Goal: Task Accomplishment & Management: Use online tool/utility

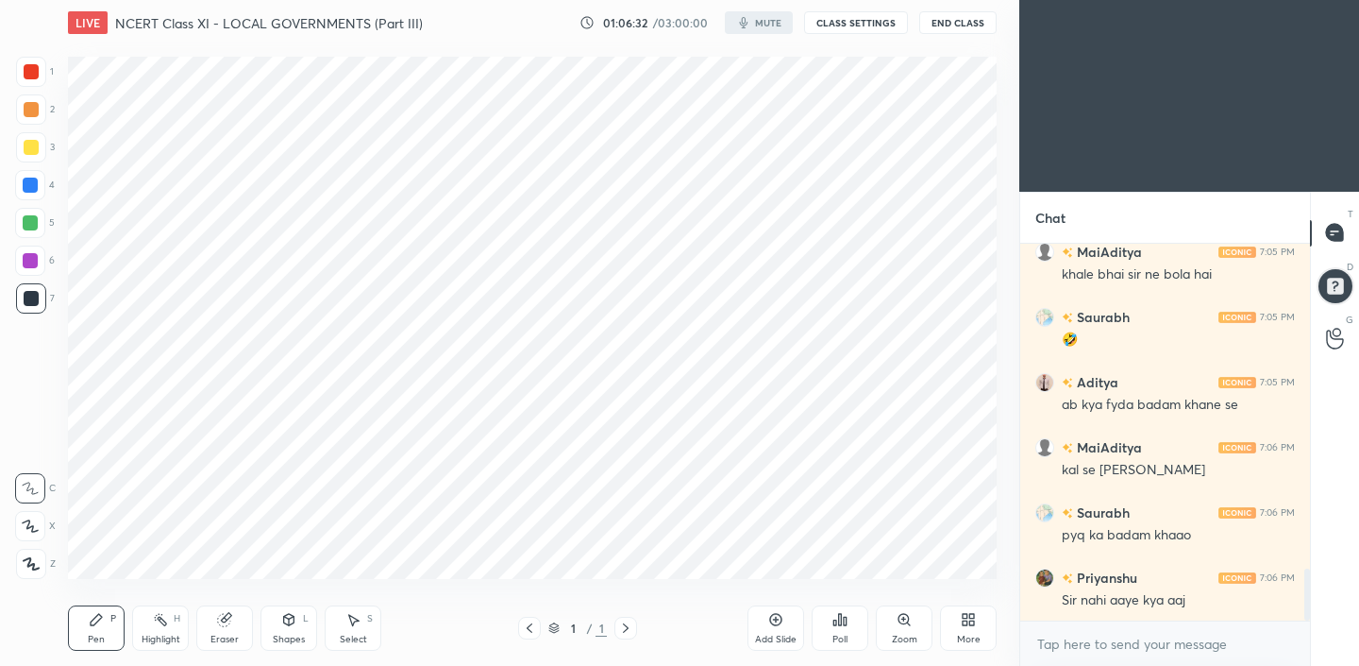
scroll to position [2446, 0]
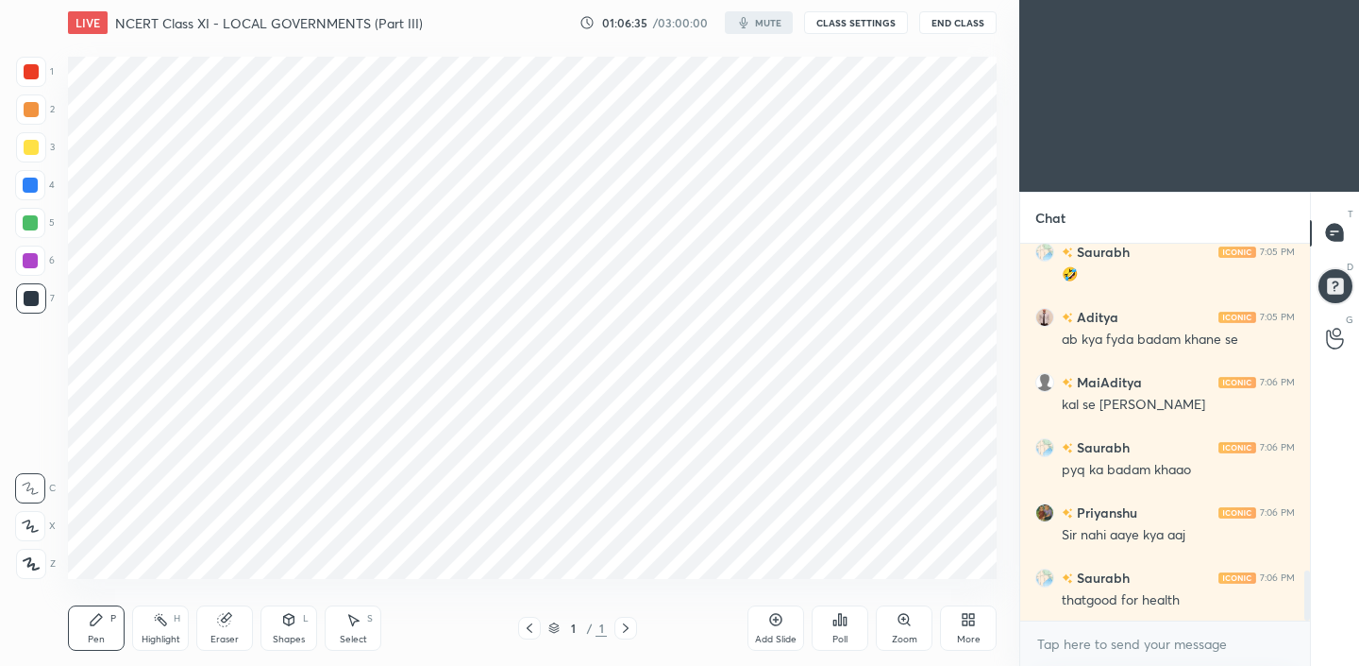
click at [868, 25] on button "CLASS SETTINGS" at bounding box center [856, 22] width 104 height 23
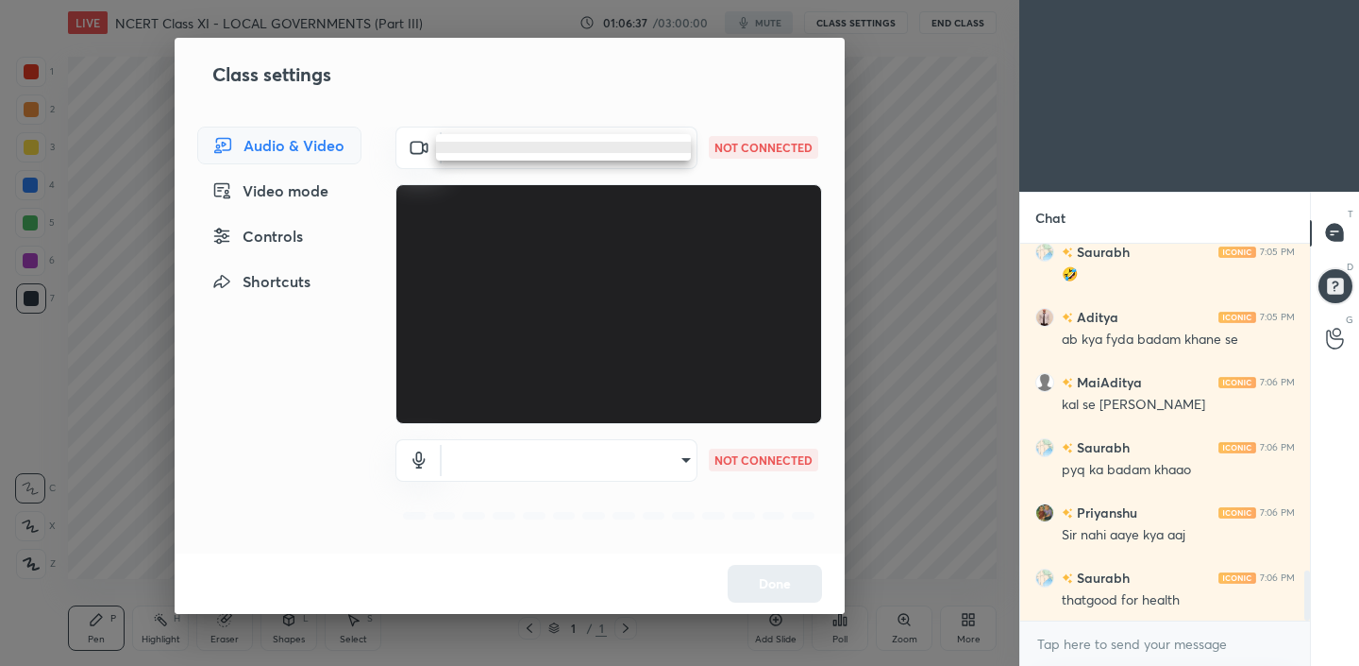
click at [592, 155] on body "1 2 3 4 5 6 7 C X Z C X Z E E Erase all H H LIVE NCERT Class XI - LOCAL GOVERNM…" at bounding box center [679, 333] width 1359 height 666
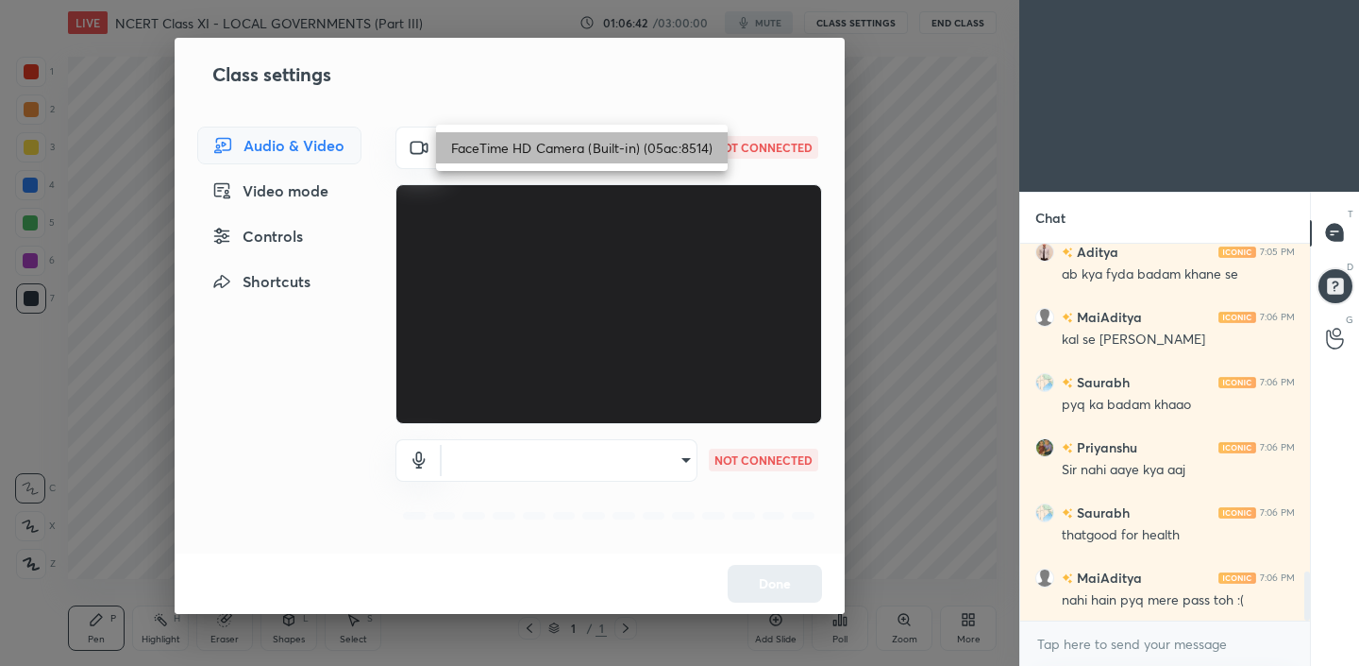
click at [609, 149] on li "FaceTime HD Camera (Built-in) (05ac:8514)" at bounding box center [582, 147] width 292 height 31
type input "2c70c3a86bea2eb9c65bb17e1df3e660339e3b39458aba4547c819faa47e7a87"
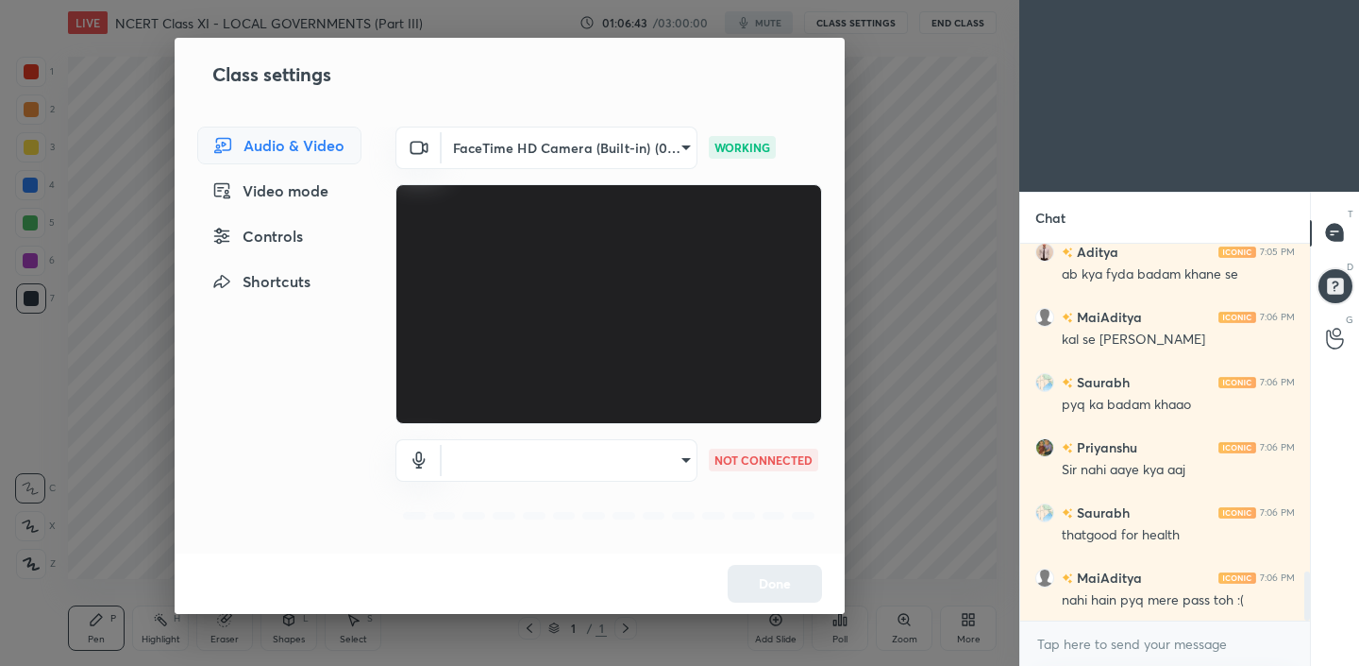
click at [573, 470] on body "1 2 3 4 5 6 7 C X Z C X Z E E Erase all H H LIVE NCERT Class XI - LOCAL GOVERNM…" at bounding box center [679, 333] width 1359 height 666
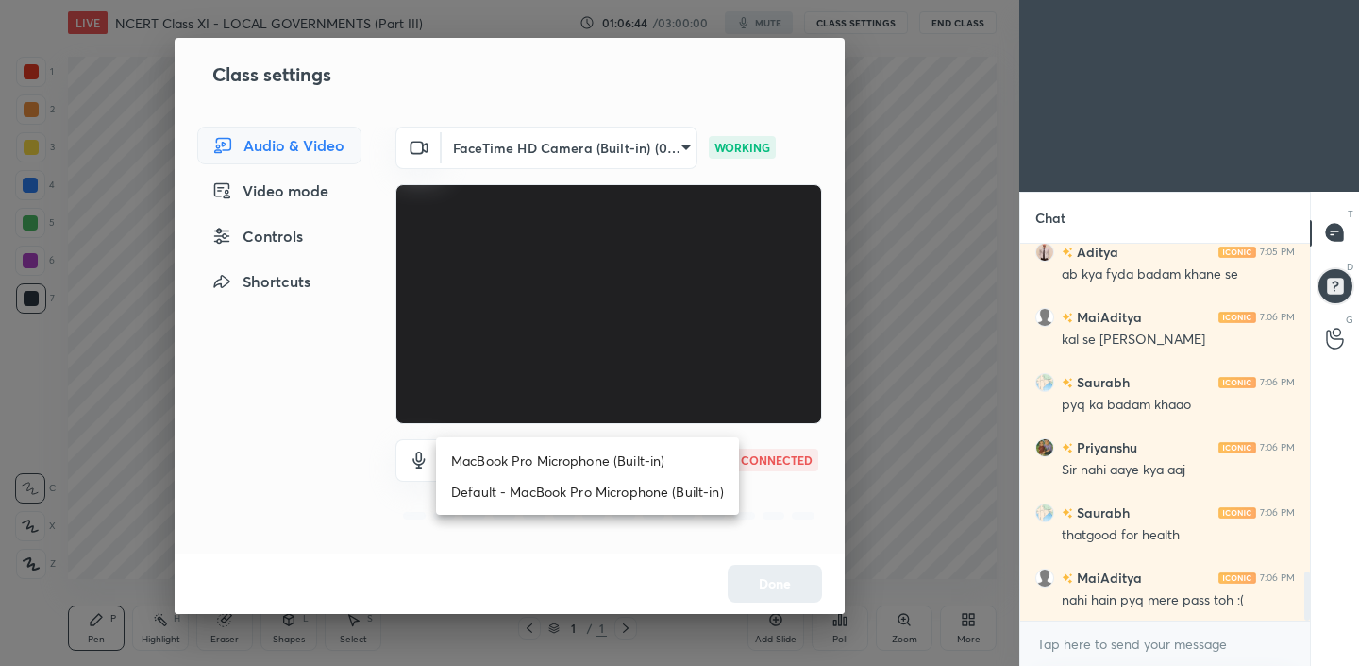
click at [565, 469] on li "MacBook Pro Microphone (Built-in)" at bounding box center [587, 460] width 303 height 31
type input "ed419a84af1f4cd9313a7d838df6912c54534e0840f75887907f978382f5416b"
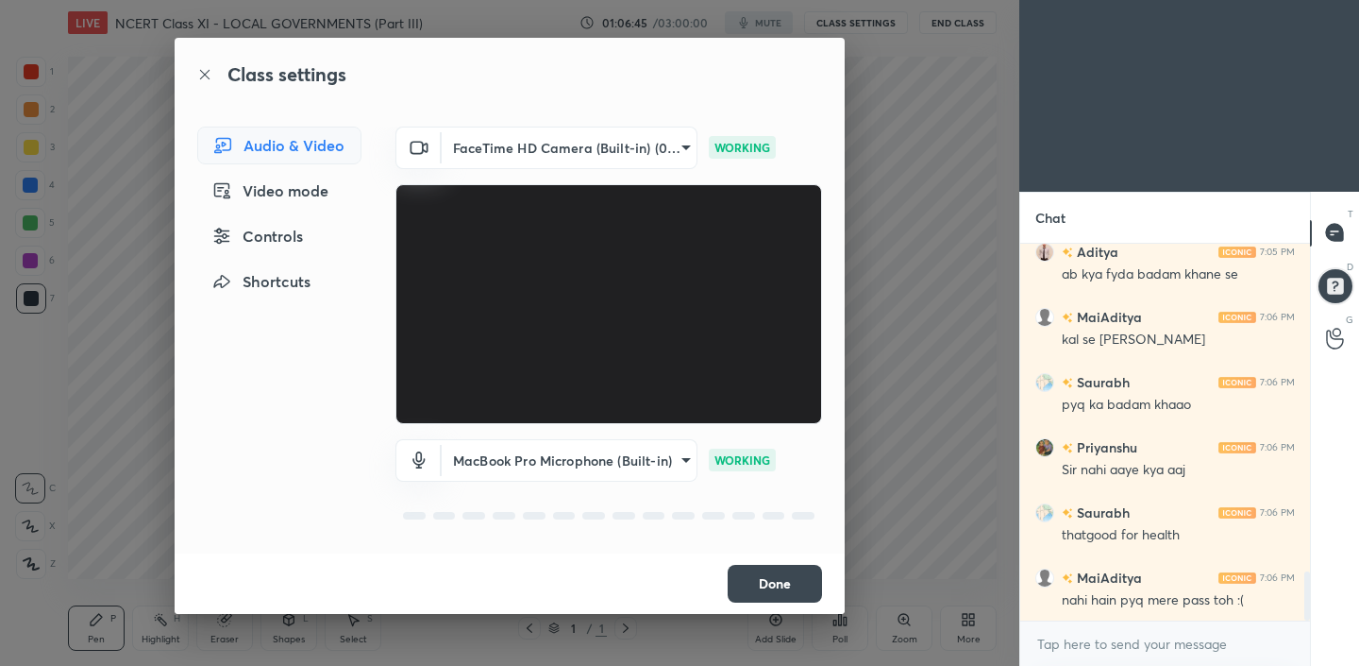
click at [762, 580] on button "Done" at bounding box center [775, 584] width 94 height 38
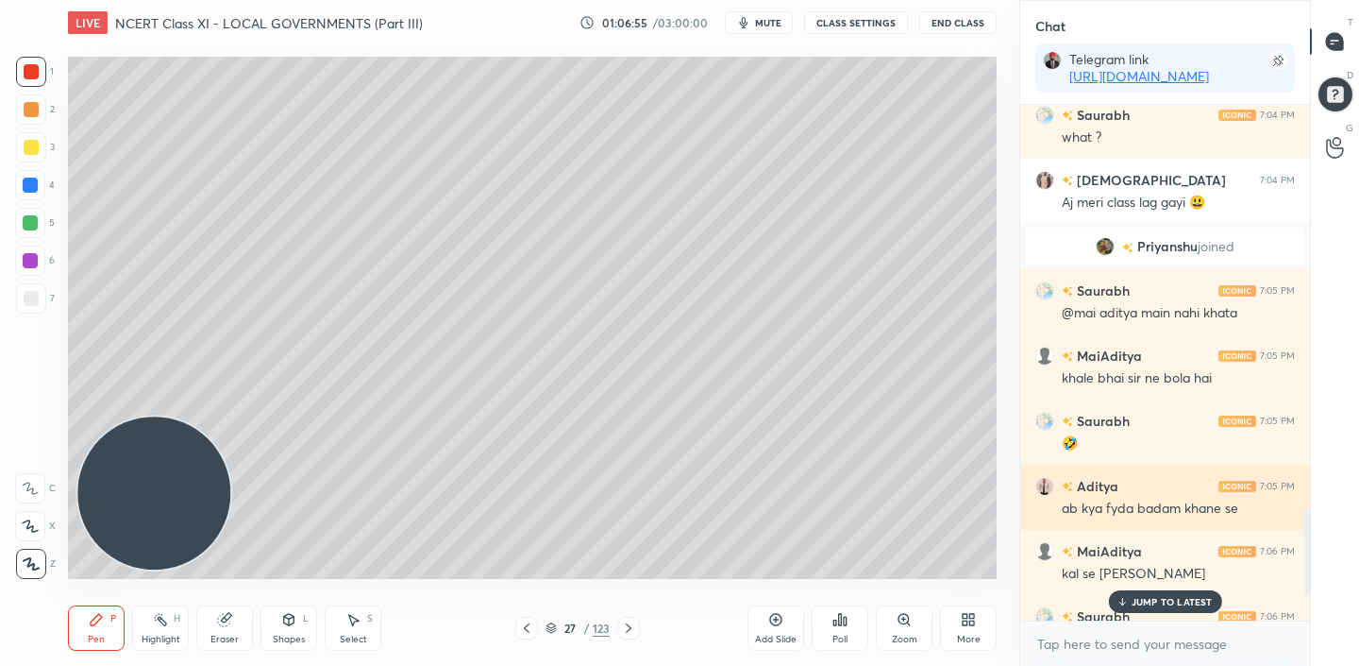
scroll to position [2689, 0]
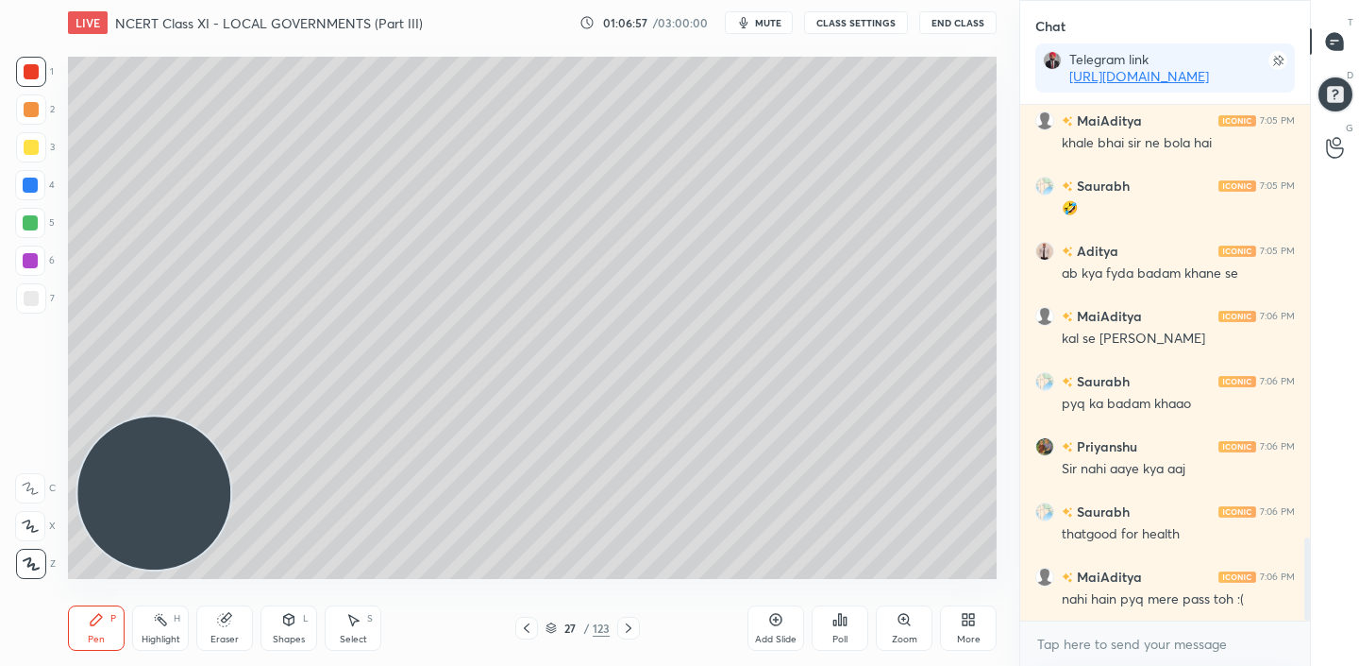
click at [530, 625] on icon at bounding box center [526, 627] width 15 height 15
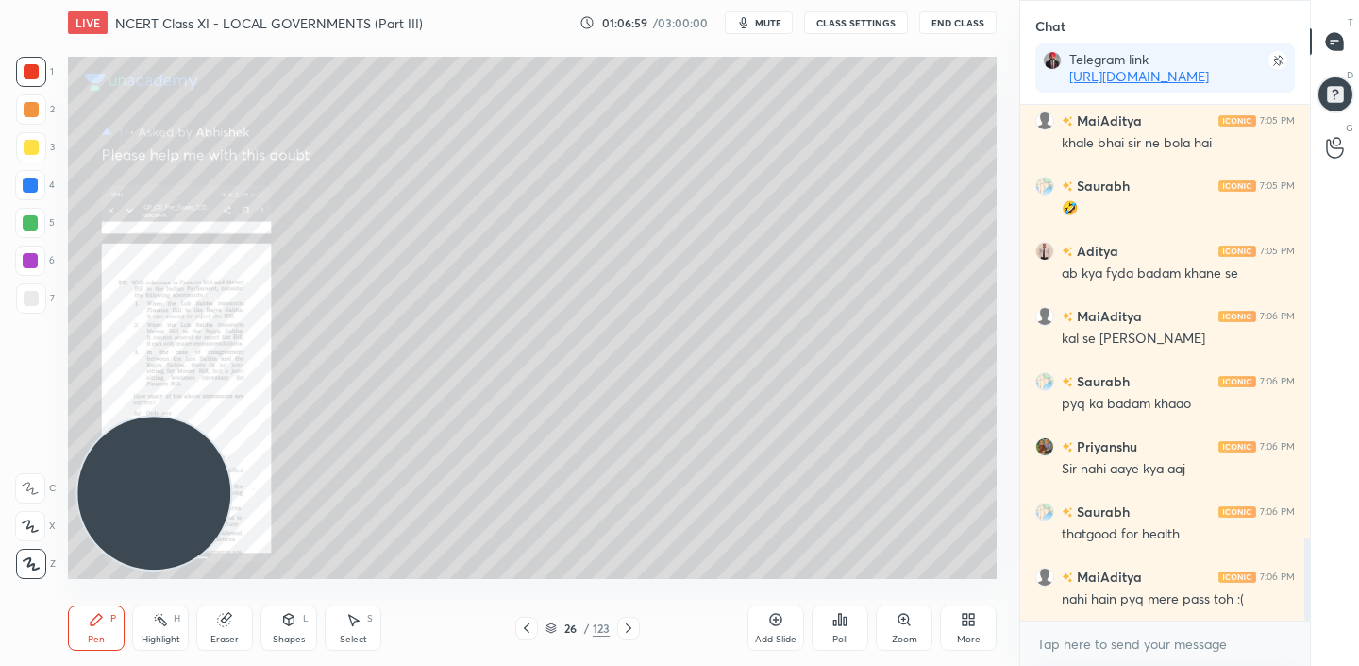
click at [619, 626] on div at bounding box center [628, 627] width 23 height 23
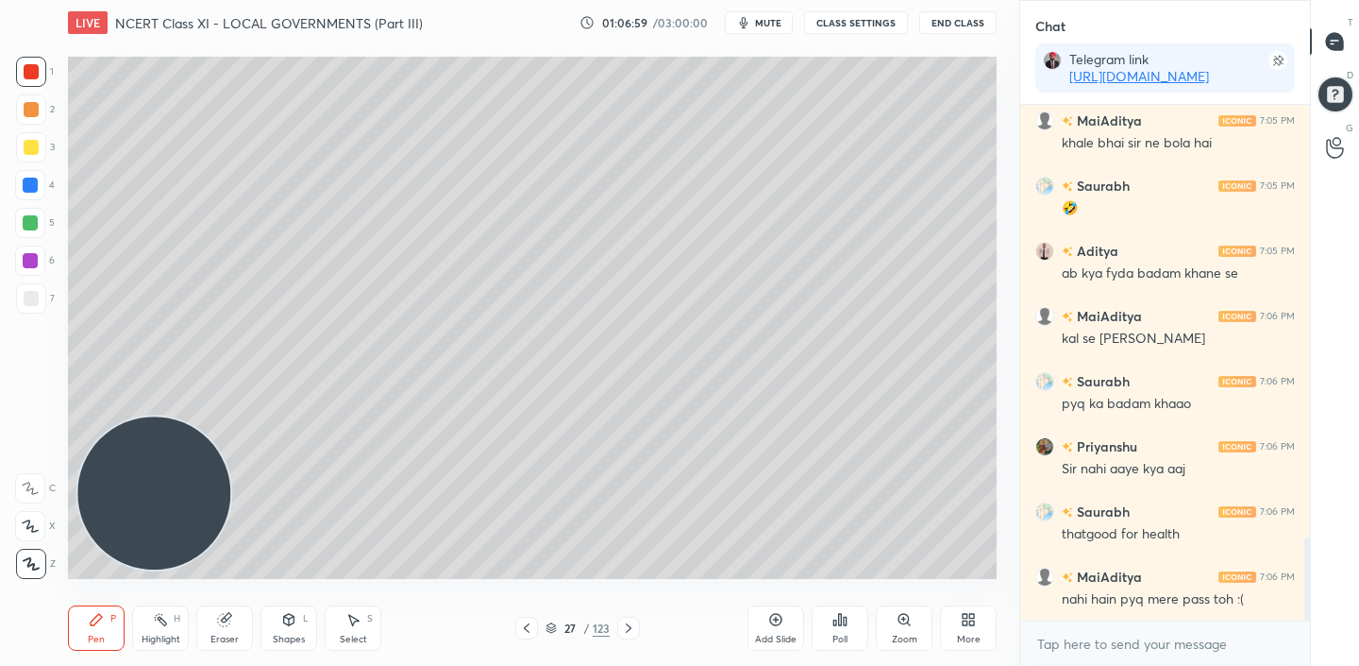
click at [619, 626] on div at bounding box center [628, 627] width 23 height 23
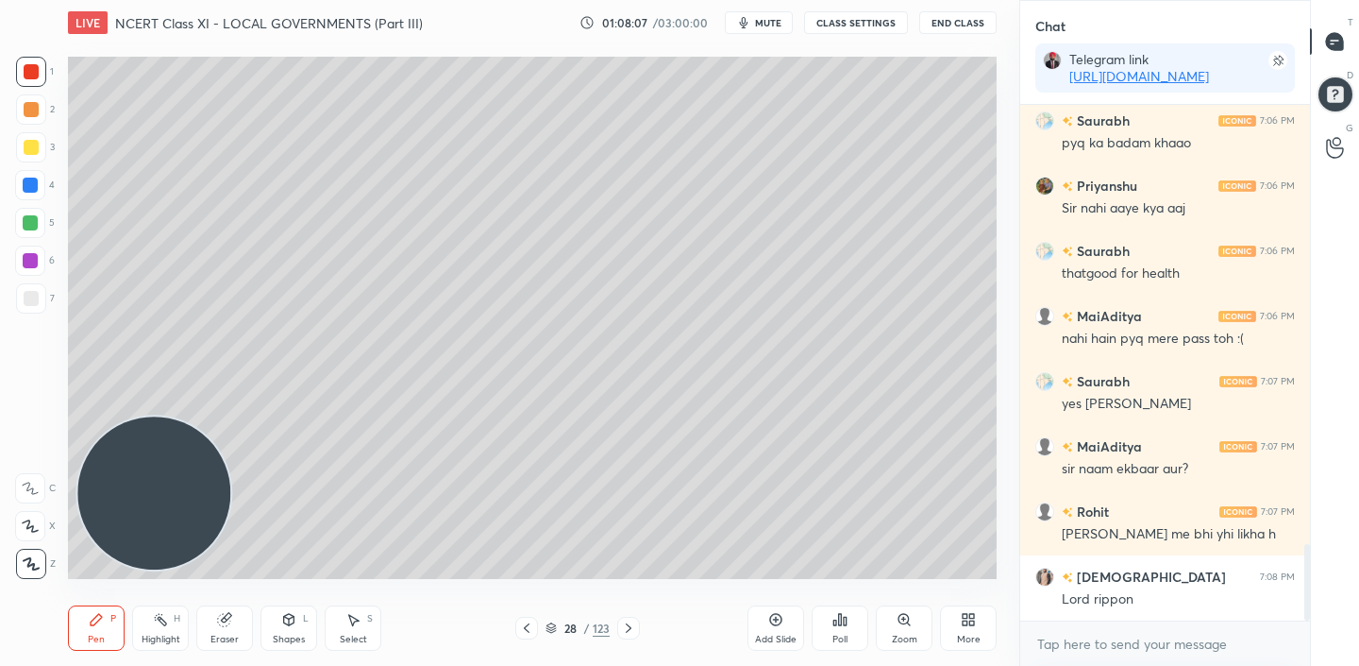
click at [625, 627] on icon at bounding box center [628, 627] width 15 height 15
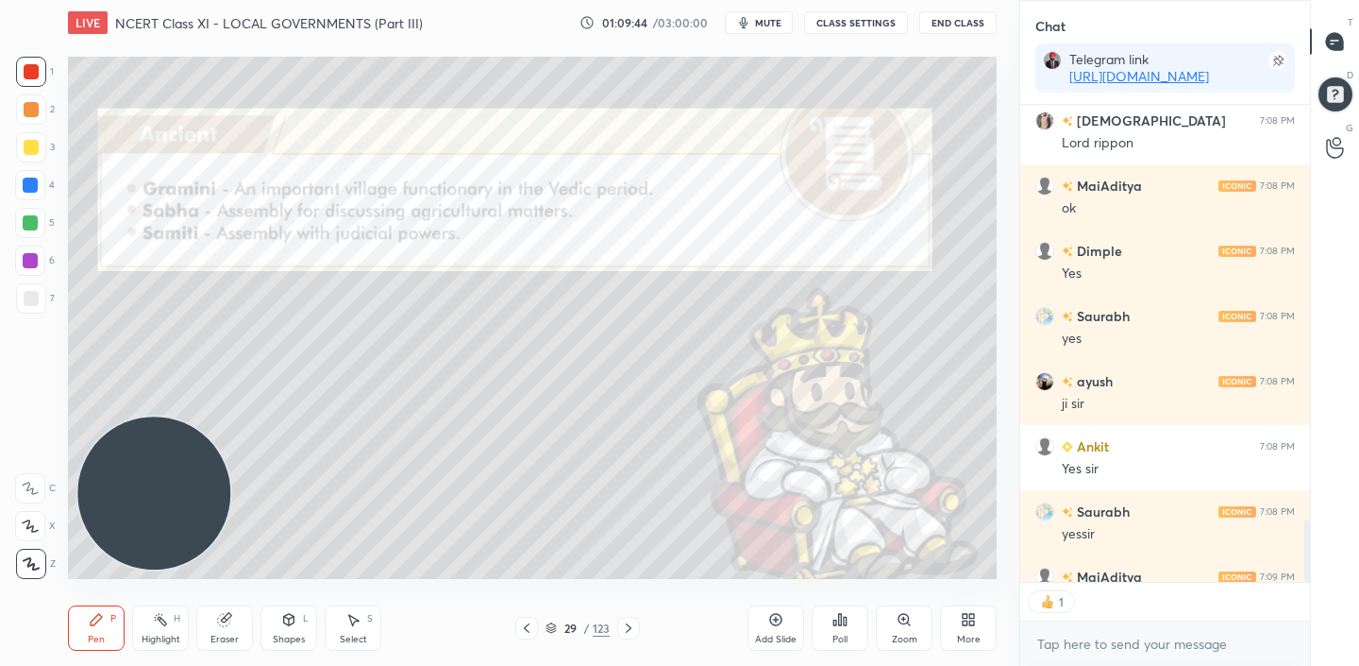
scroll to position [471, 284]
click at [1340, 100] on div at bounding box center [1335, 94] width 39 height 39
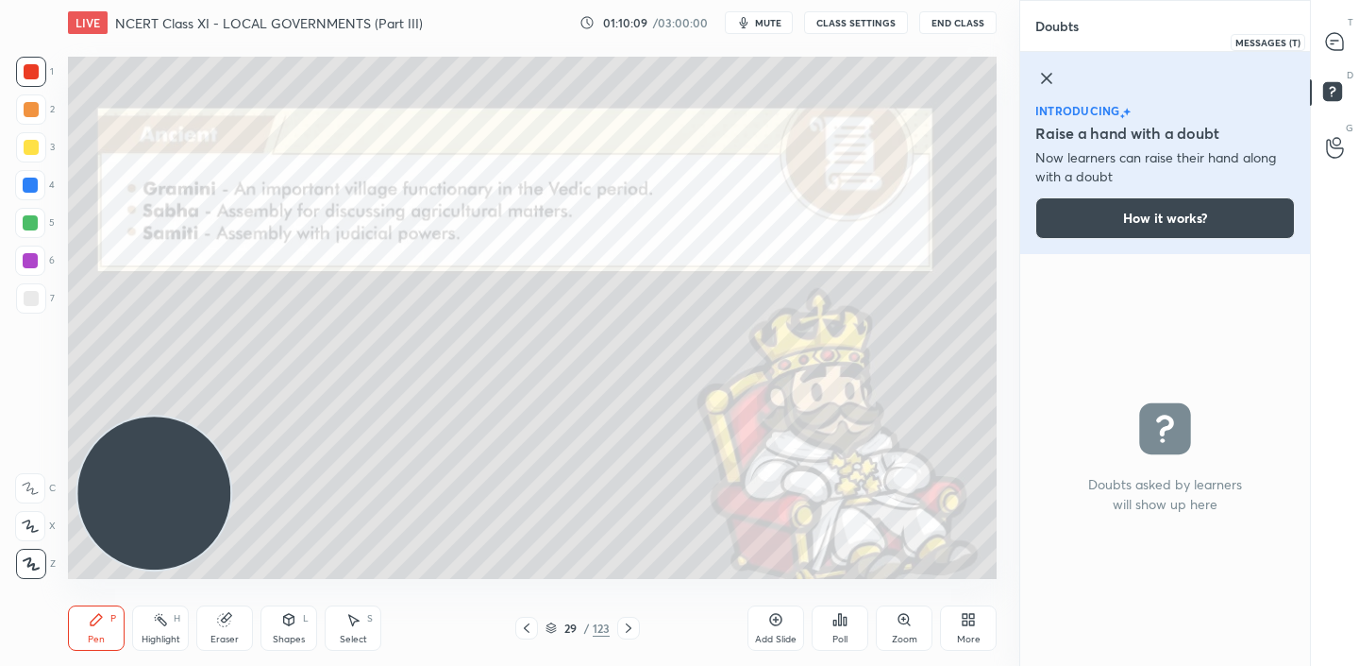
click at [1334, 41] on icon at bounding box center [1335, 41] width 8 height 0
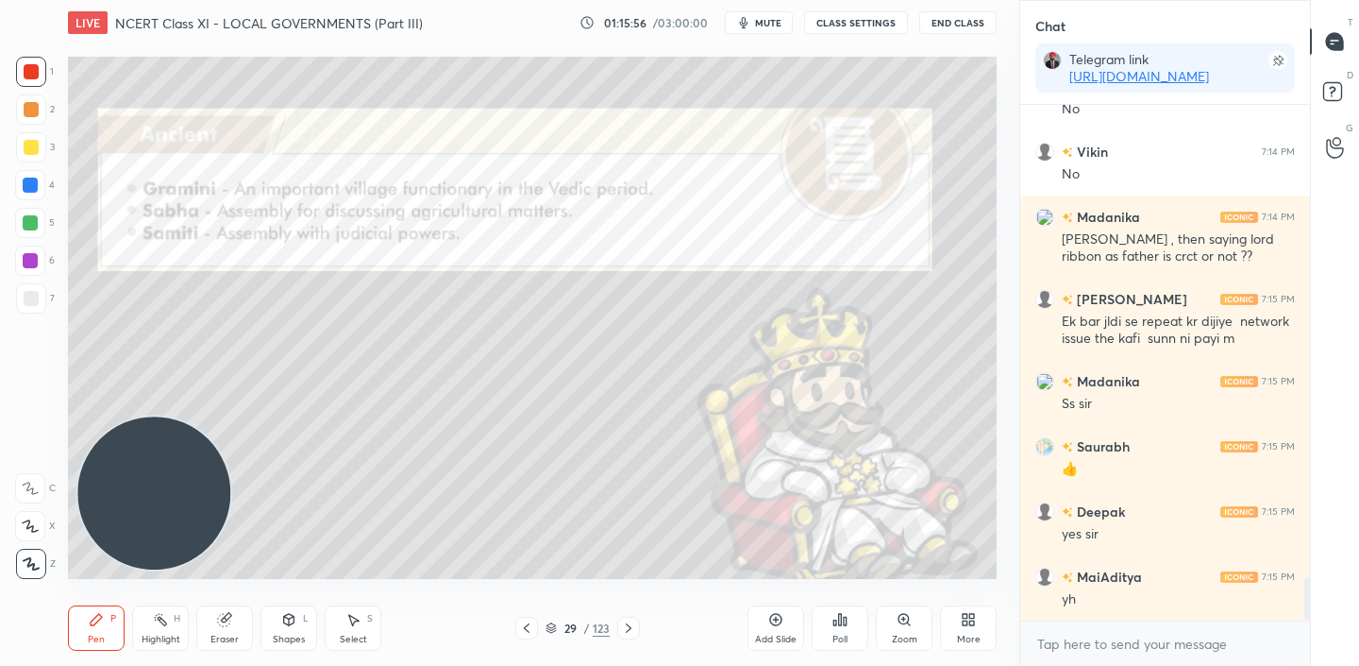
scroll to position [5449, 0]
click at [625, 629] on icon at bounding box center [628, 627] width 15 height 15
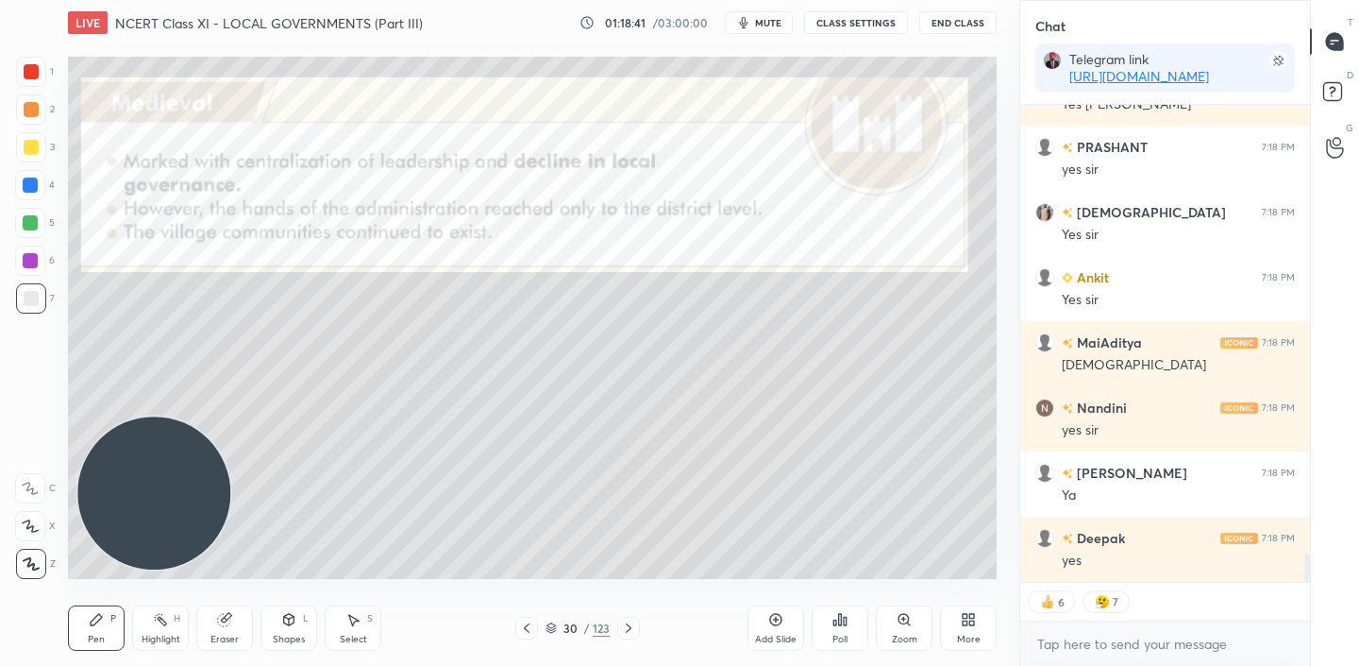
scroll to position [7441, 0]
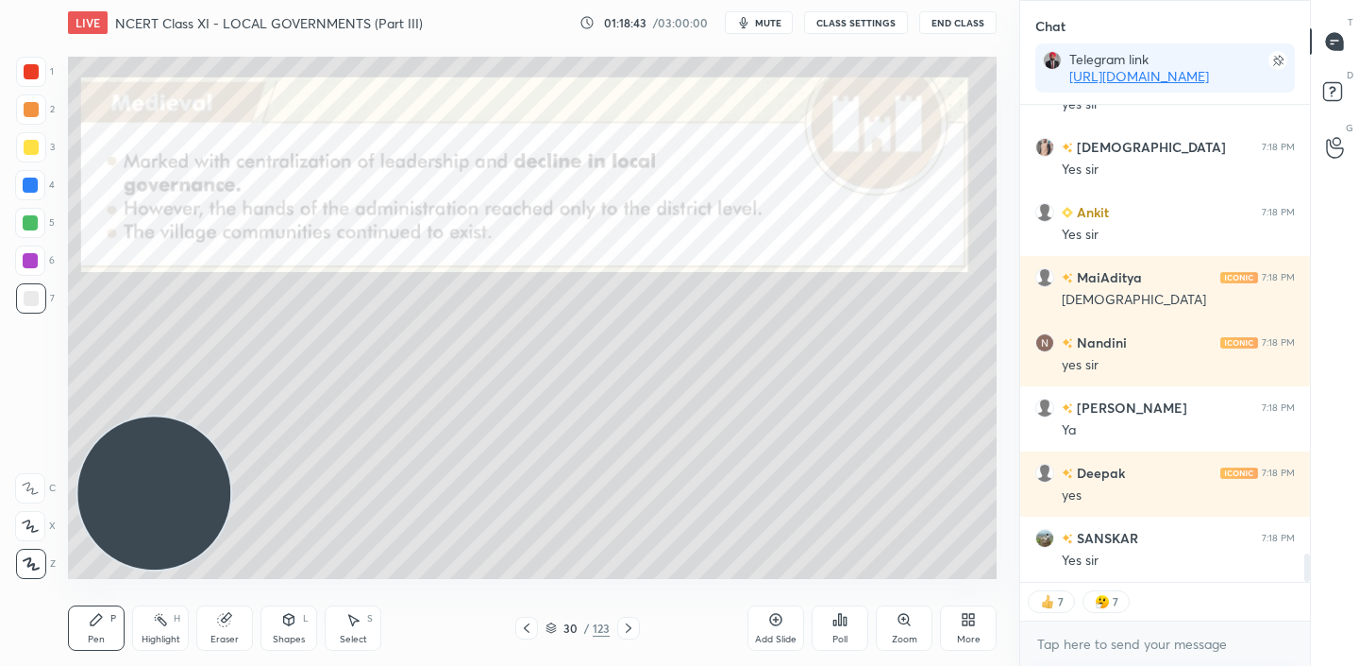
click at [774, 612] on icon at bounding box center [775, 619] width 15 height 15
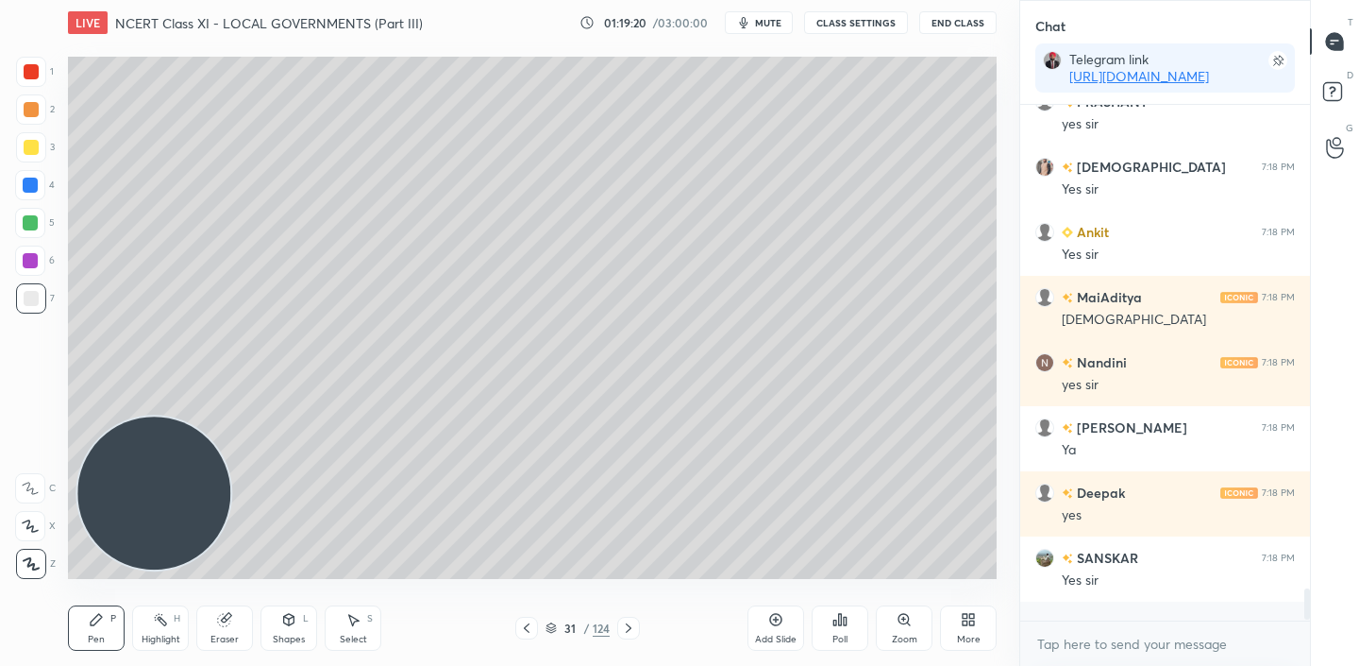
scroll to position [7403, 0]
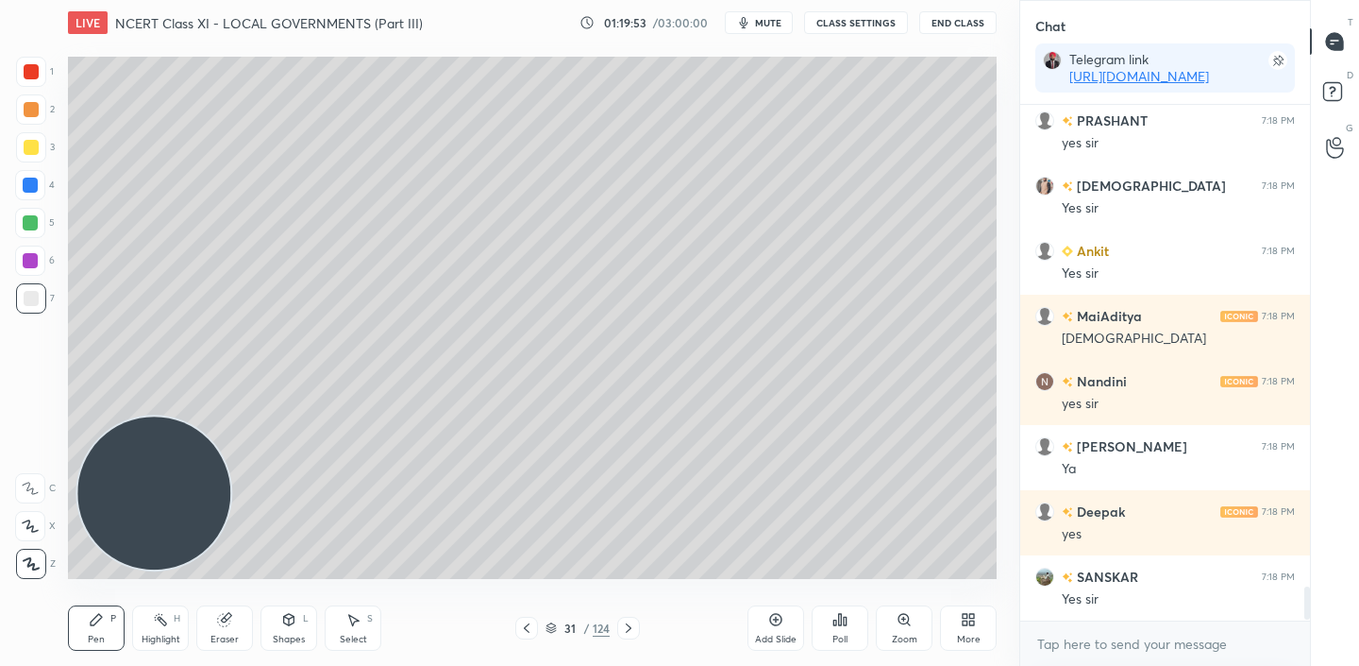
click at [293, 637] on div "Shapes" at bounding box center [289, 638] width 32 height 9
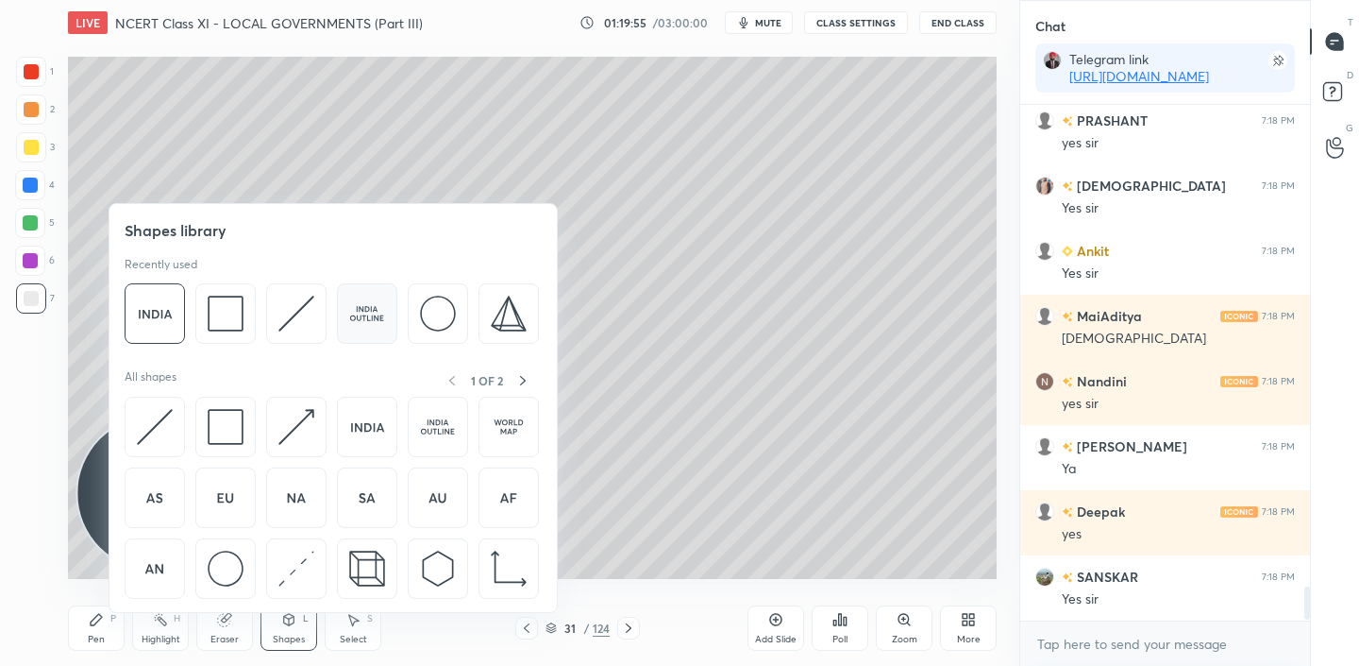
click at [381, 325] on img at bounding box center [367, 313] width 36 height 36
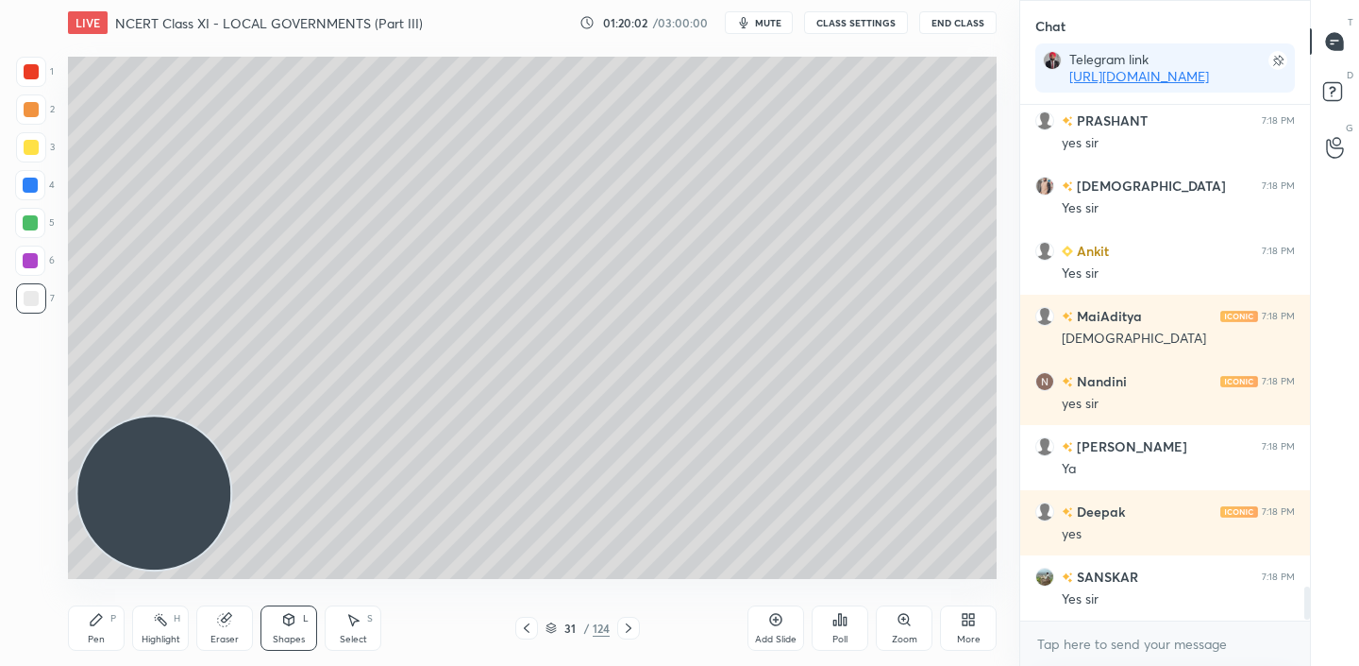
click at [24, 144] on div at bounding box center [31, 147] width 15 height 15
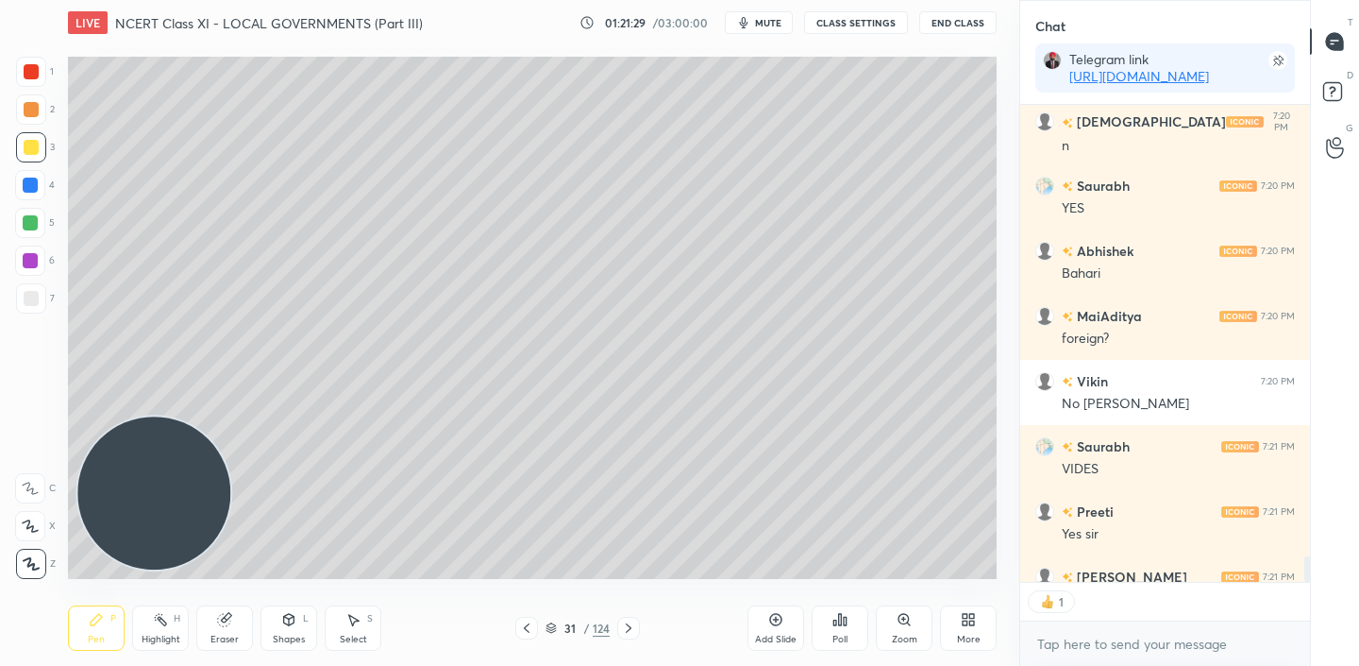
scroll to position [7, 7]
click at [778, 626] on icon at bounding box center [775, 619] width 15 height 15
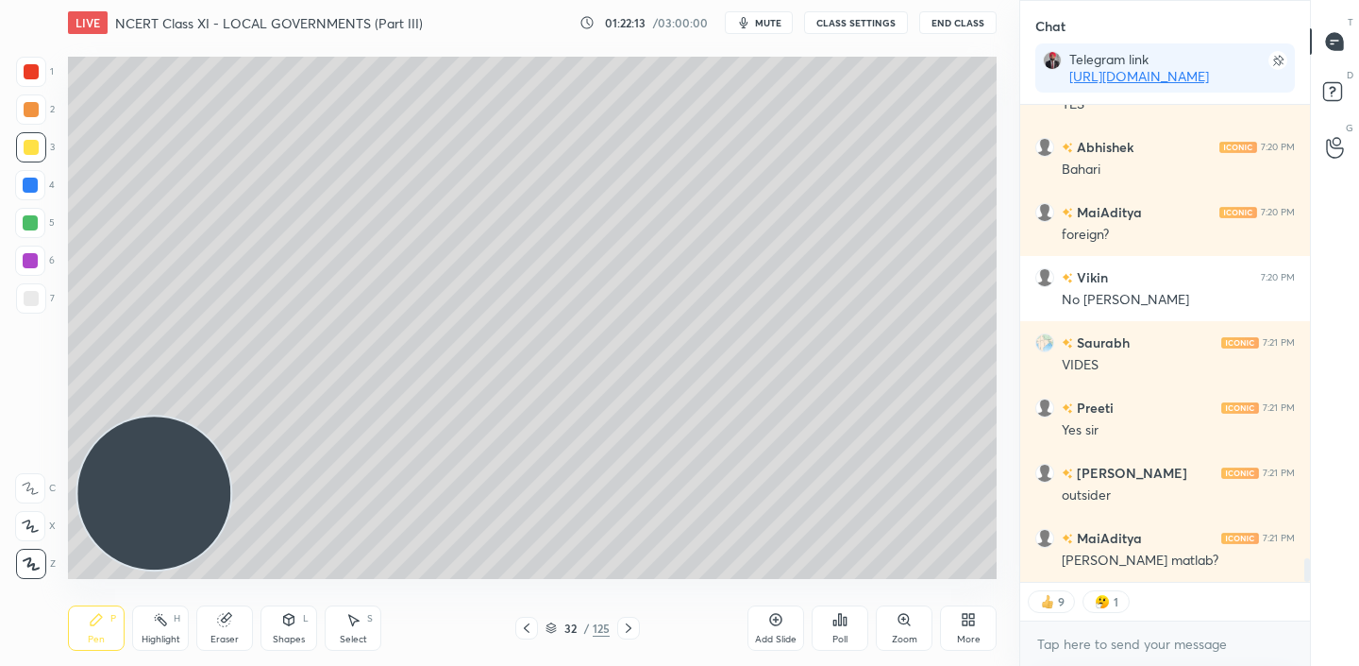
click at [524, 635] on div at bounding box center [526, 627] width 23 height 23
click at [531, 629] on icon at bounding box center [526, 627] width 15 height 15
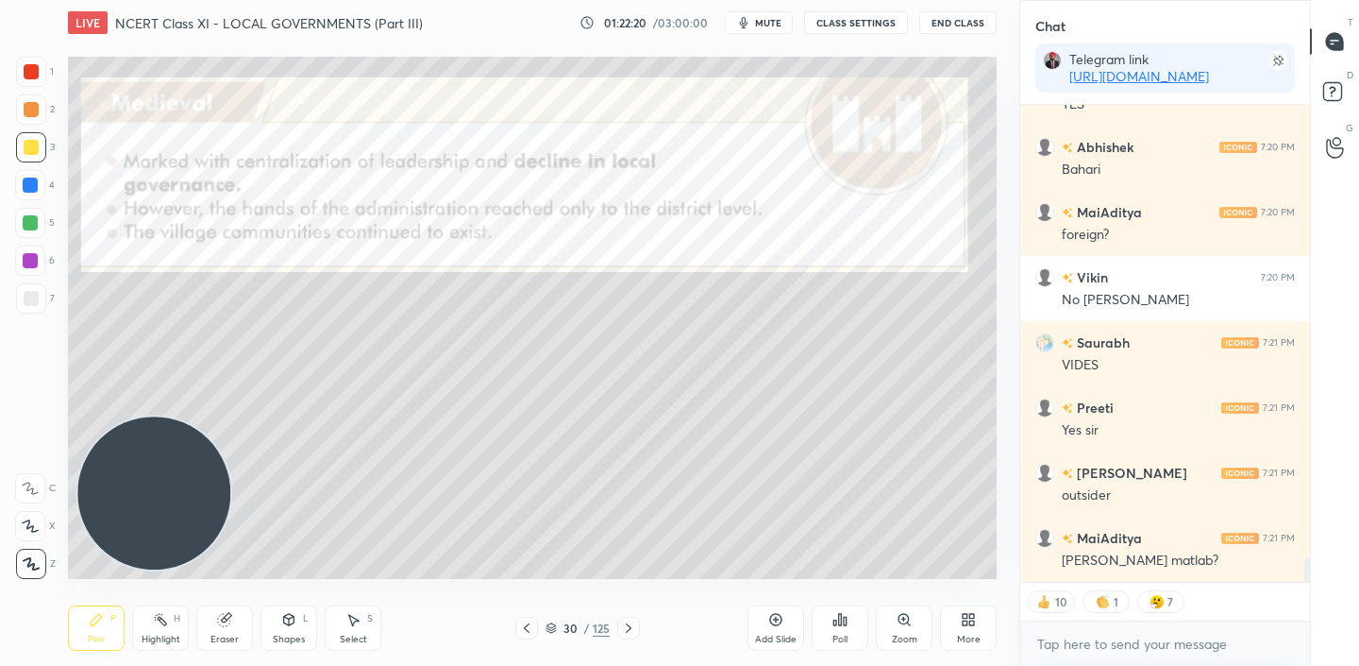
scroll to position [9219, 0]
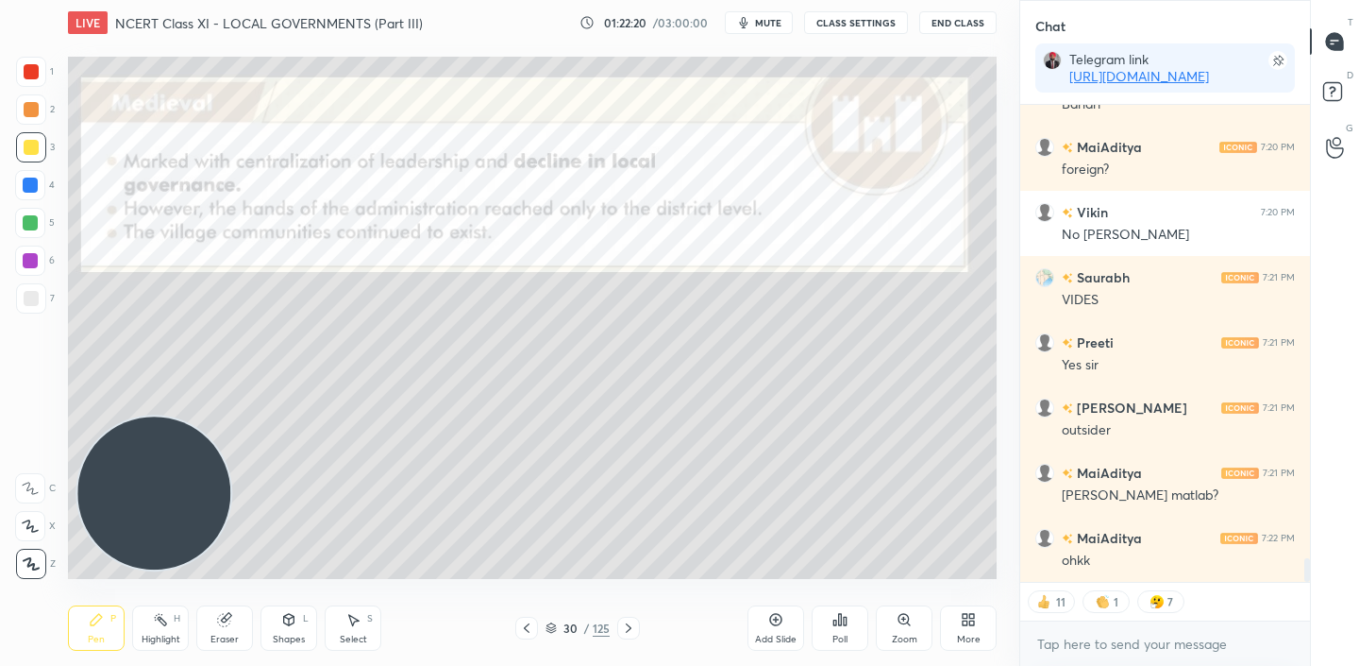
click at [789, 629] on div "Add Slide" at bounding box center [776, 627] width 57 height 45
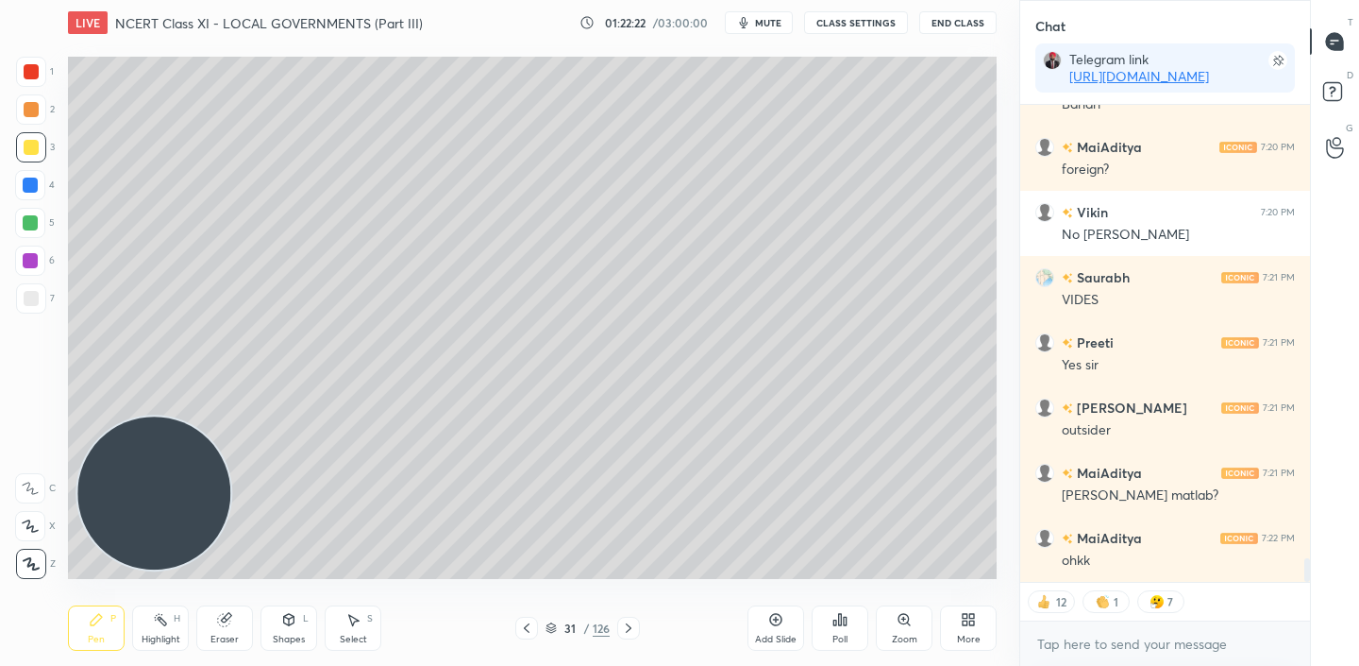
click at [291, 626] on icon at bounding box center [288, 619] width 15 height 15
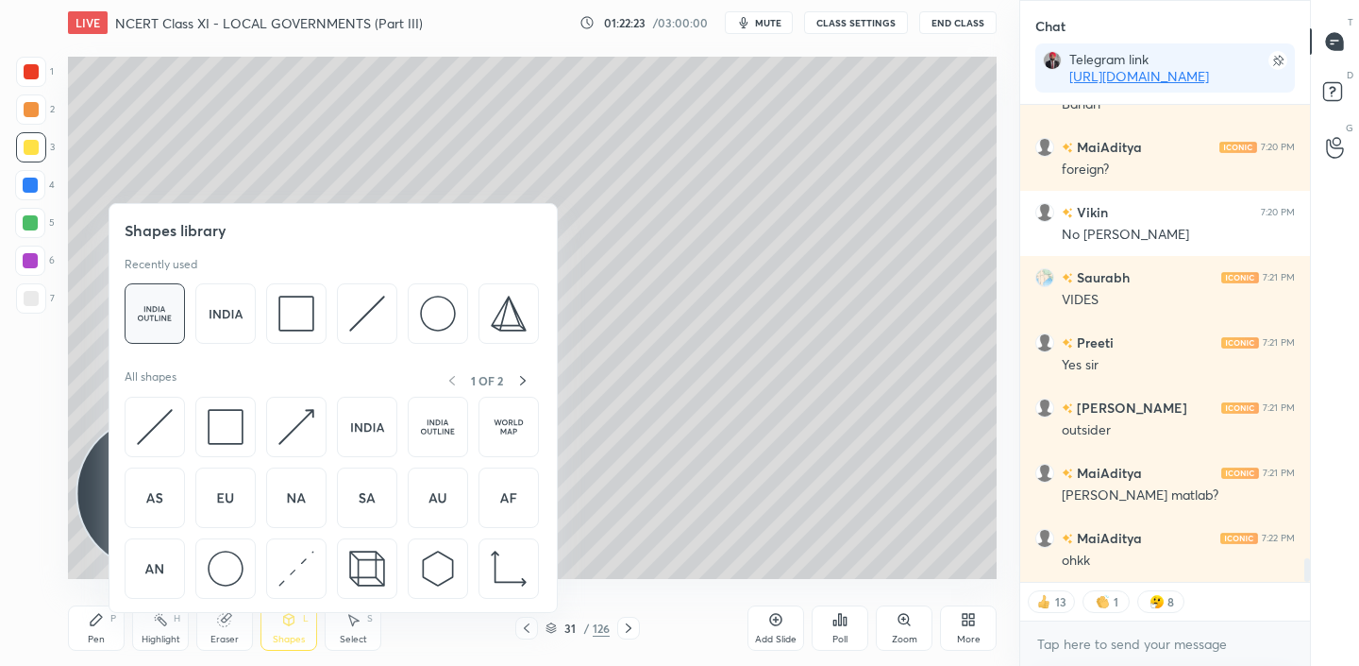
click at [152, 296] on img at bounding box center [155, 313] width 36 height 36
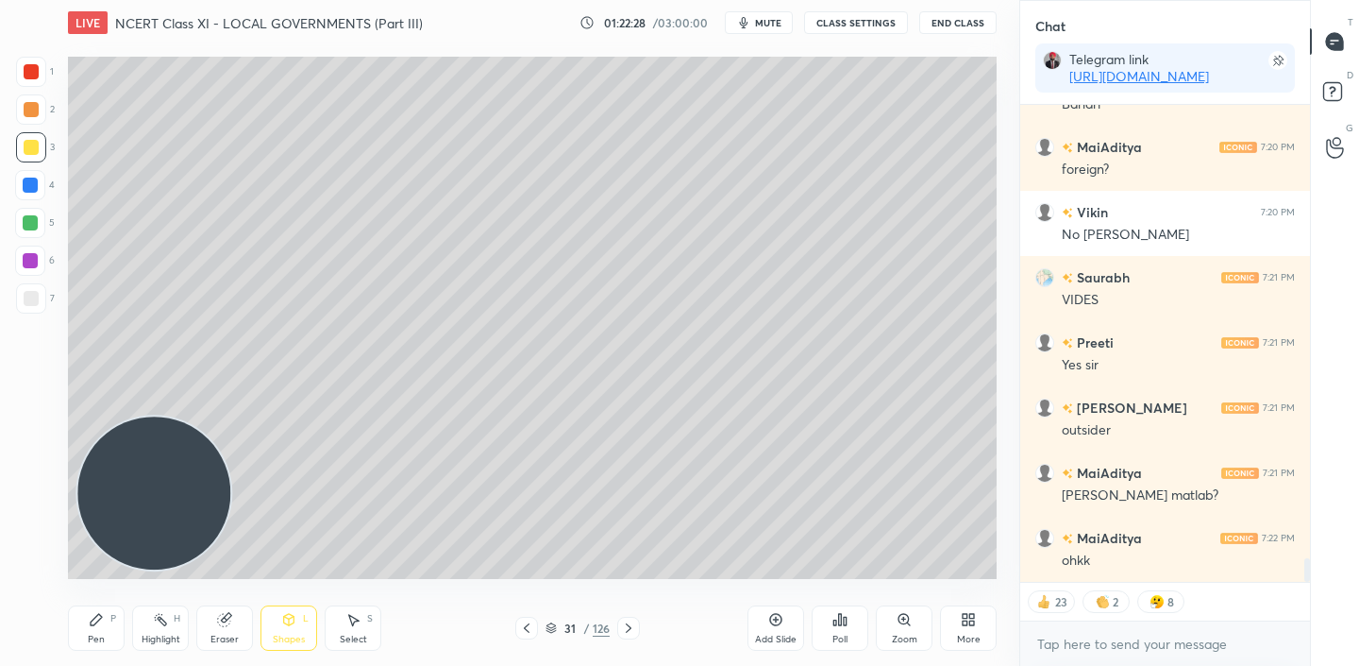
click at [89, 627] on div "Pen P" at bounding box center [96, 627] width 57 height 45
click at [629, 622] on icon at bounding box center [628, 627] width 15 height 15
click at [780, 615] on icon at bounding box center [776, 620] width 12 height 12
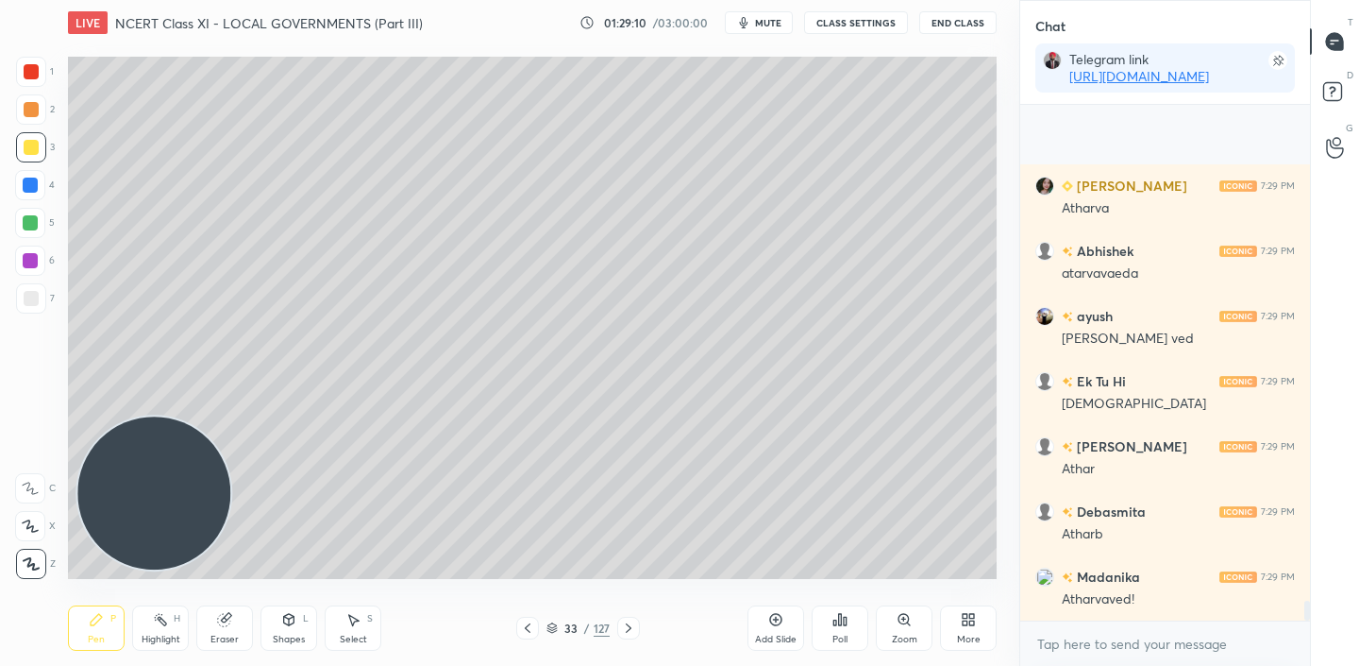
scroll to position [12586, 0]
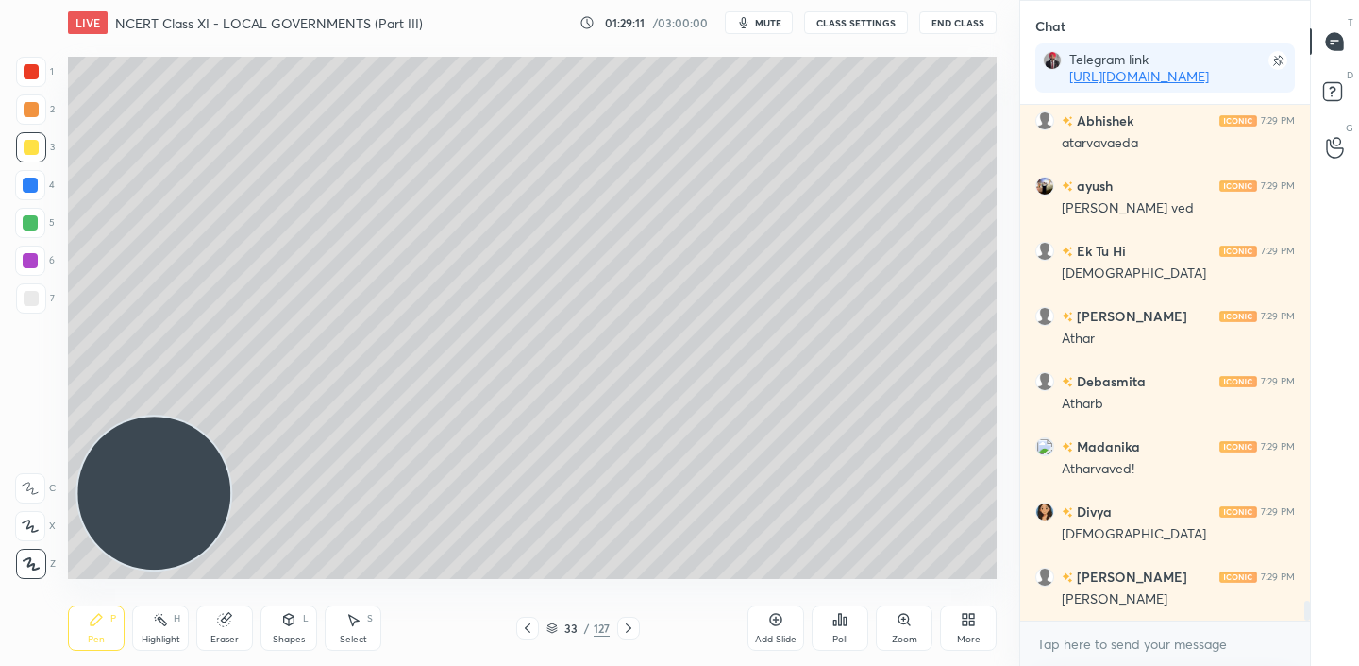
click at [529, 628] on icon at bounding box center [527, 627] width 15 height 15
click at [530, 628] on icon at bounding box center [527, 627] width 15 height 15
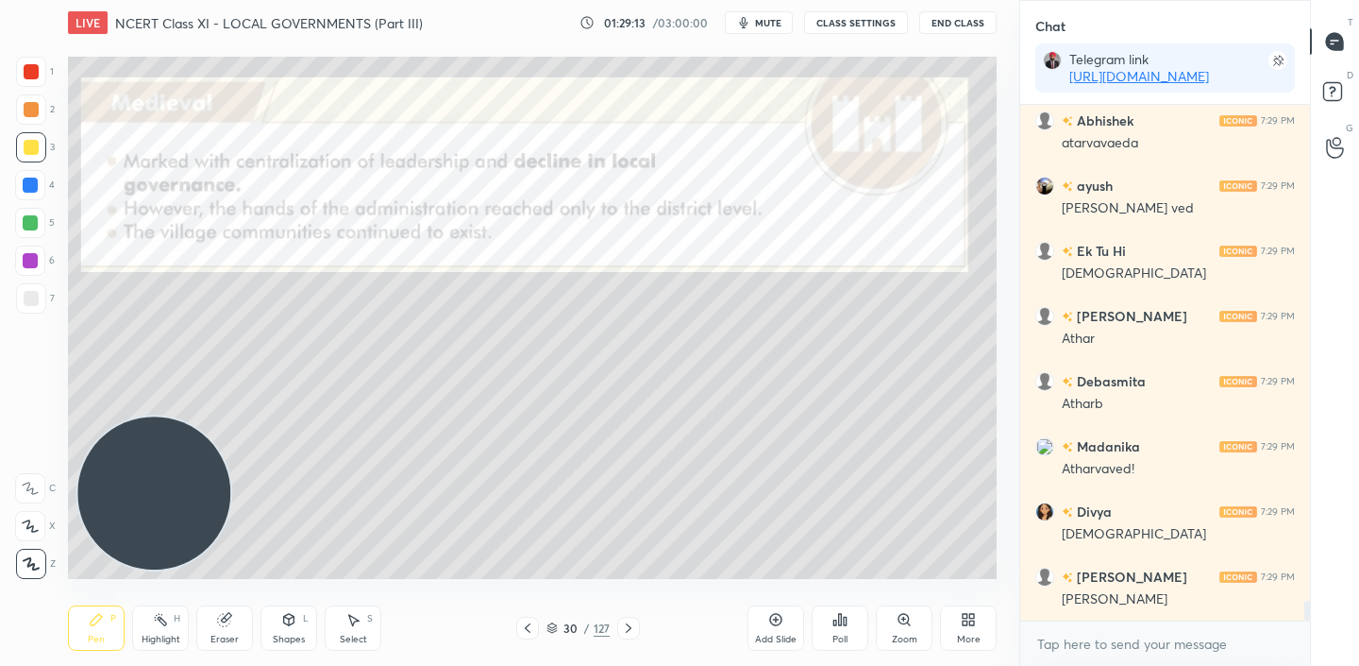
click at [529, 628] on icon at bounding box center [527, 627] width 15 height 15
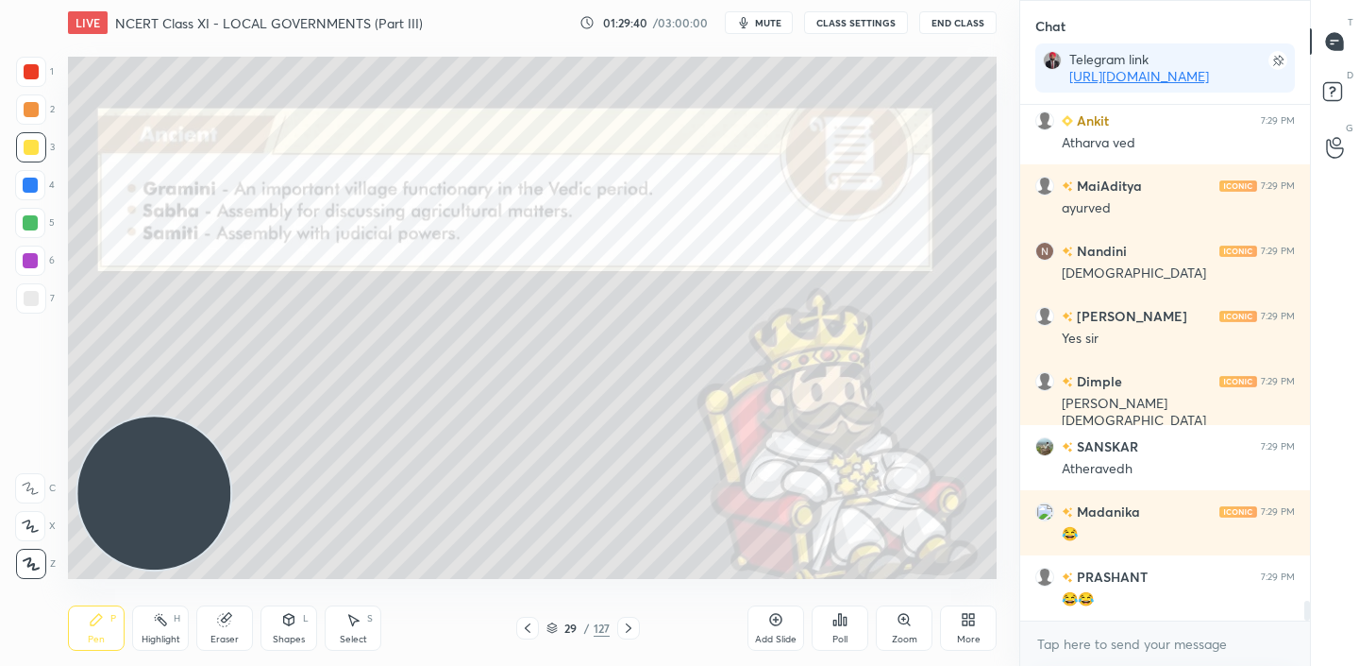
scroll to position [13172, 0]
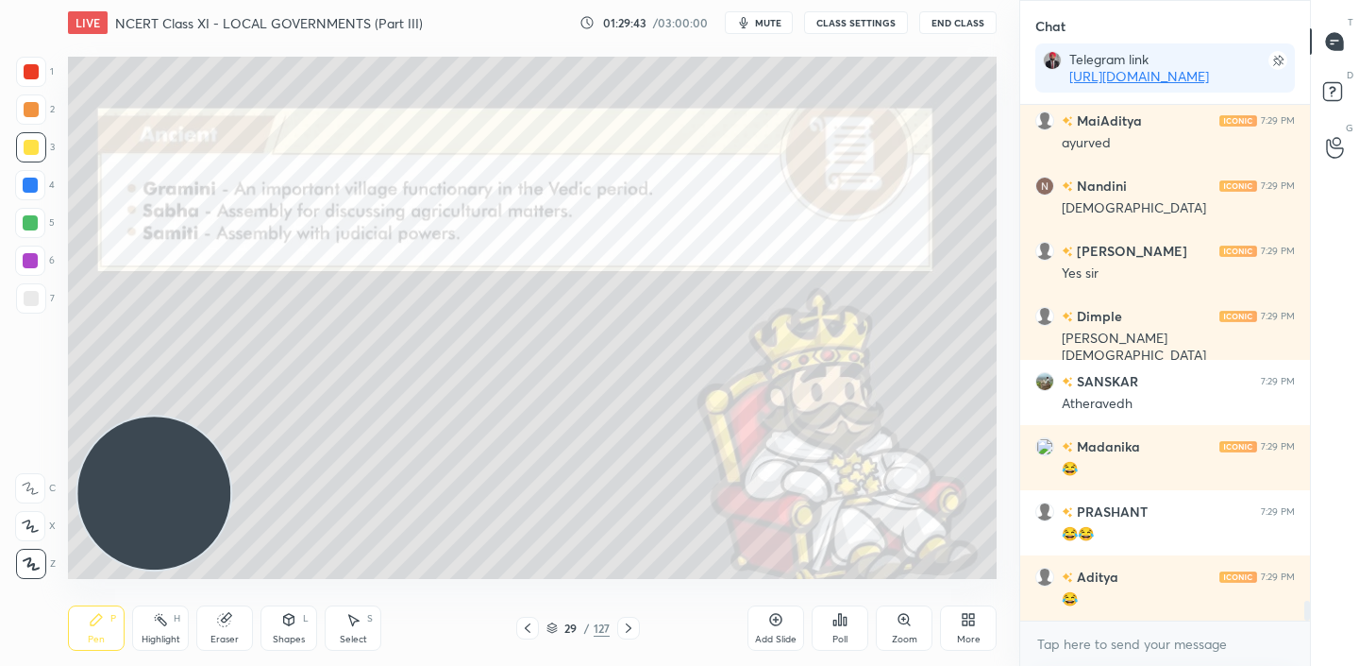
click at [624, 628] on icon at bounding box center [628, 627] width 15 height 15
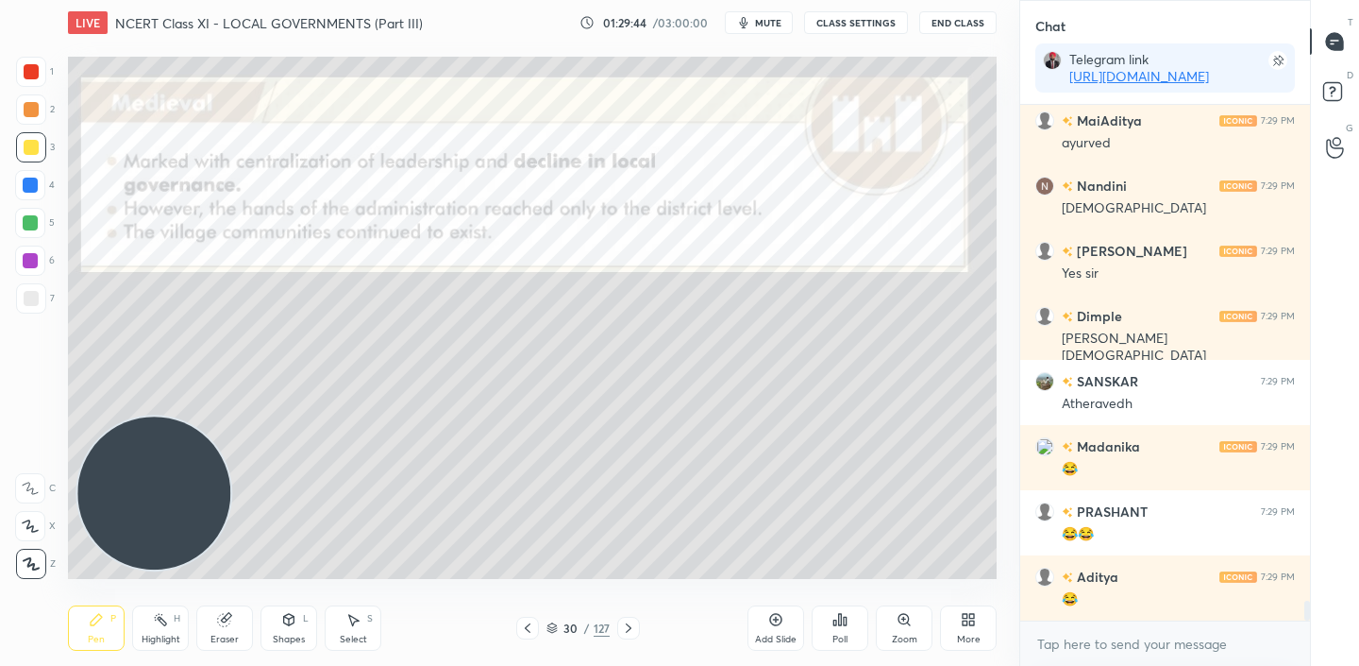
click at [624, 628] on icon at bounding box center [628, 627] width 15 height 15
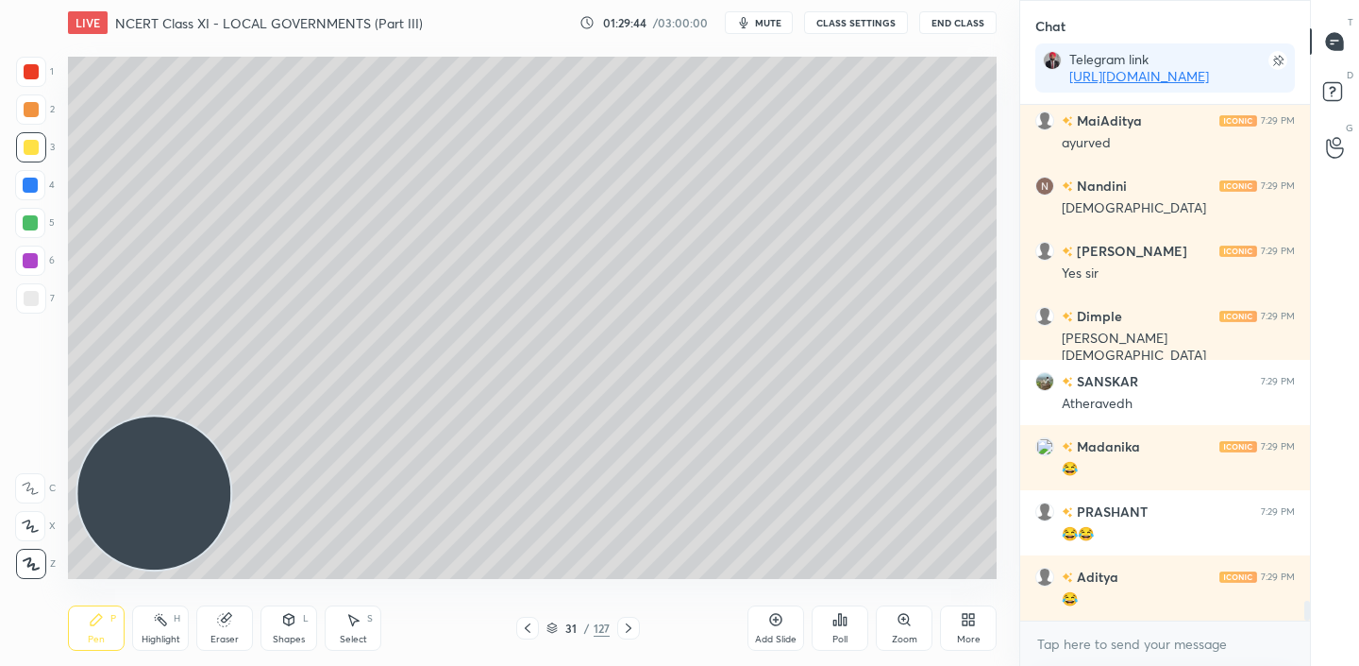
scroll to position [13238, 0]
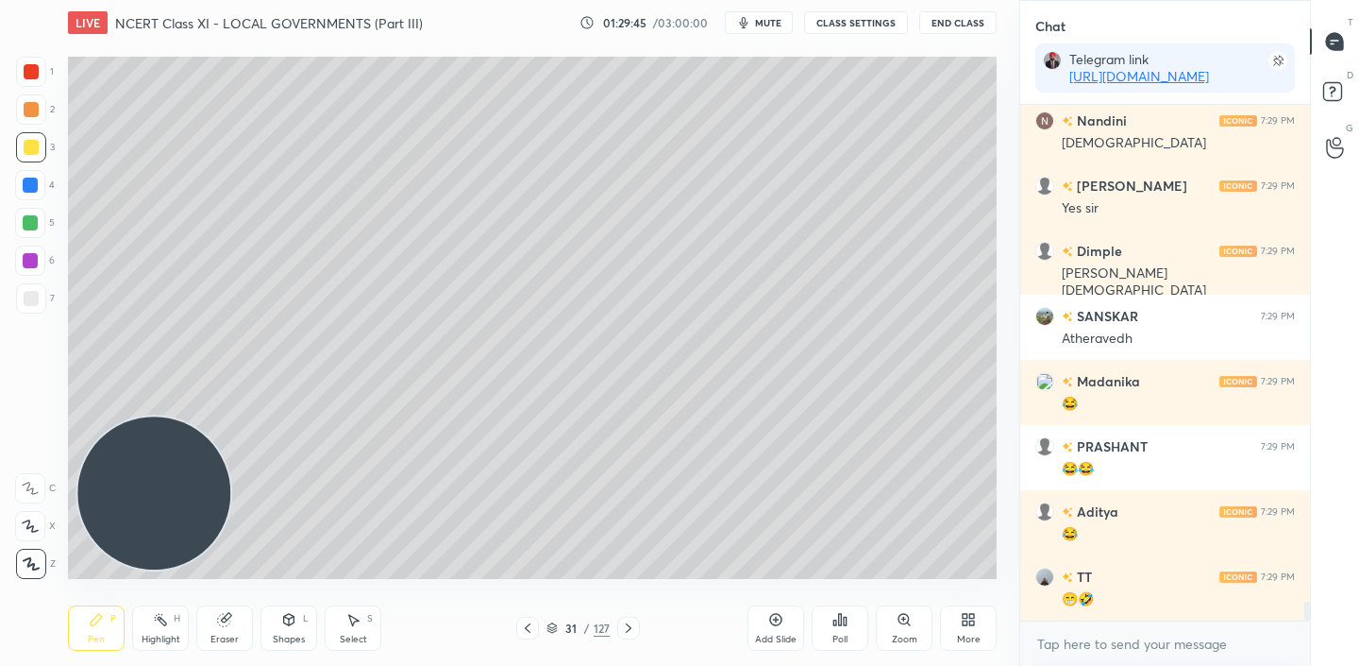
click at [624, 628] on icon at bounding box center [628, 627] width 15 height 15
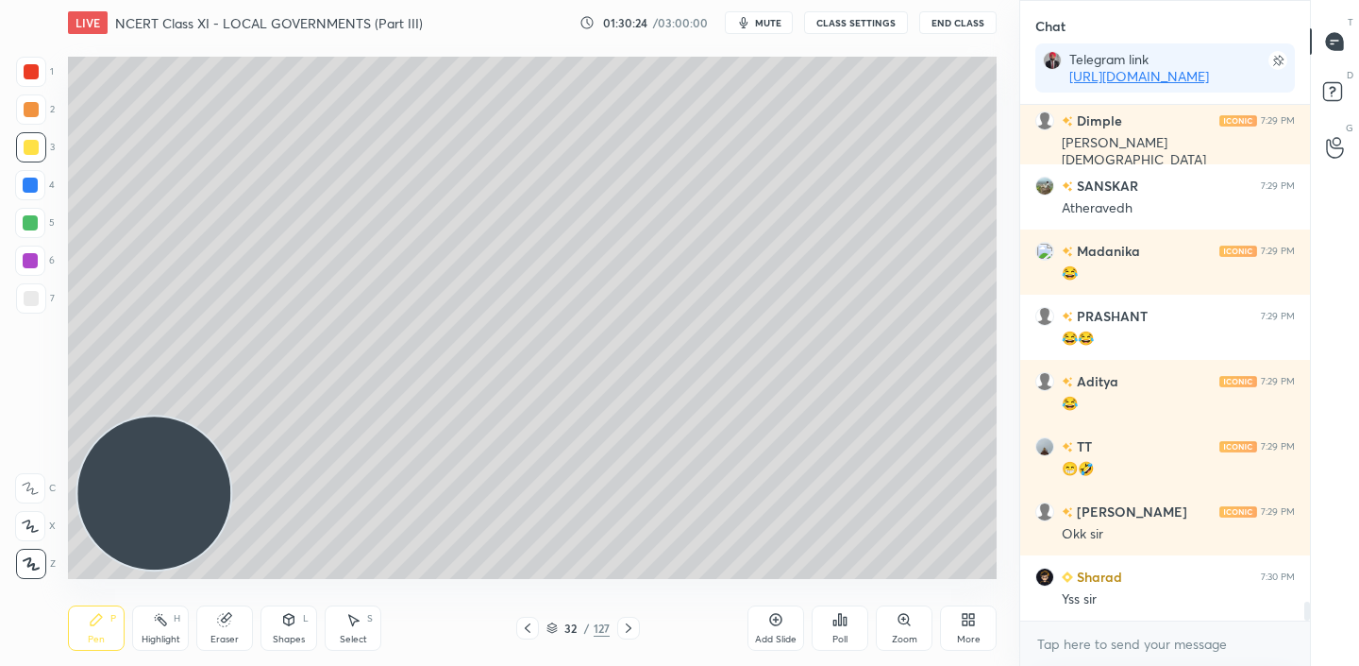
scroll to position [13433, 0]
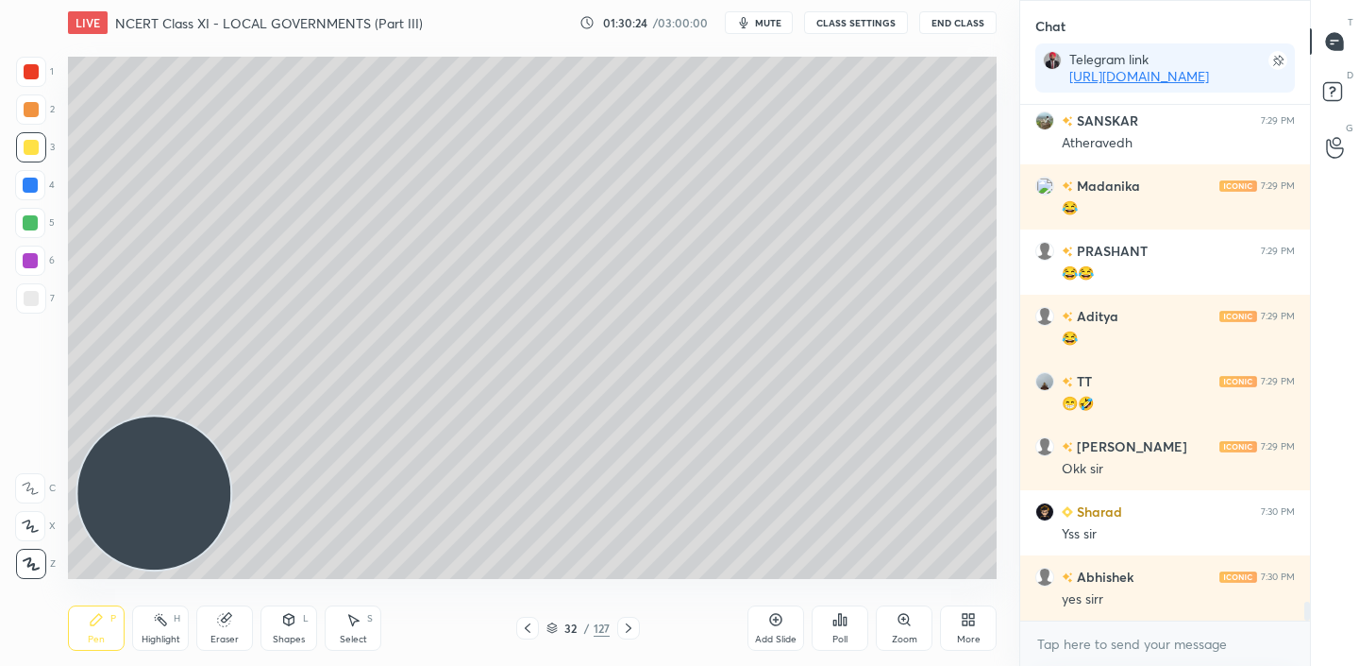
click at [631, 625] on icon at bounding box center [628, 627] width 15 height 15
click at [530, 629] on icon at bounding box center [527, 627] width 15 height 15
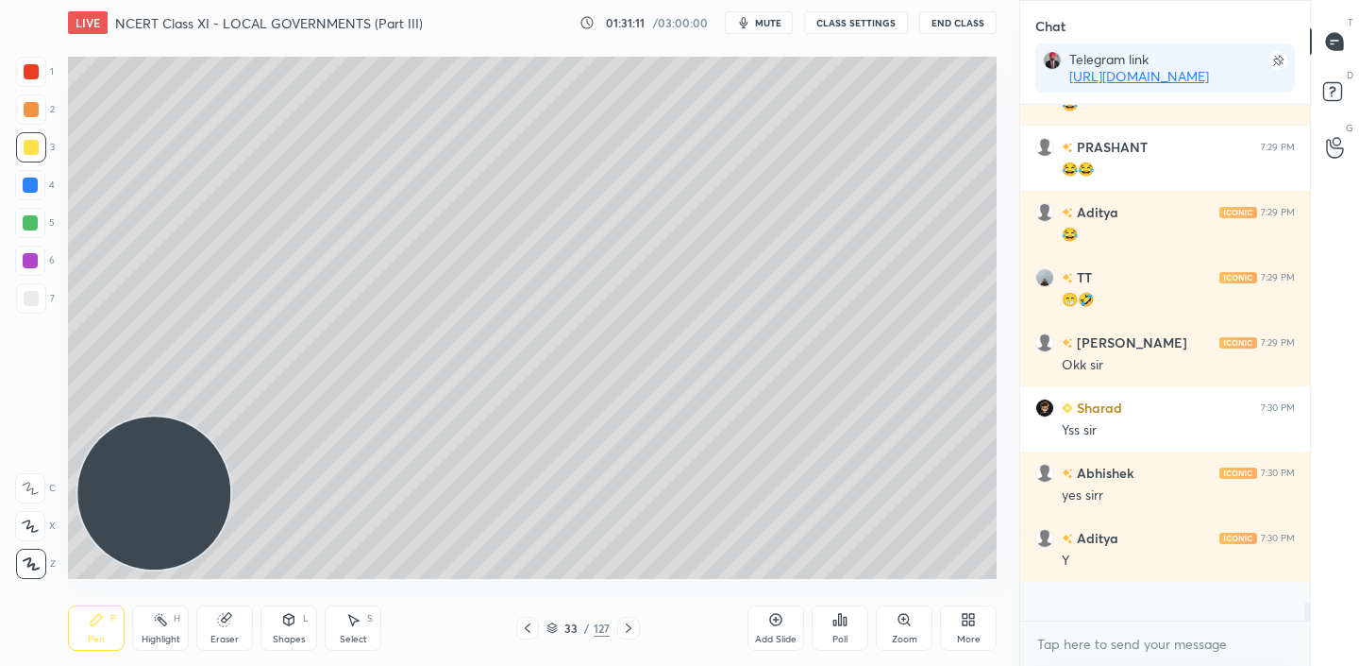
scroll to position [13498, 0]
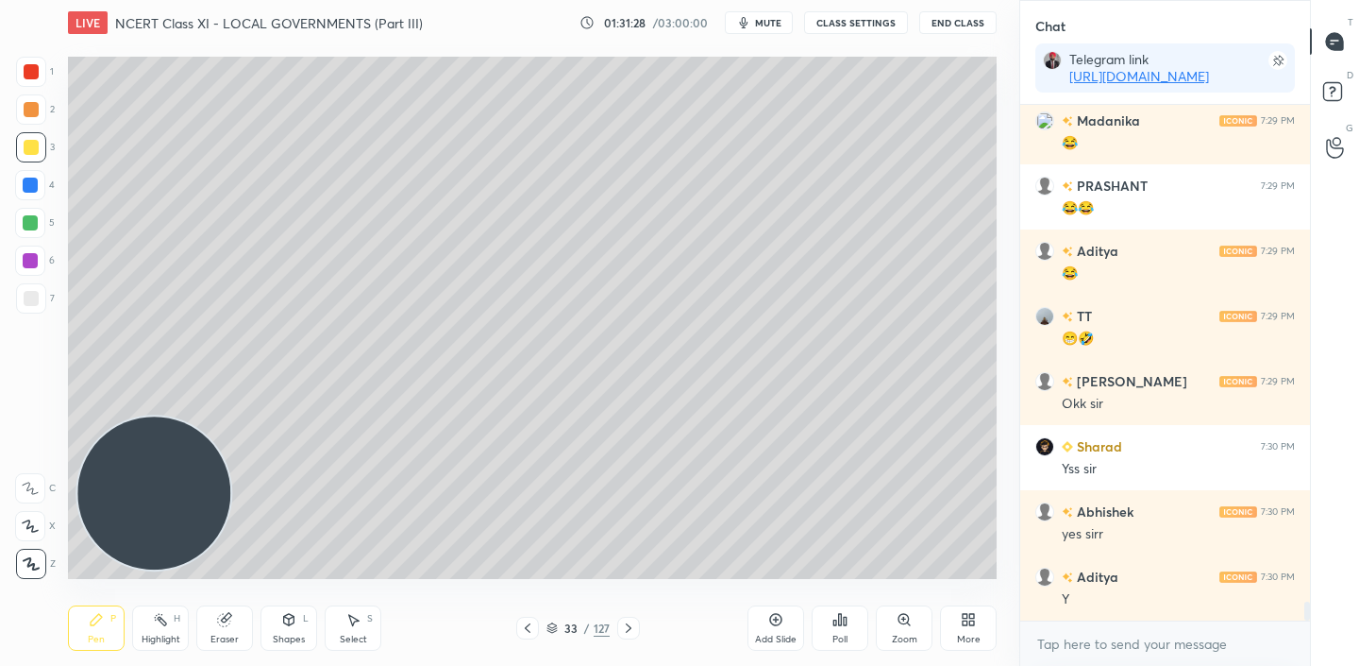
click at [773, 634] on div "Add Slide" at bounding box center [776, 638] width 42 height 9
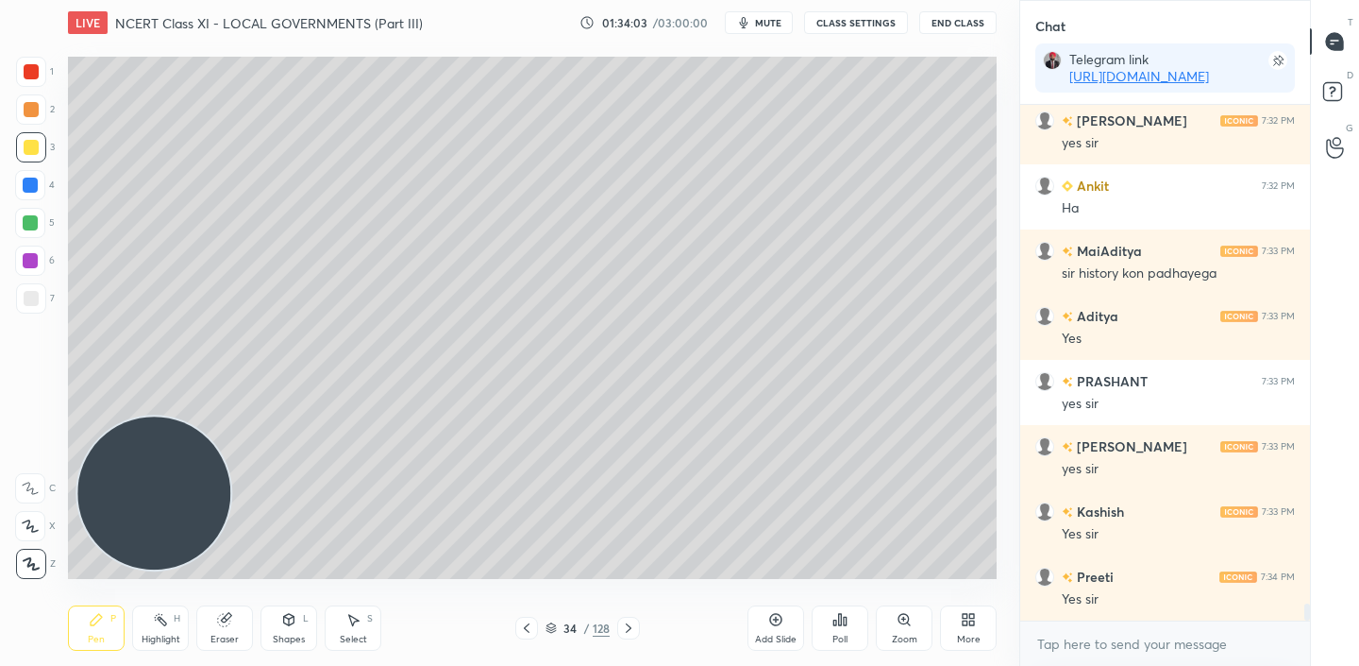
scroll to position [15192, 0]
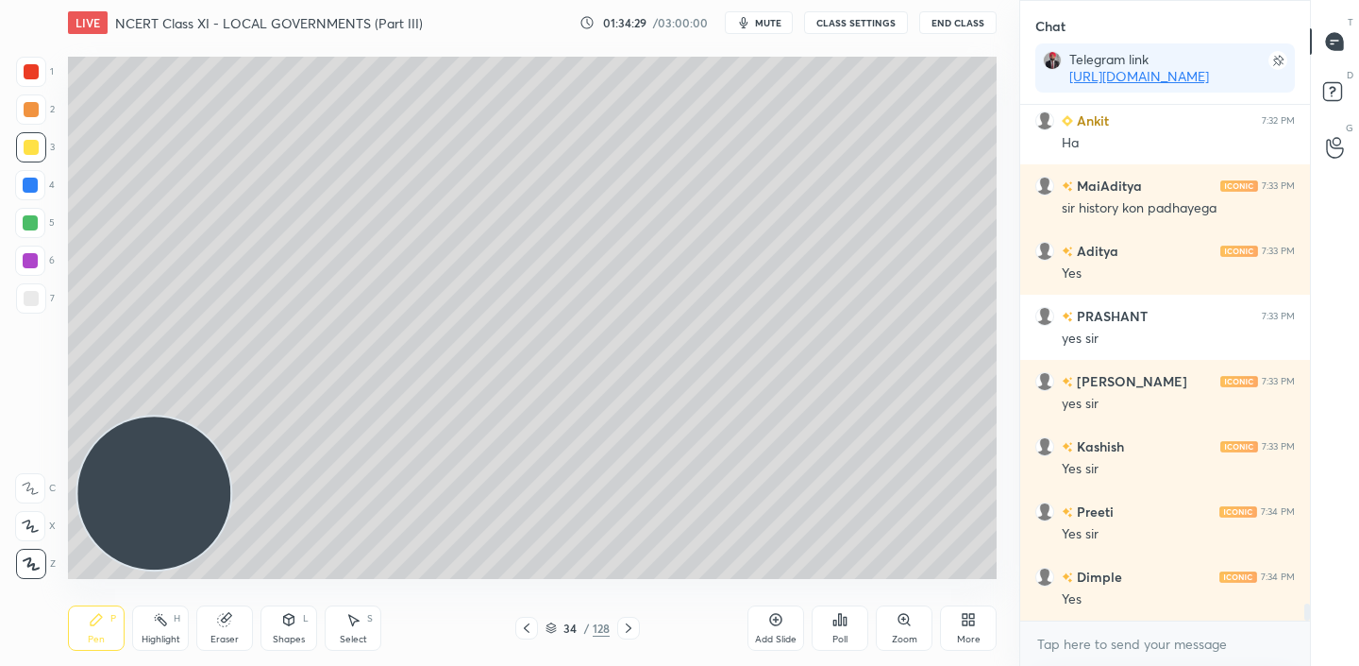
click at [777, 631] on div "Add Slide" at bounding box center [776, 627] width 57 height 45
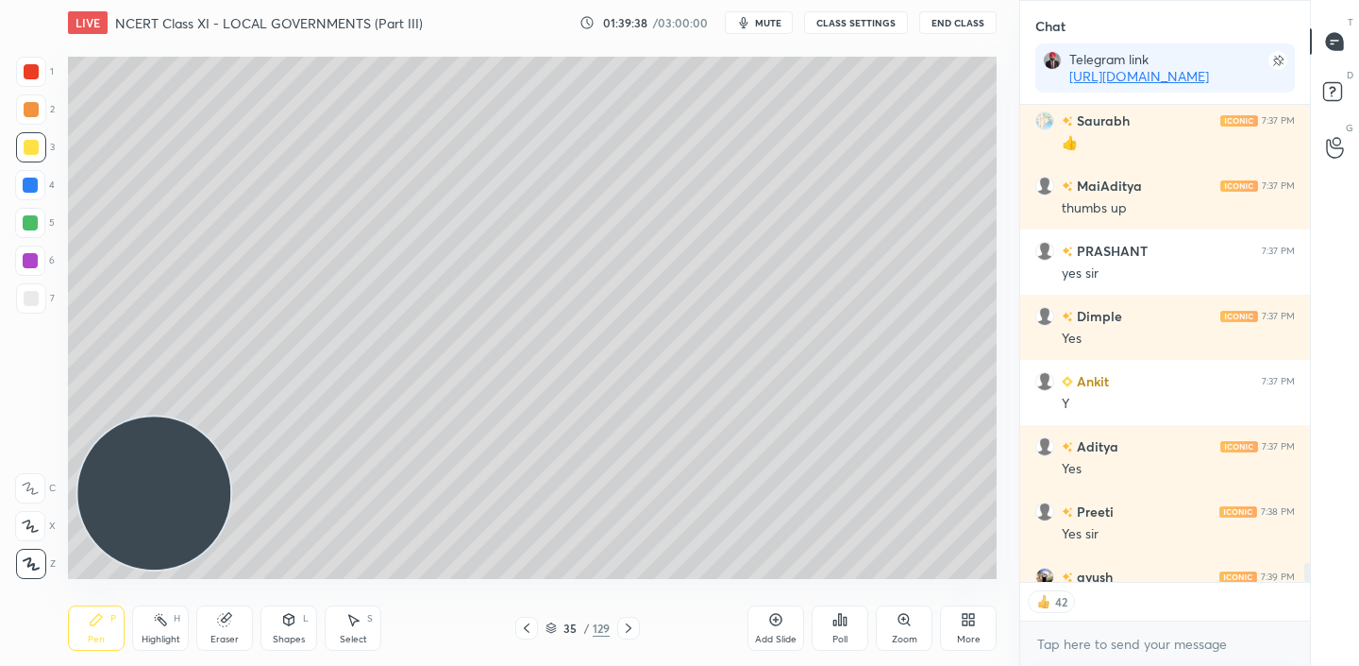
scroll to position [12531, 0]
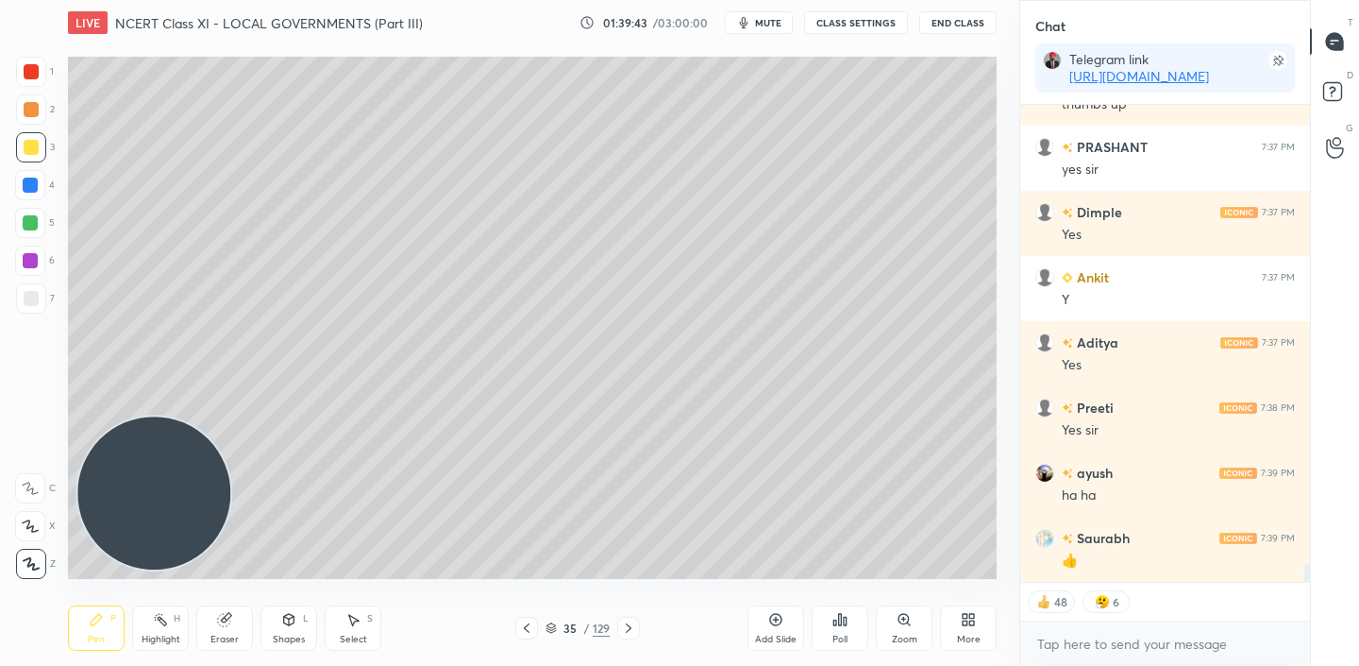
click at [767, 622] on div "Add Slide" at bounding box center [776, 627] width 57 height 45
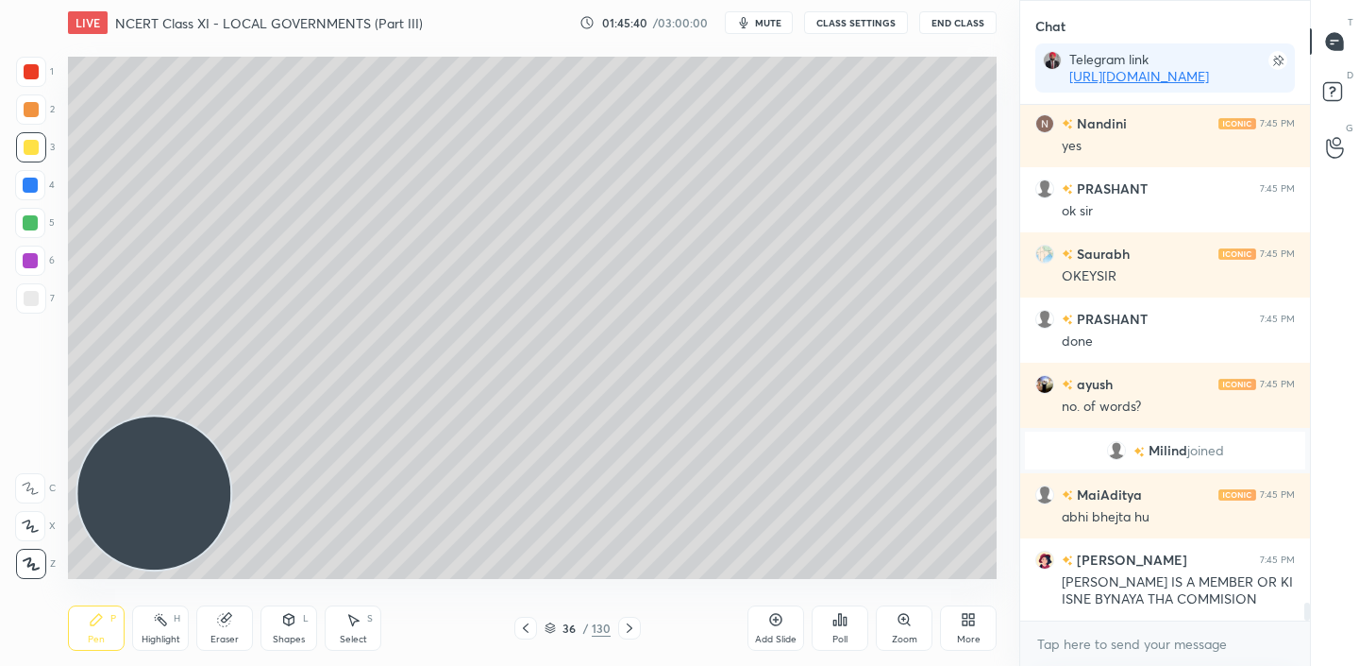
scroll to position [14742, 0]
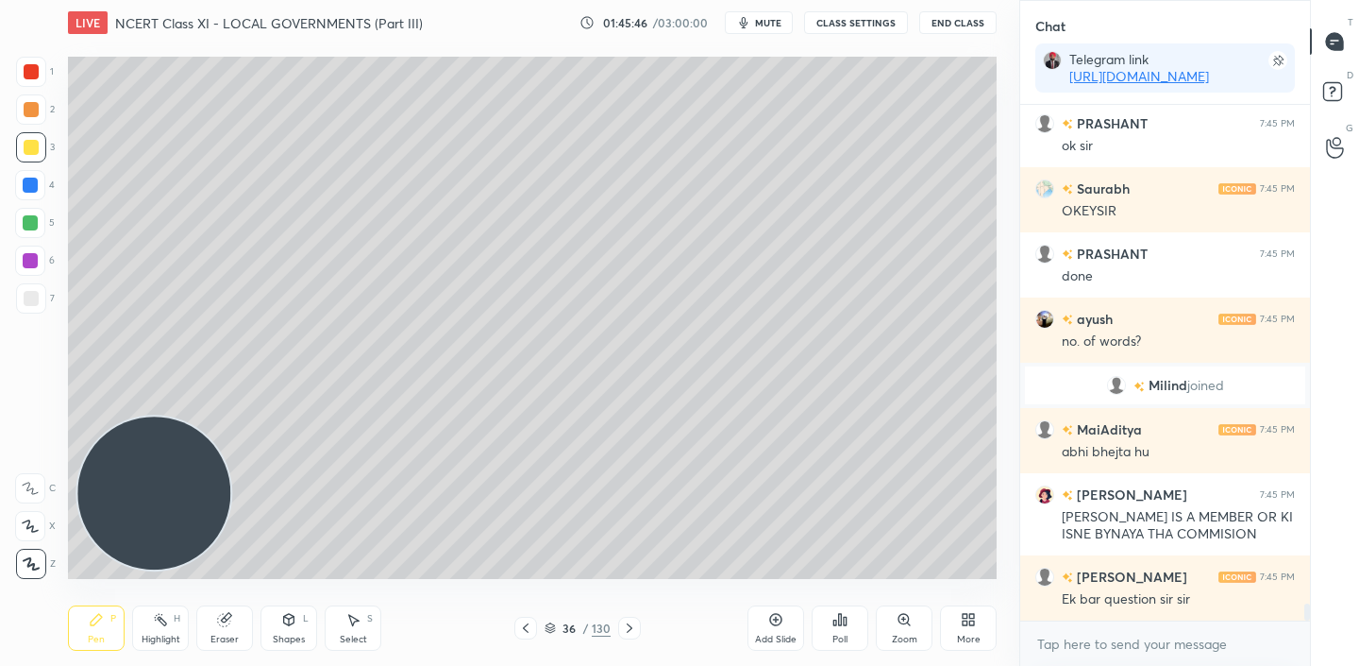
click at [526, 633] on icon at bounding box center [525, 627] width 15 height 15
click at [790, 631] on div "Add Slide" at bounding box center [776, 627] width 57 height 45
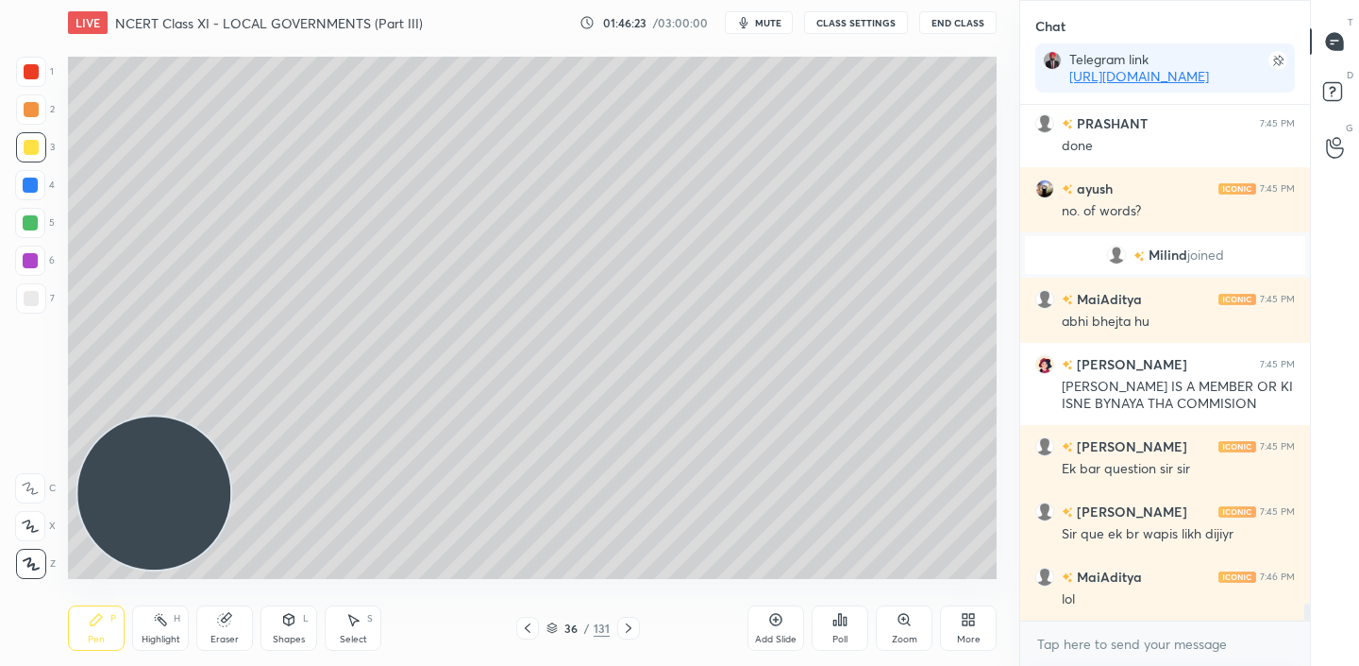
scroll to position [14938, 0]
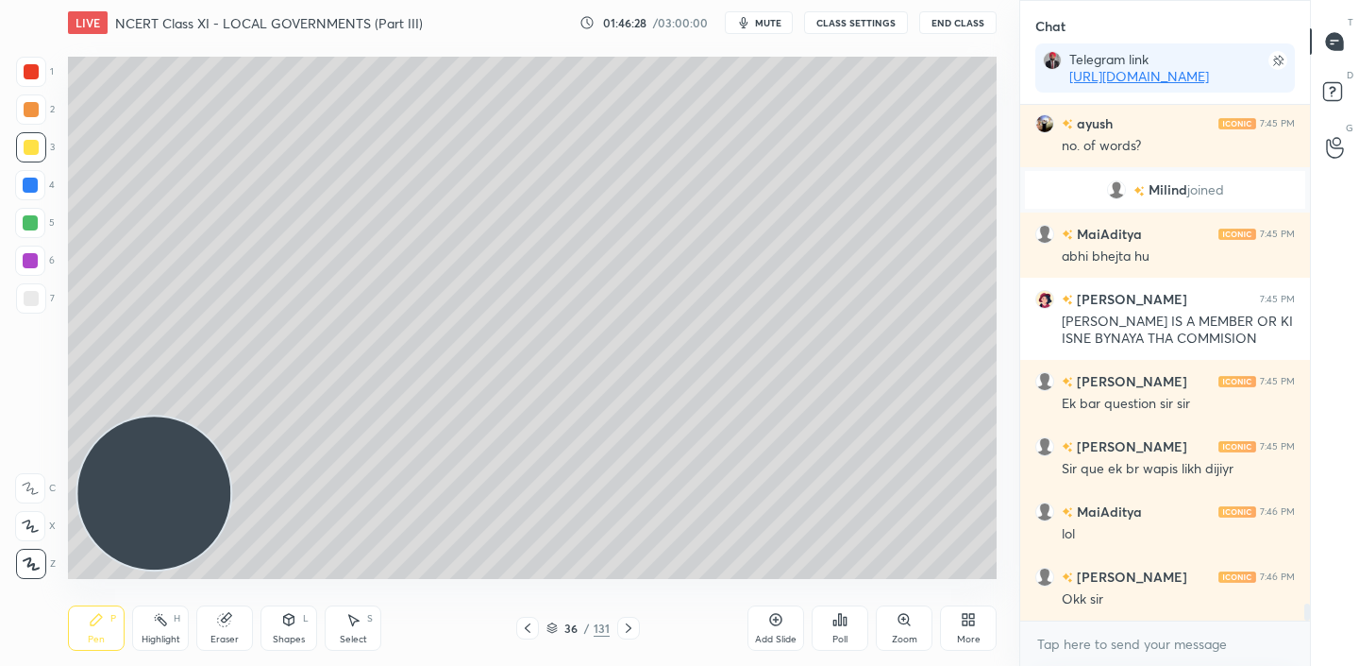
click at [629, 626] on icon at bounding box center [629, 627] width 6 height 9
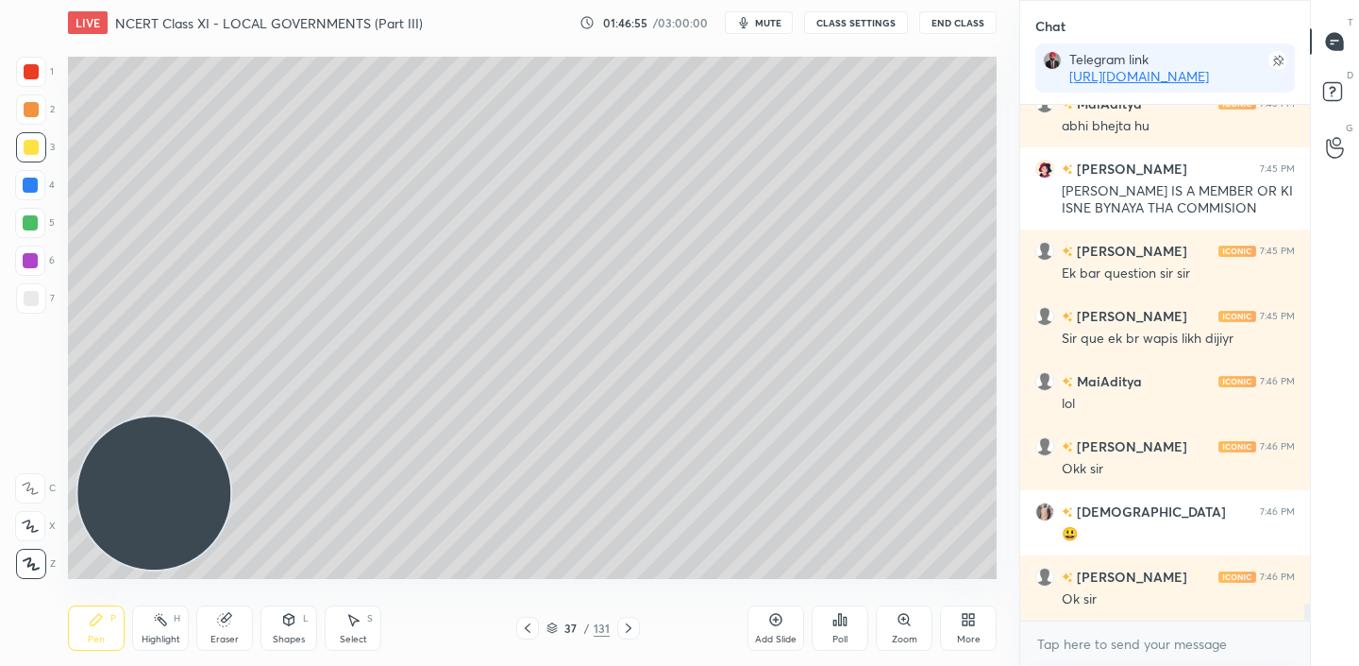
scroll to position [15133, 0]
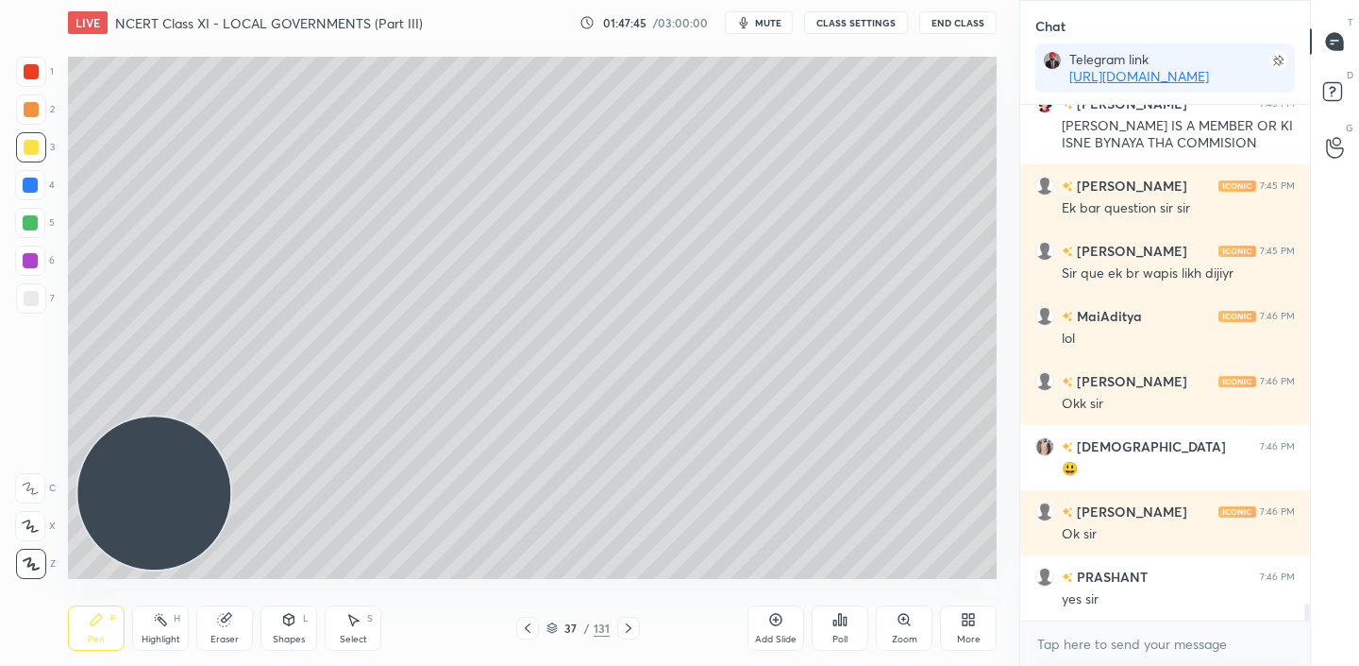
click at [779, 638] on div "Add Slide" at bounding box center [776, 638] width 42 height 9
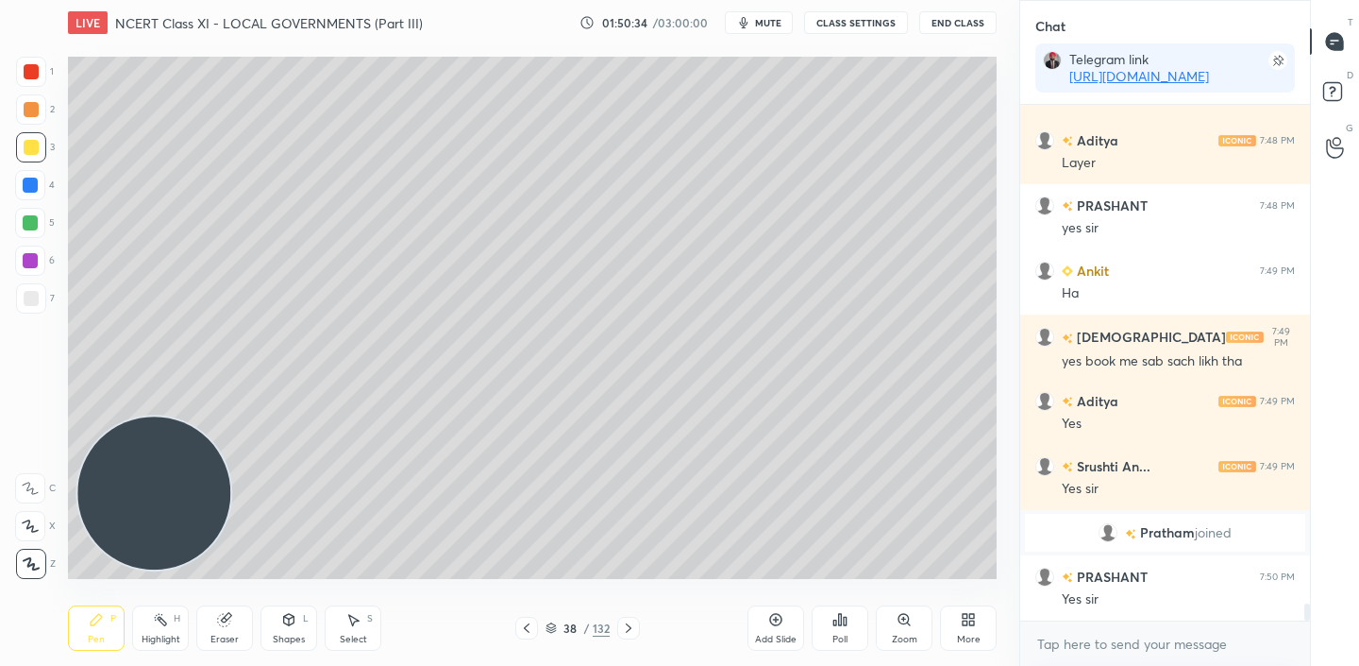
scroll to position [15396, 0]
click at [778, 639] on div "Add Slide" at bounding box center [776, 638] width 42 height 9
click at [280, 629] on div "Shapes L" at bounding box center [289, 627] width 57 height 45
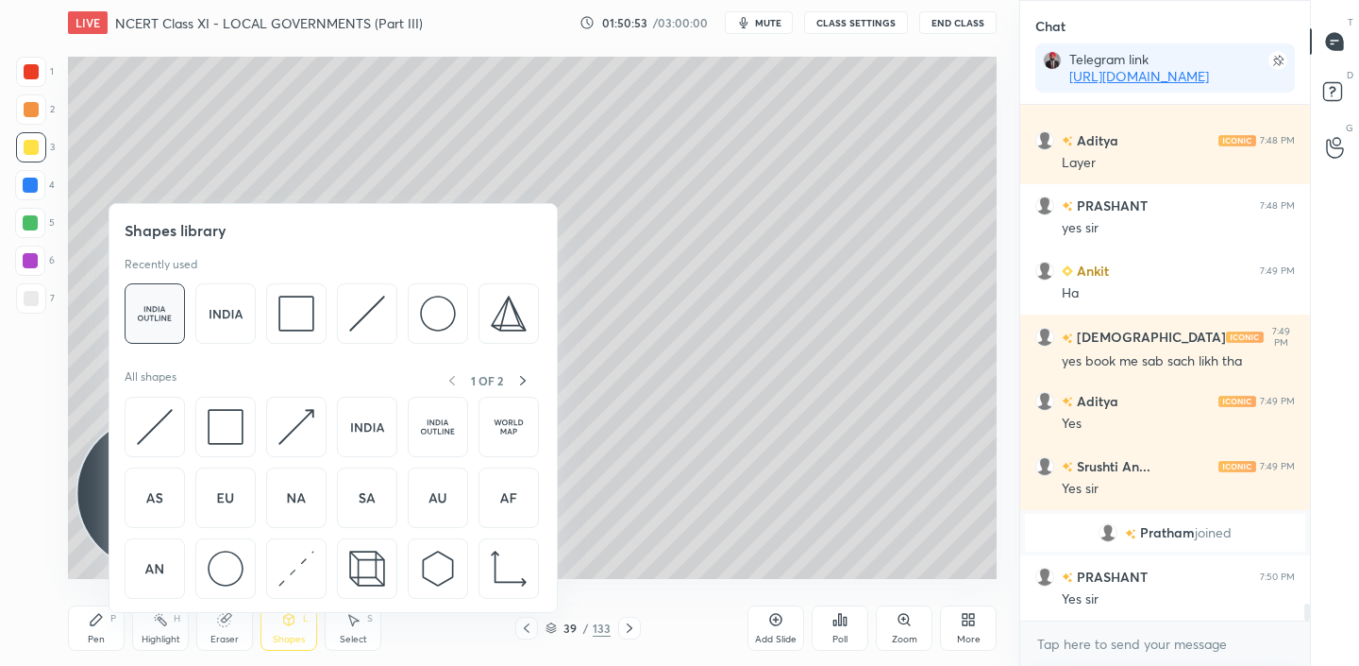
click at [145, 318] on img at bounding box center [155, 313] width 36 height 36
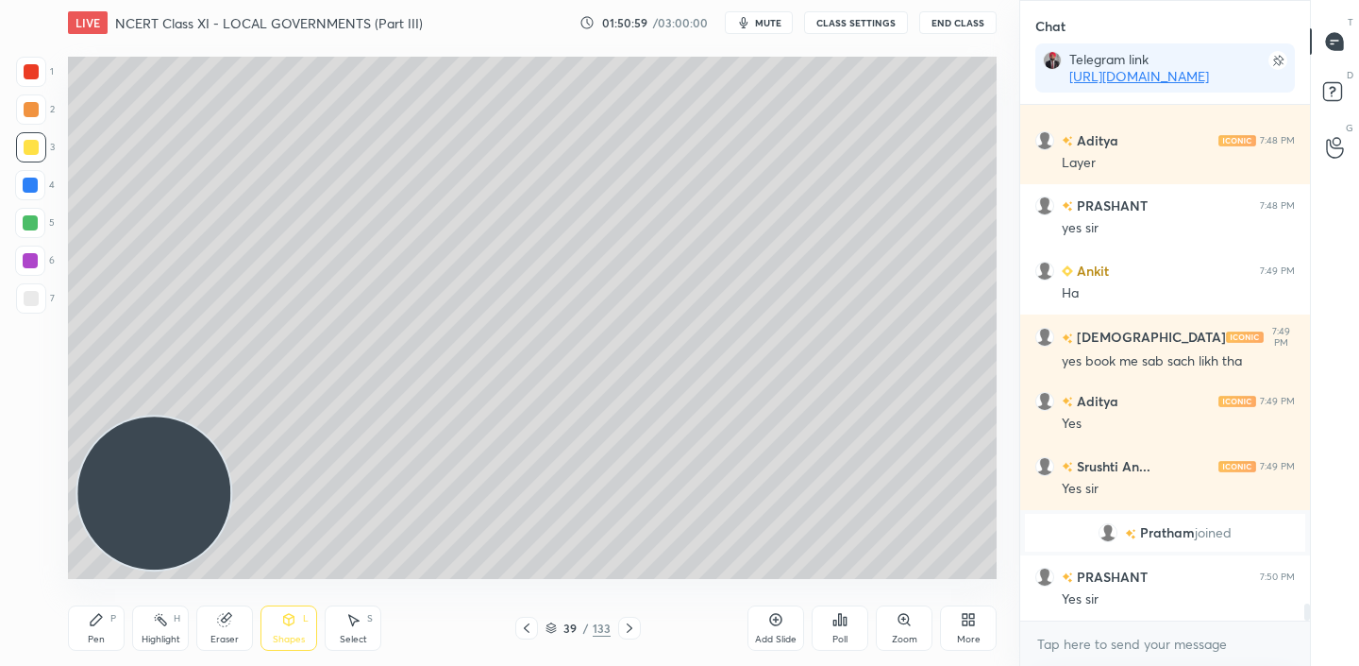
click at [106, 624] on div "Pen P" at bounding box center [96, 627] width 57 height 45
click at [34, 294] on div at bounding box center [31, 298] width 15 height 15
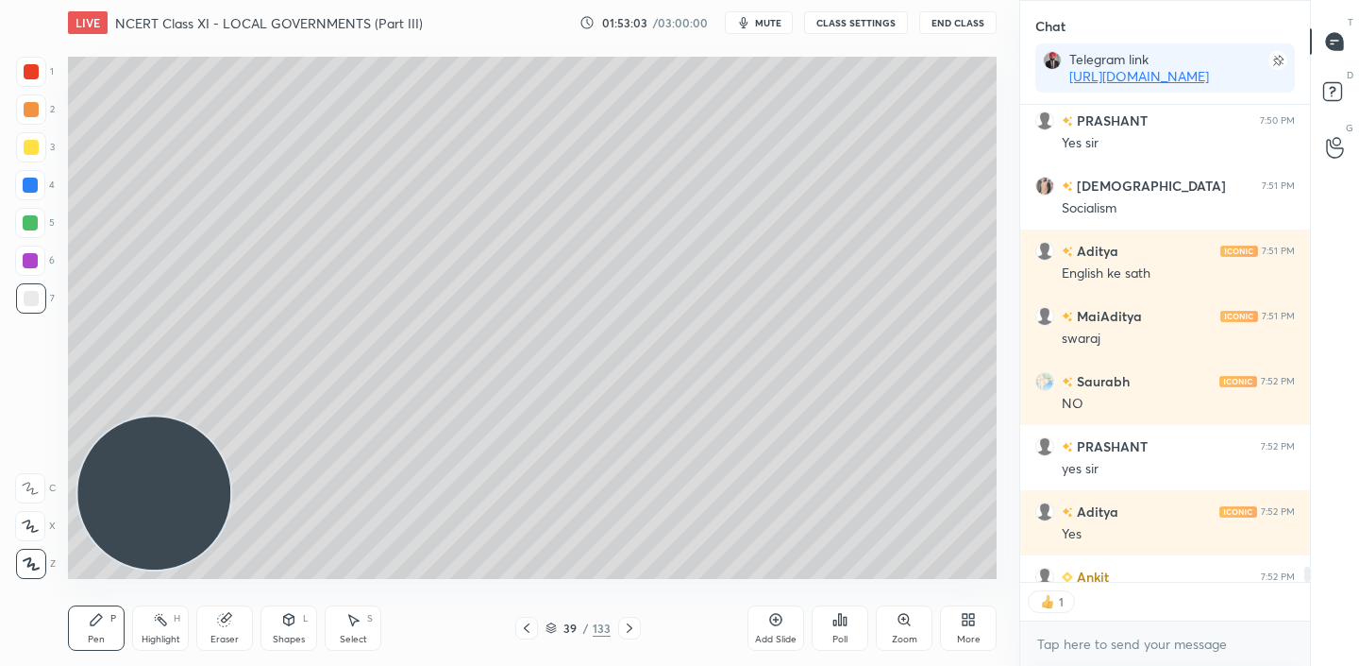
scroll to position [15956, 0]
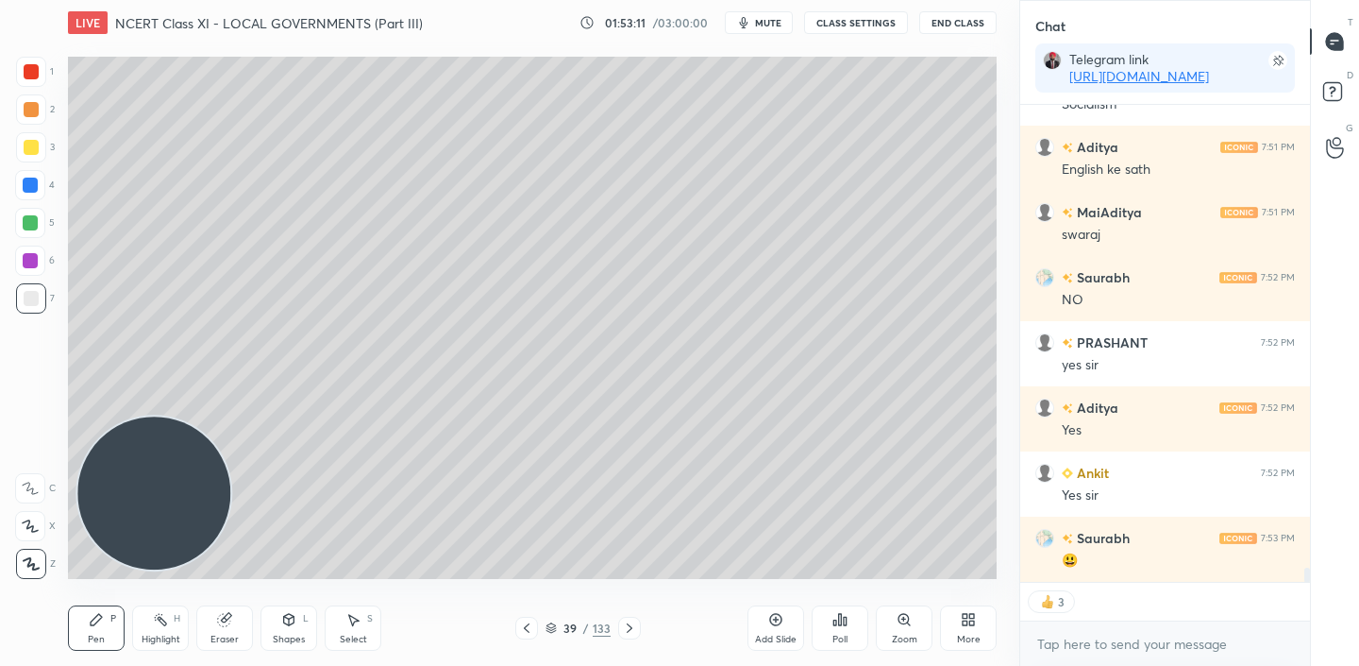
click at [529, 630] on icon at bounding box center [526, 627] width 15 height 15
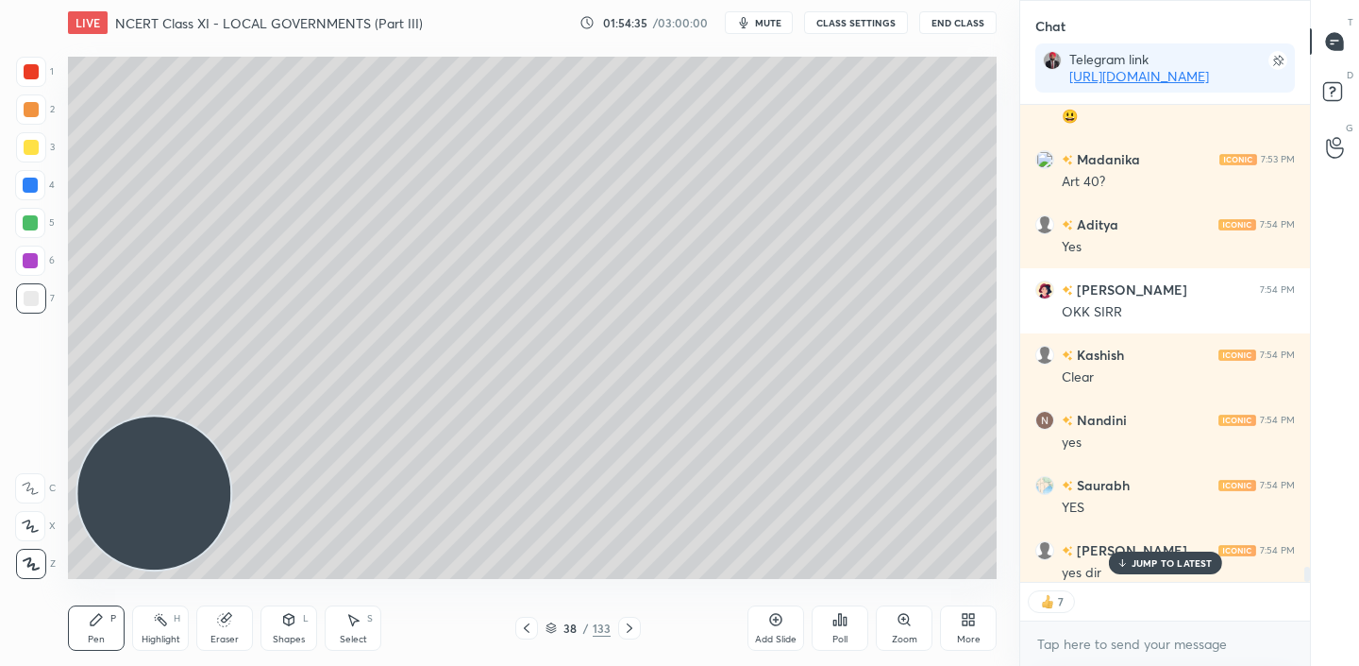
scroll to position [16412, 0]
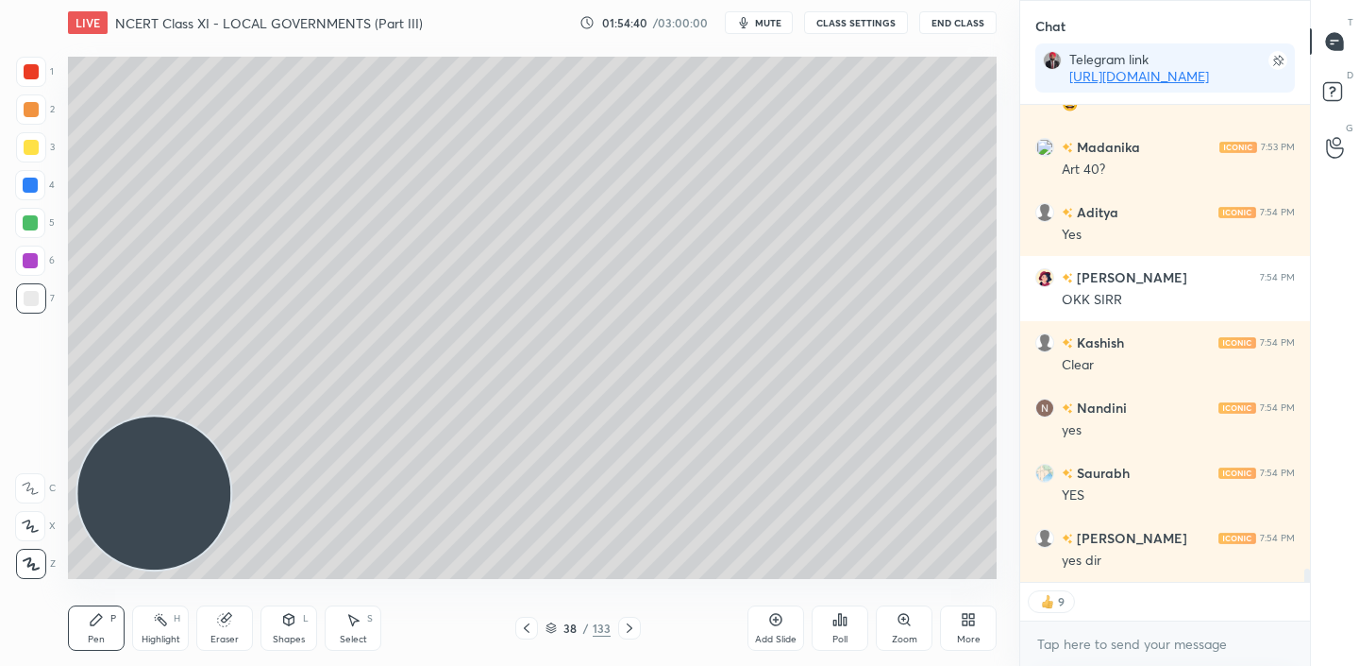
click at [784, 627] on div "Add Slide" at bounding box center [776, 627] width 57 height 45
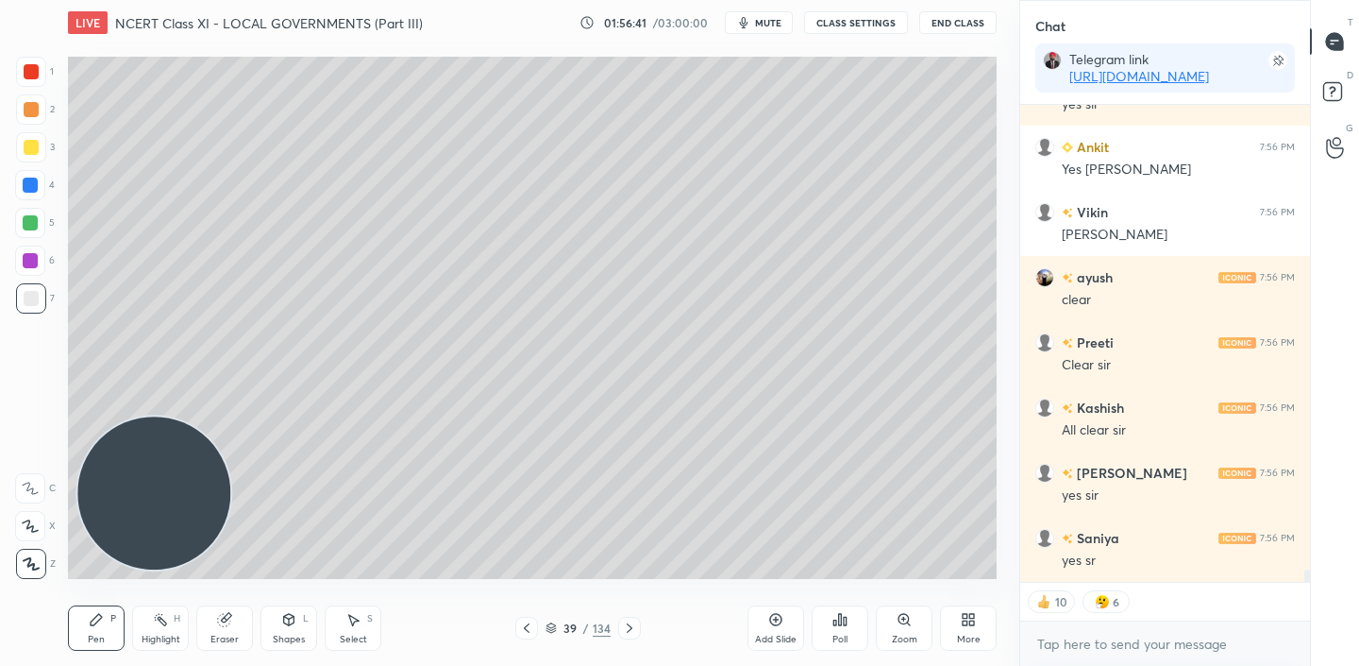
scroll to position [17734, 0]
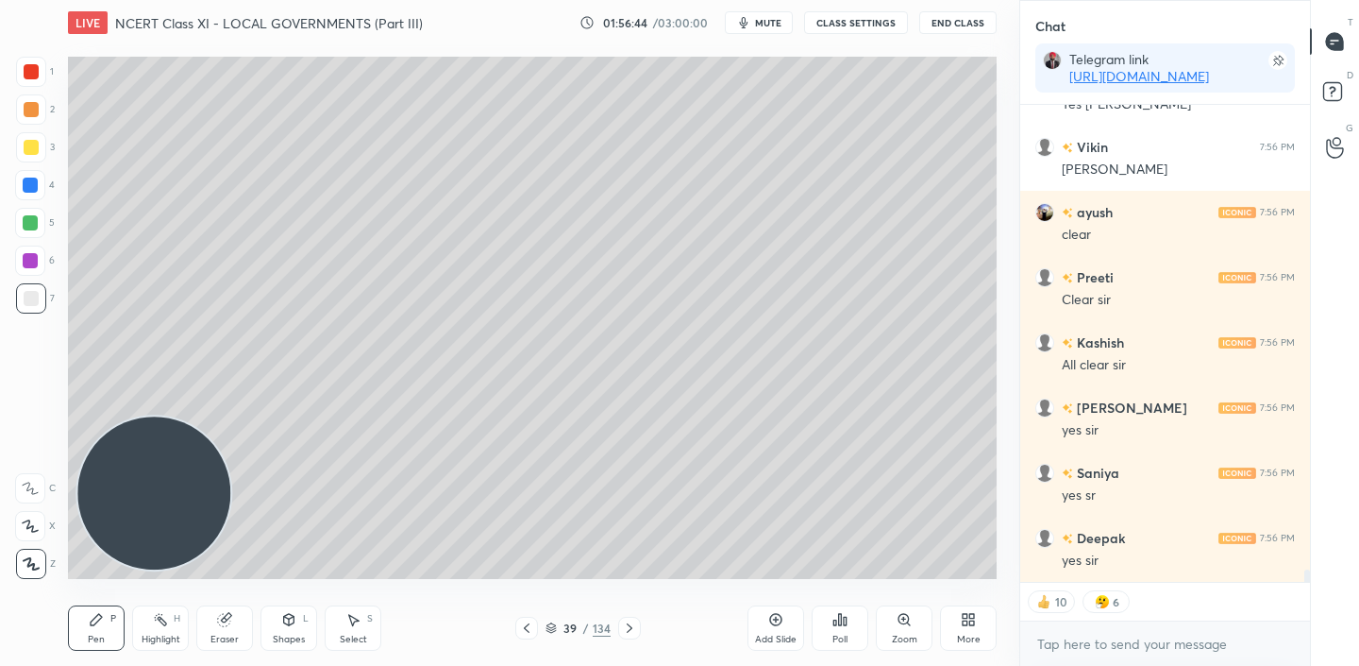
type textarea "x"
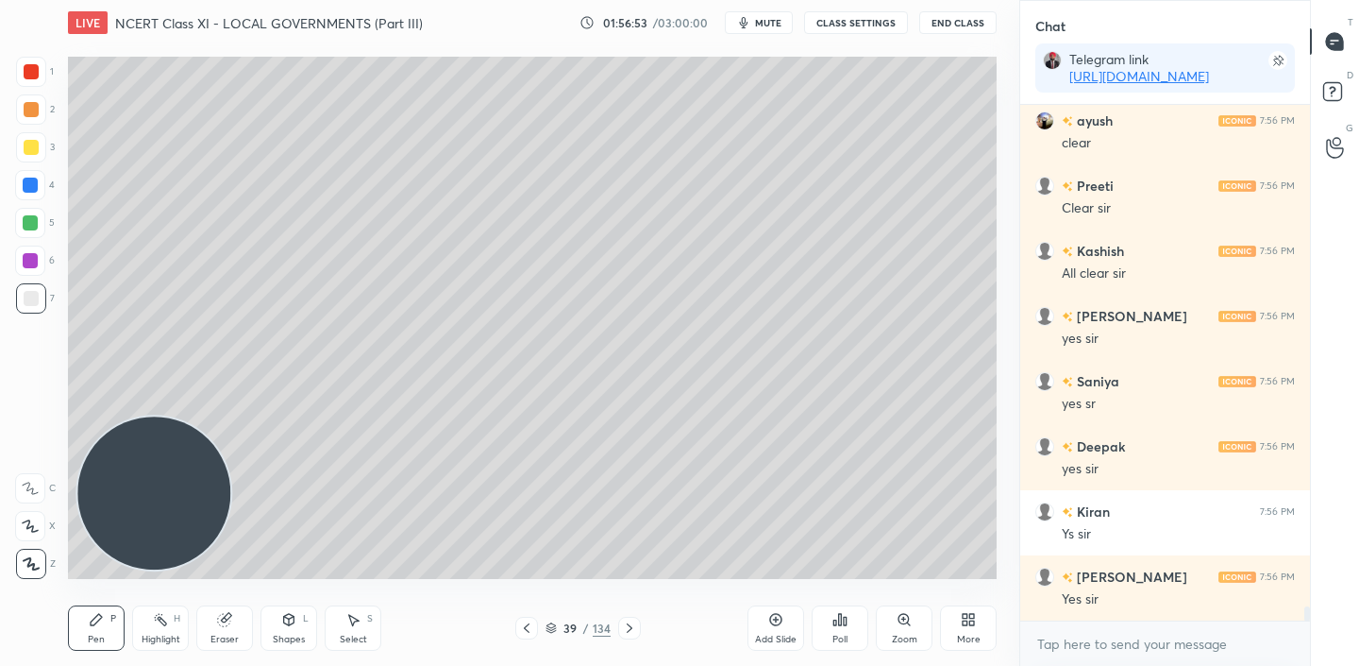
scroll to position [17890, 0]
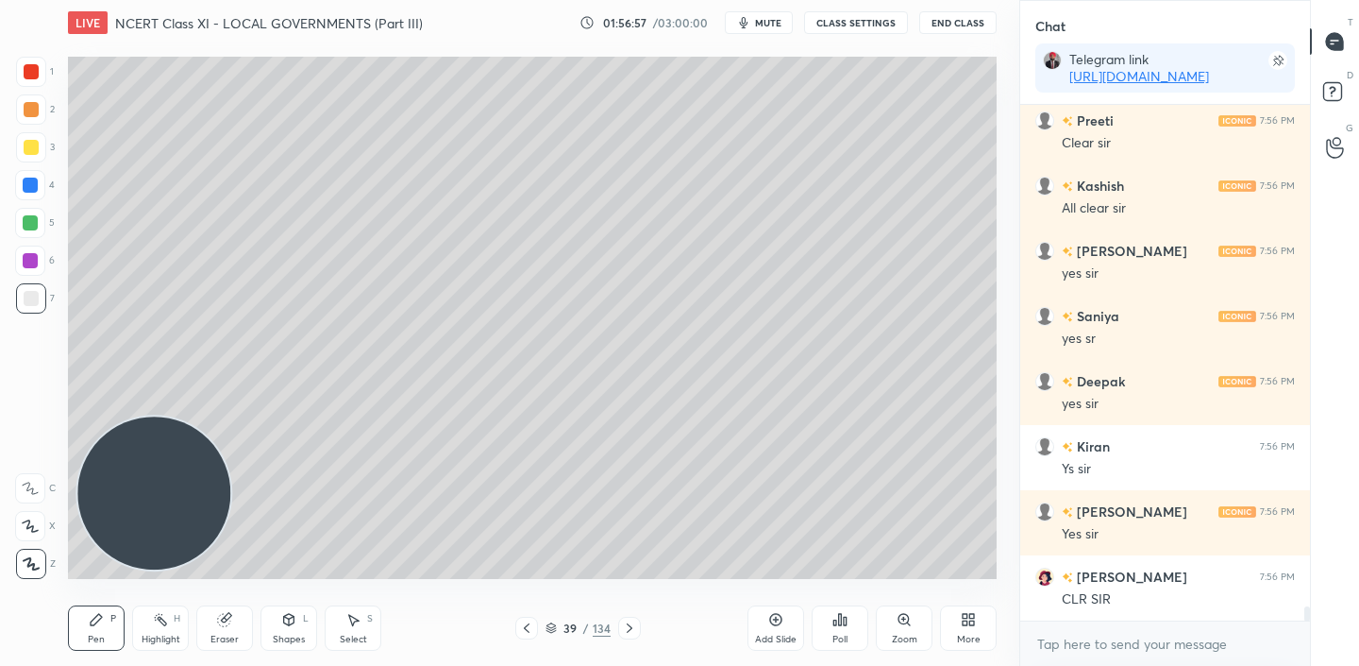
click at [631, 624] on icon at bounding box center [629, 627] width 15 height 15
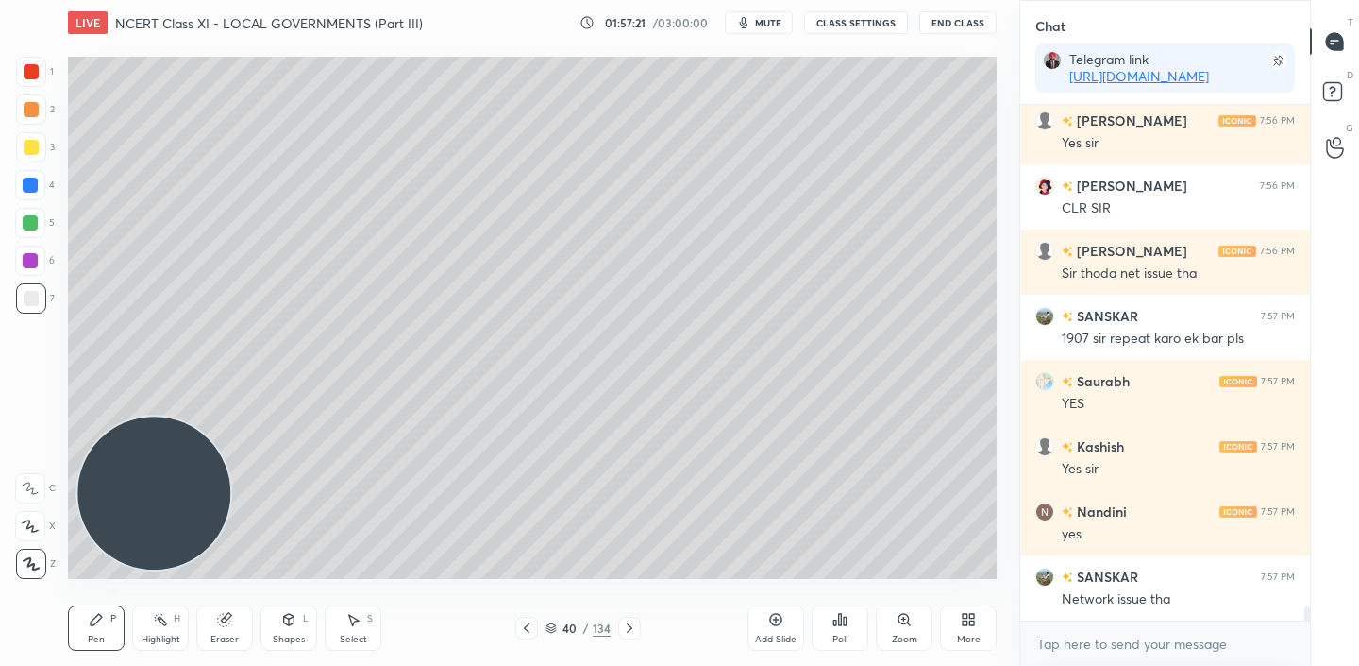
scroll to position [18346, 0]
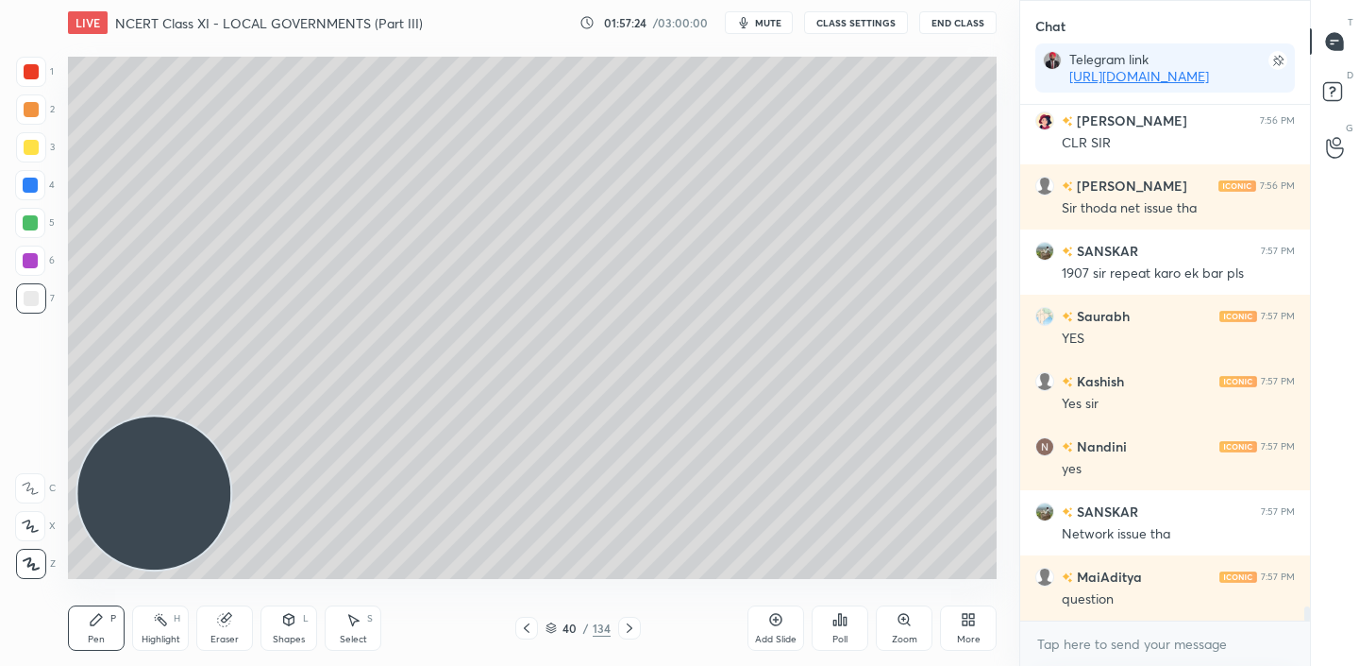
click at [973, 620] on icon at bounding box center [971, 622] width 5 height 5
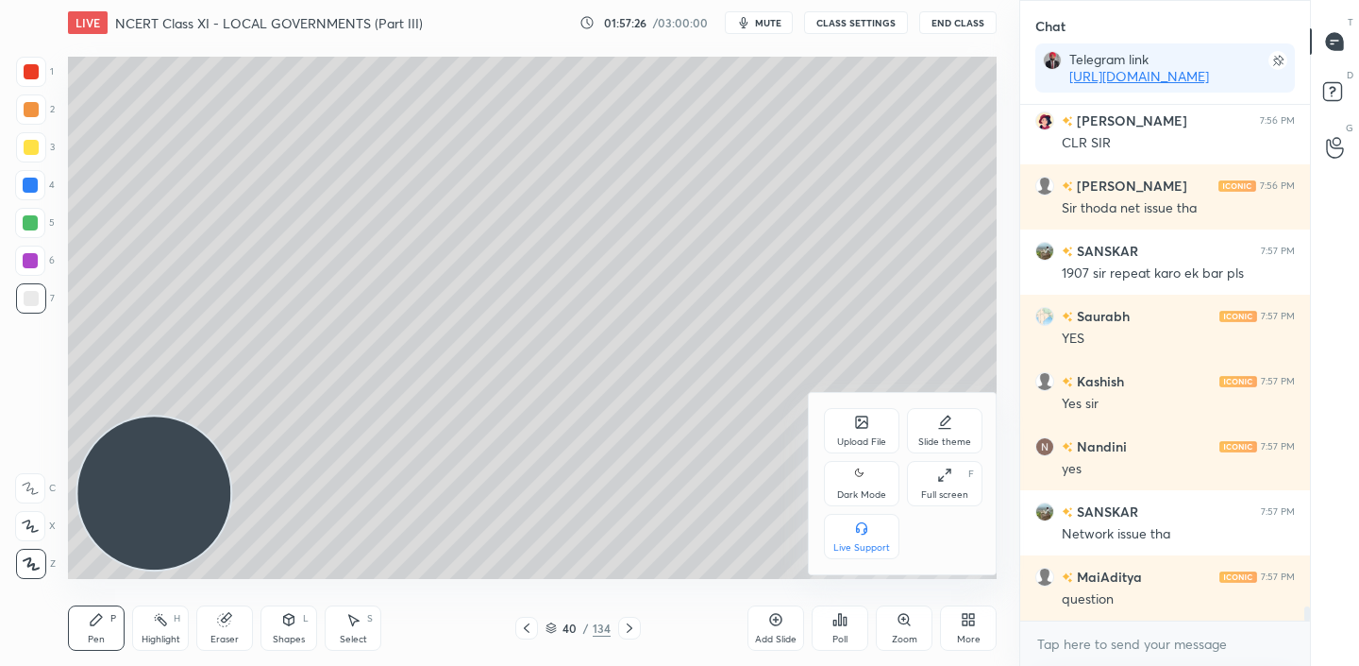
click at [863, 425] on icon at bounding box center [862, 424] width 10 height 7
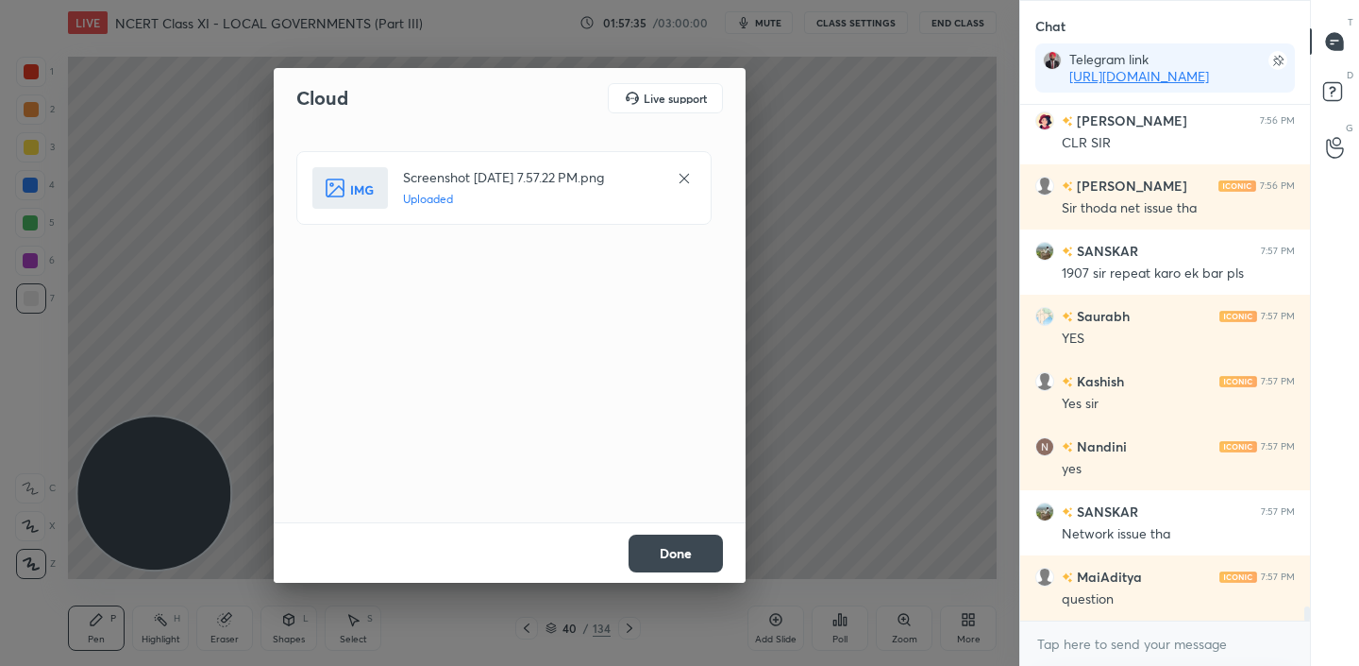
click at [679, 546] on button "Done" at bounding box center [676, 553] width 94 height 38
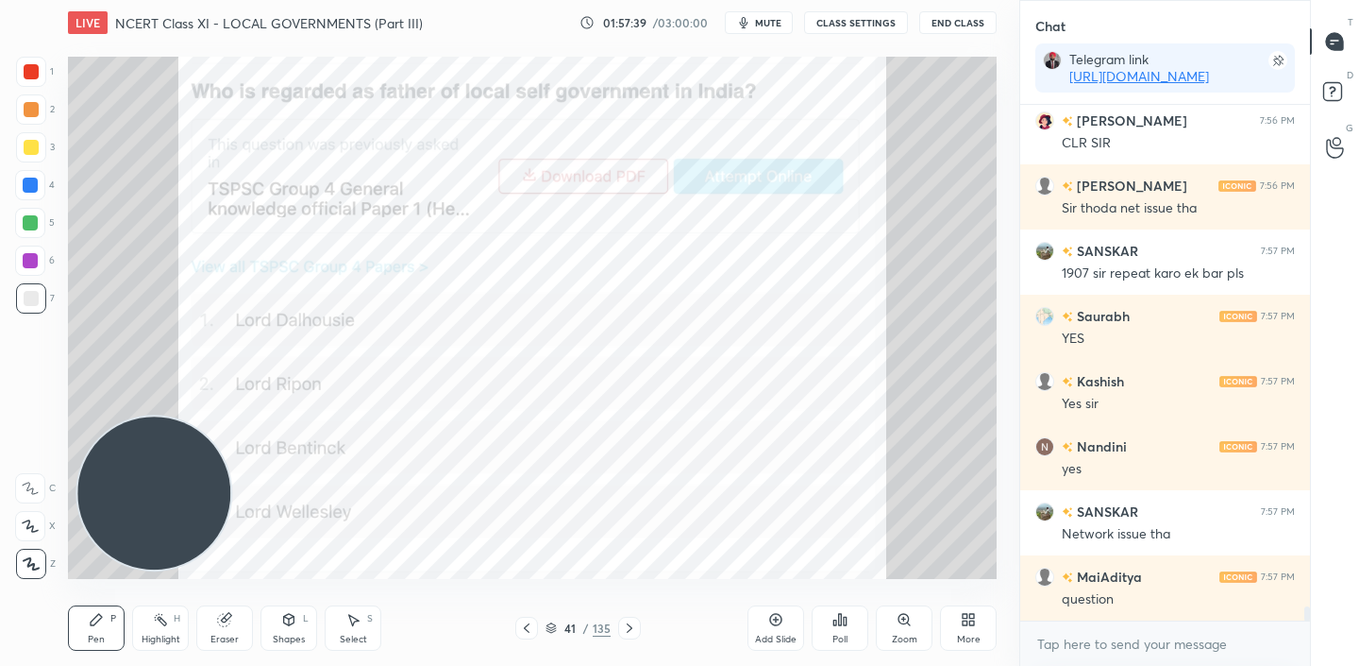
click at [861, 629] on div "Poll" at bounding box center [840, 627] width 57 height 45
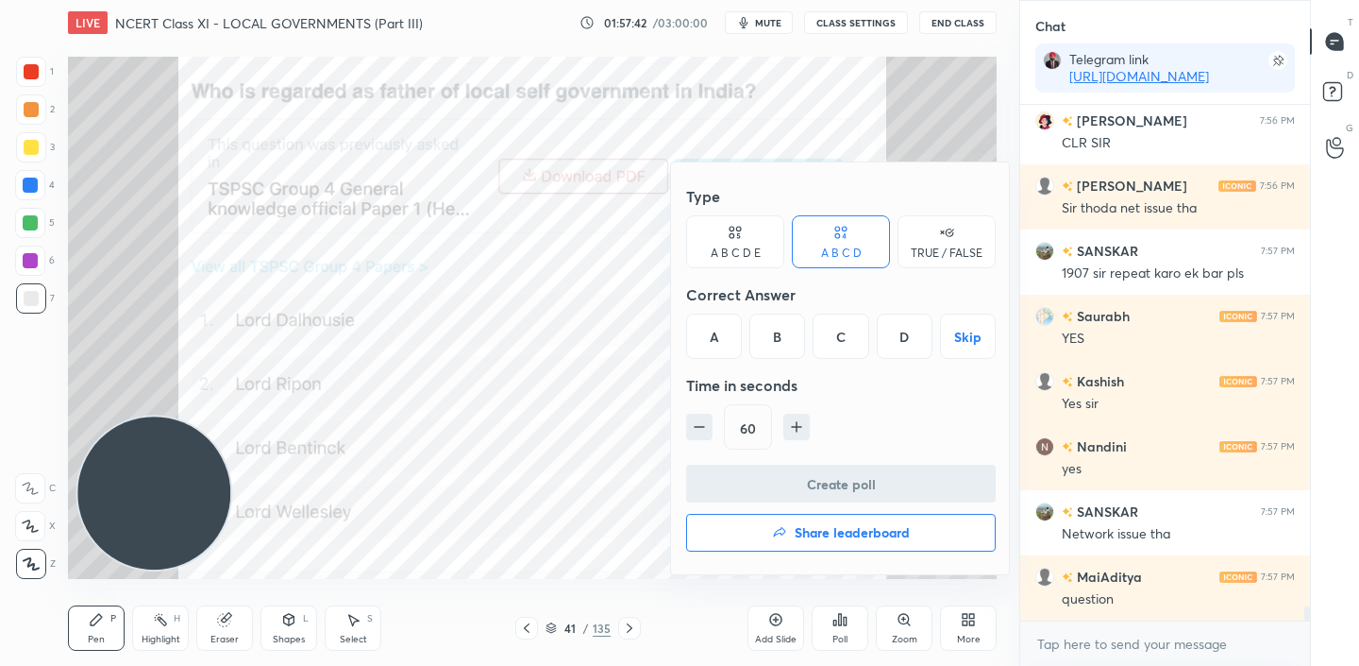
click at [772, 346] on div "B" at bounding box center [778, 335] width 56 height 45
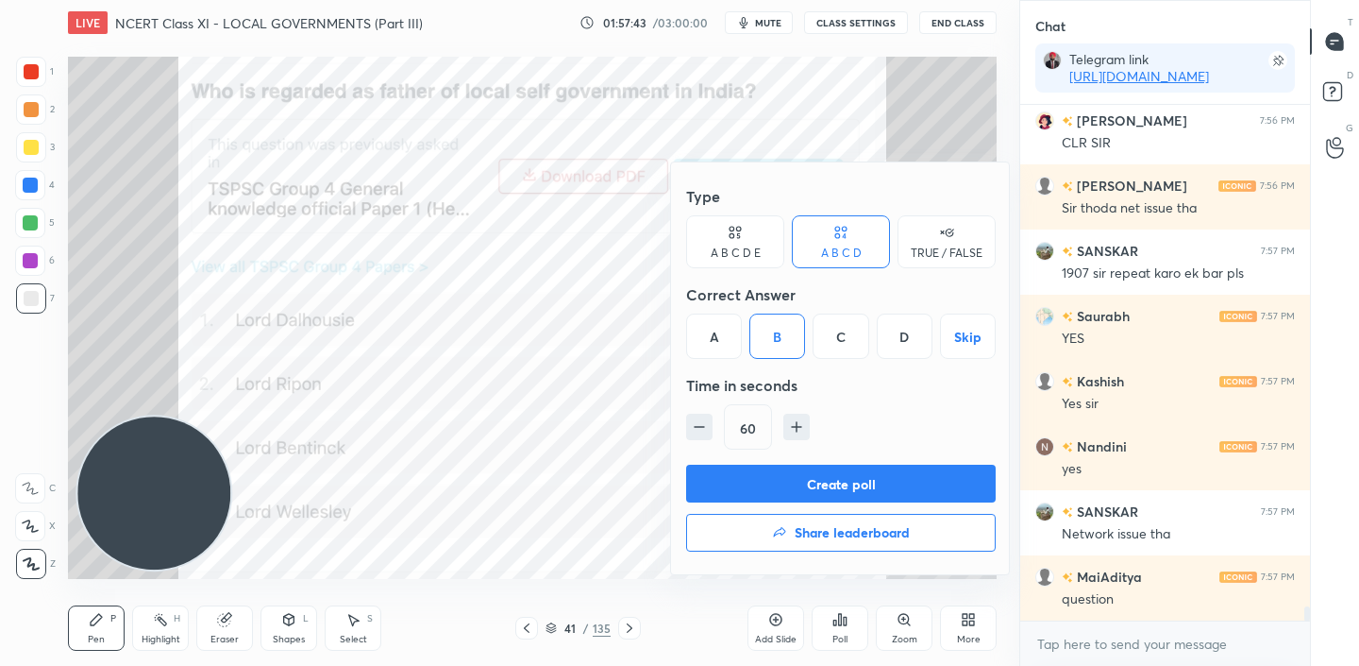
click at [696, 423] on icon "button" at bounding box center [699, 426] width 19 height 19
type input "30"
click at [850, 485] on button "Create poll" at bounding box center [841, 483] width 310 height 38
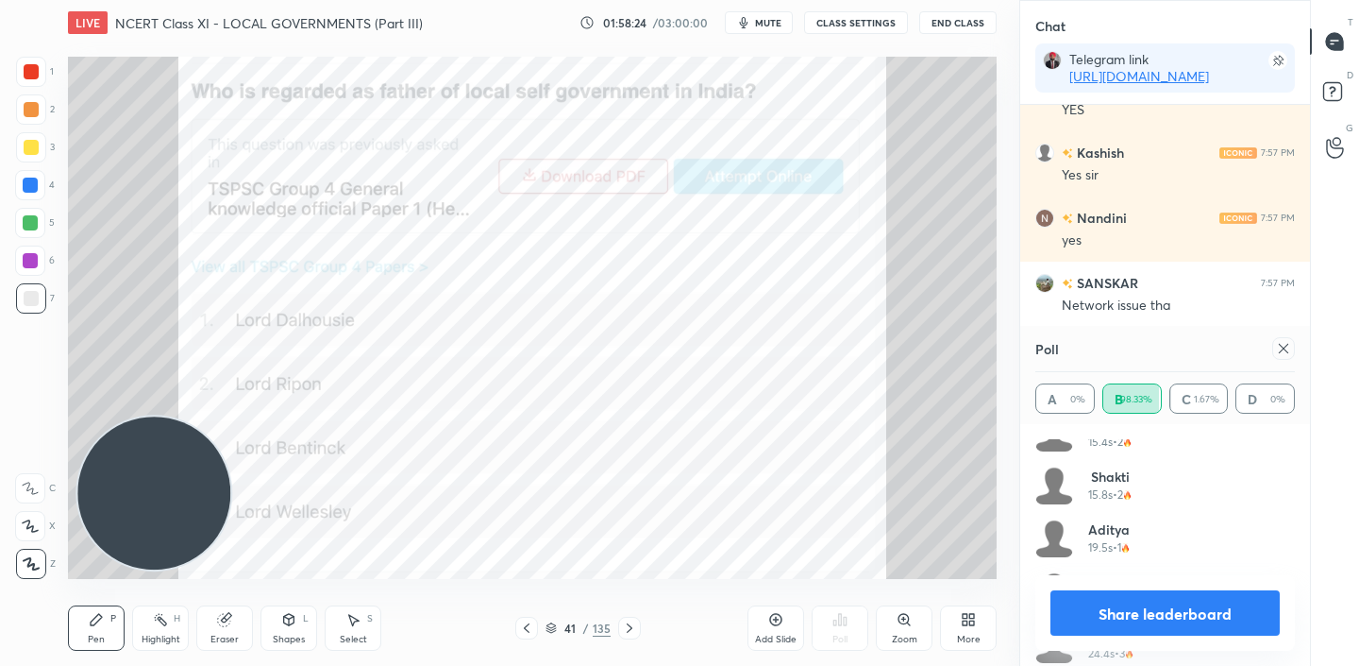
scroll to position [2892, 0]
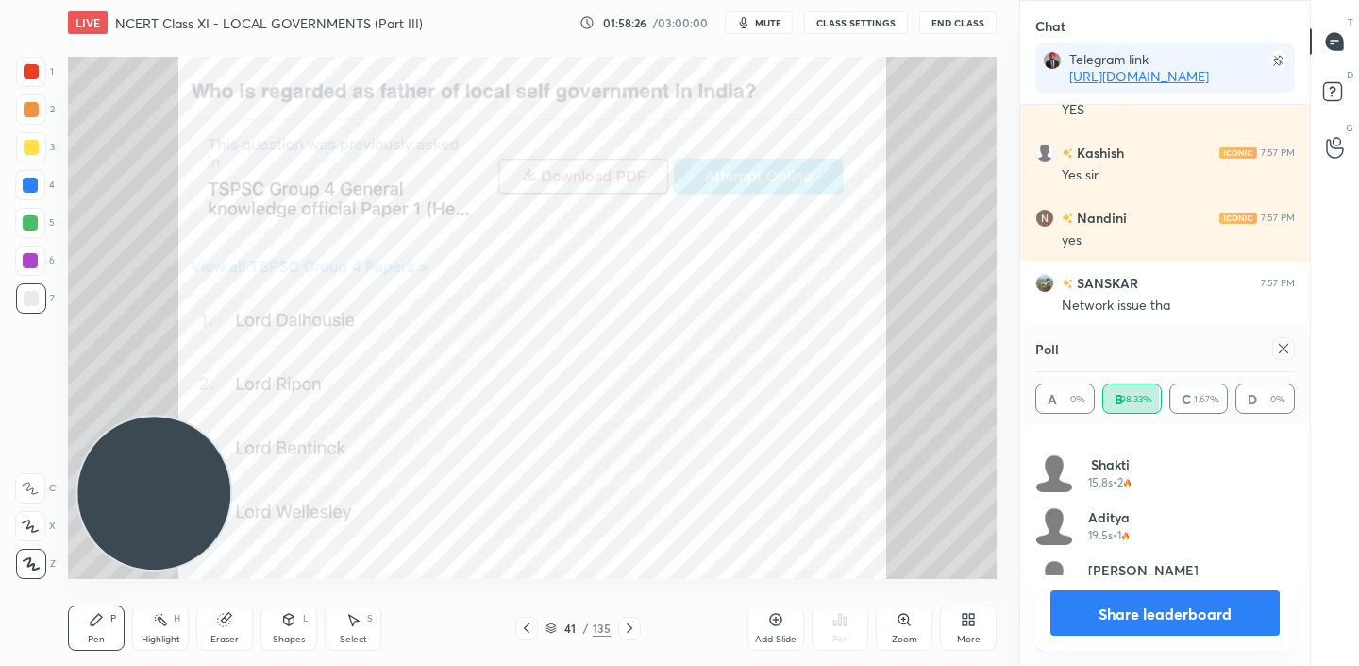
click at [1284, 349] on icon at bounding box center [1283, 348] width 15 height 15
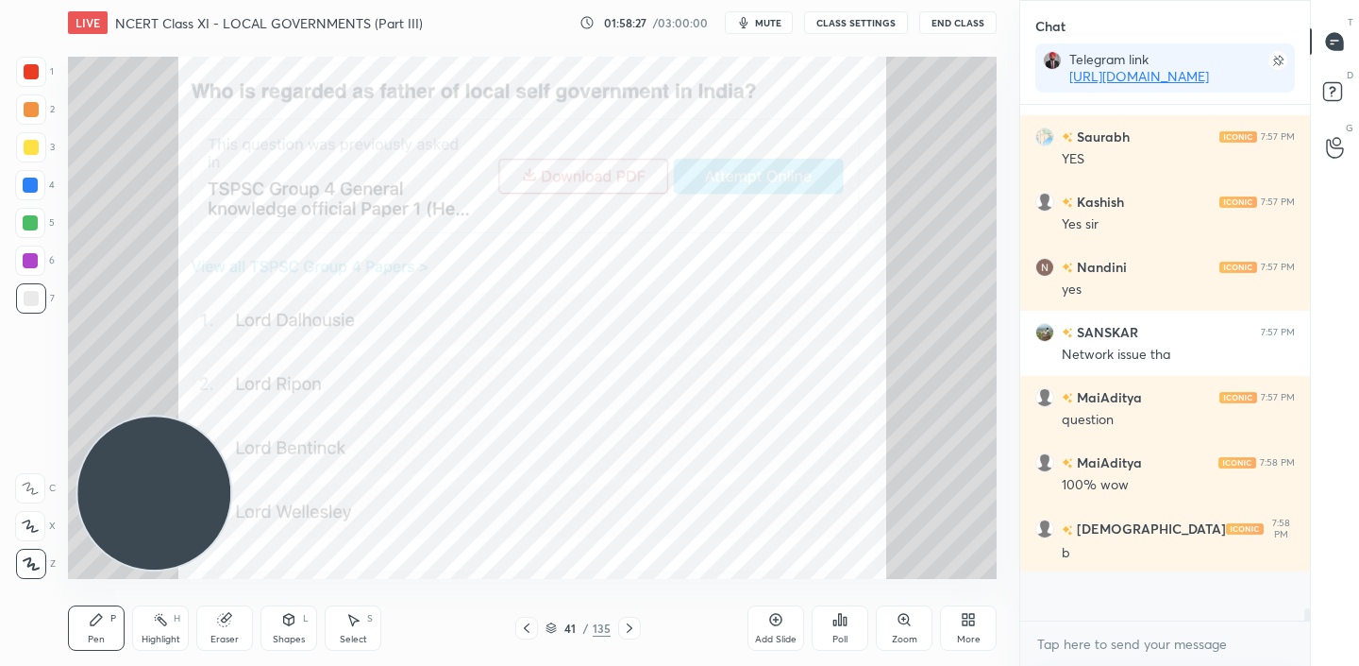
scroll to position [0, 0]
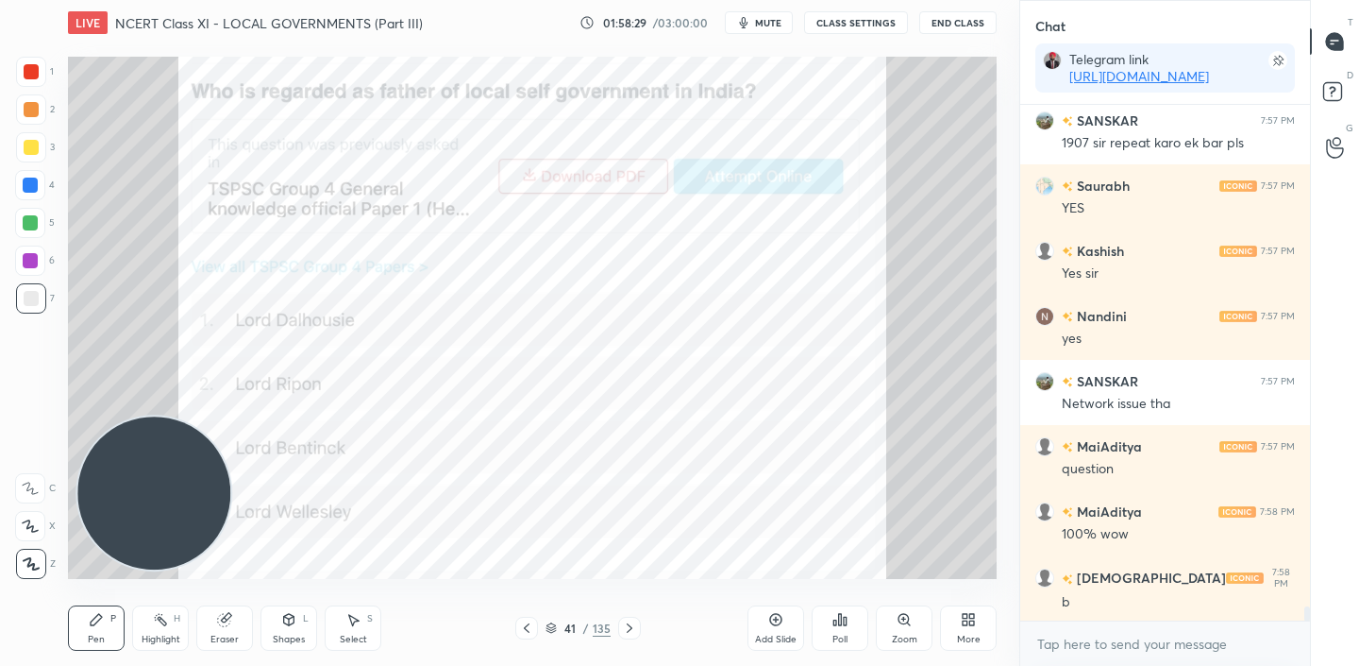
click at [535, 628] on div at bounding box center [526, 627] width 23 height 23
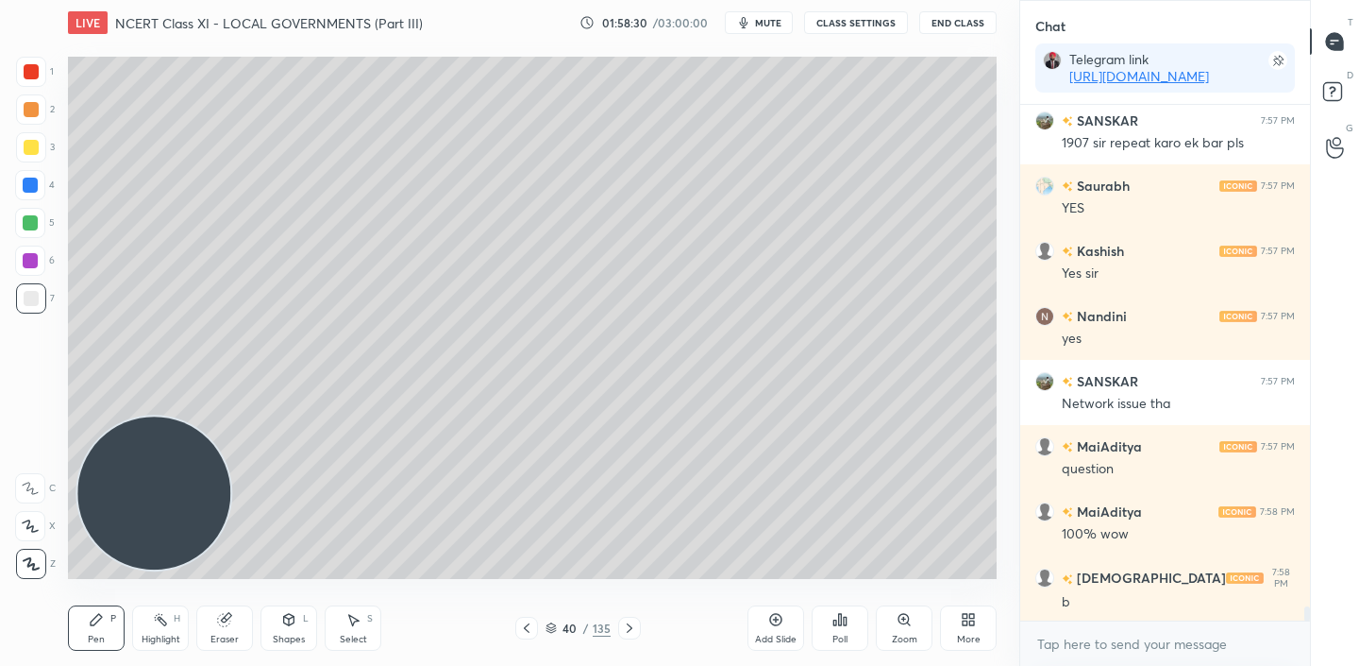
click at [535, 628] on div at bounding box center [526, 627] width 23 height 23
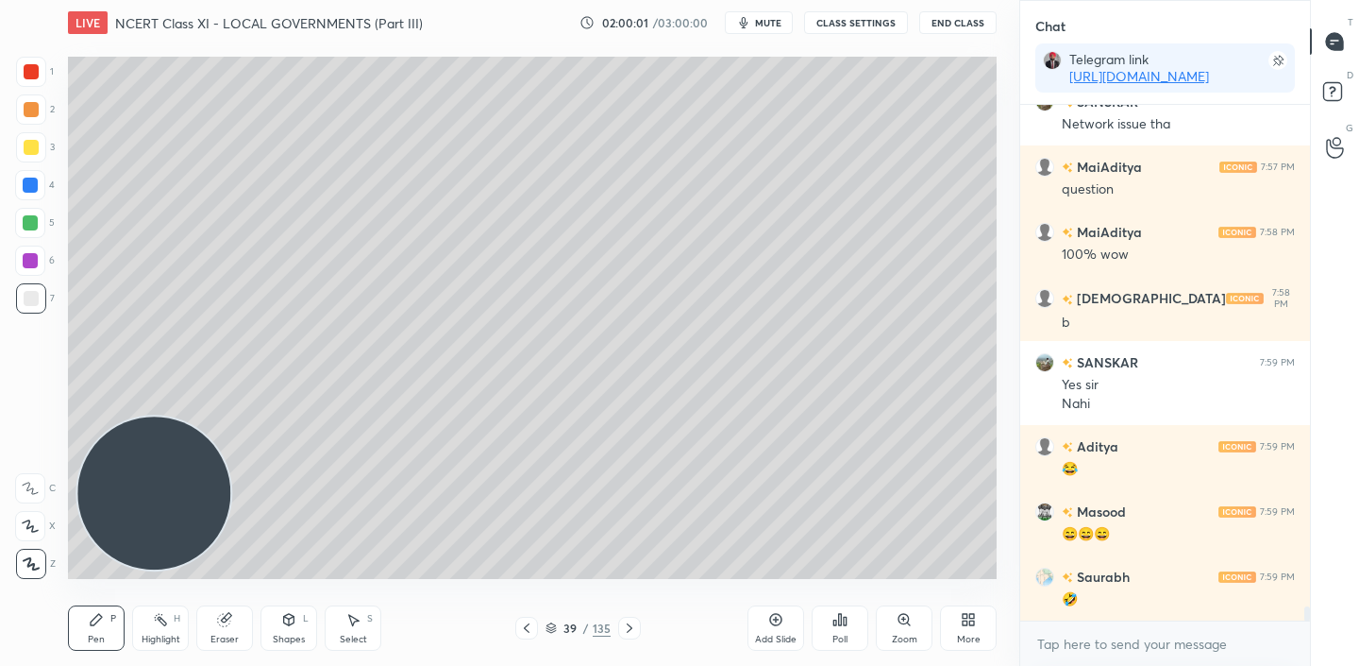
scroll to position [18821, 0]
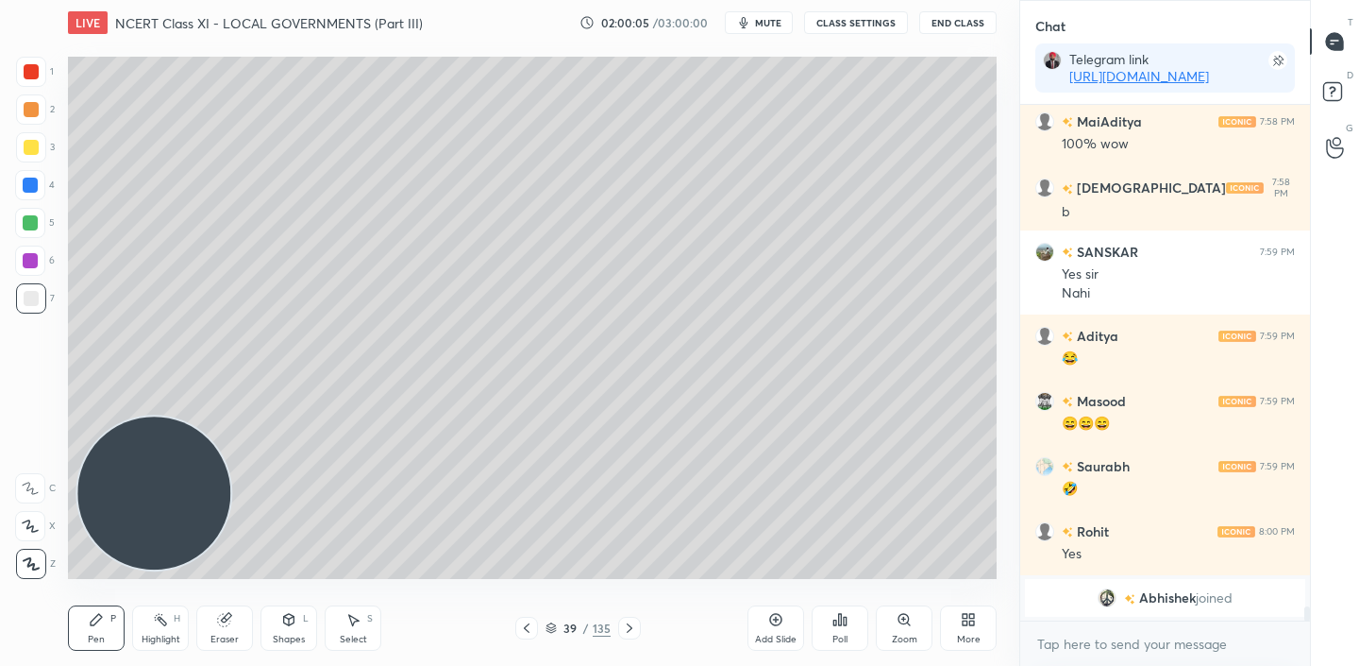
click at [624, 628] on icon at bounding box center [629, 627] width 15 height 15
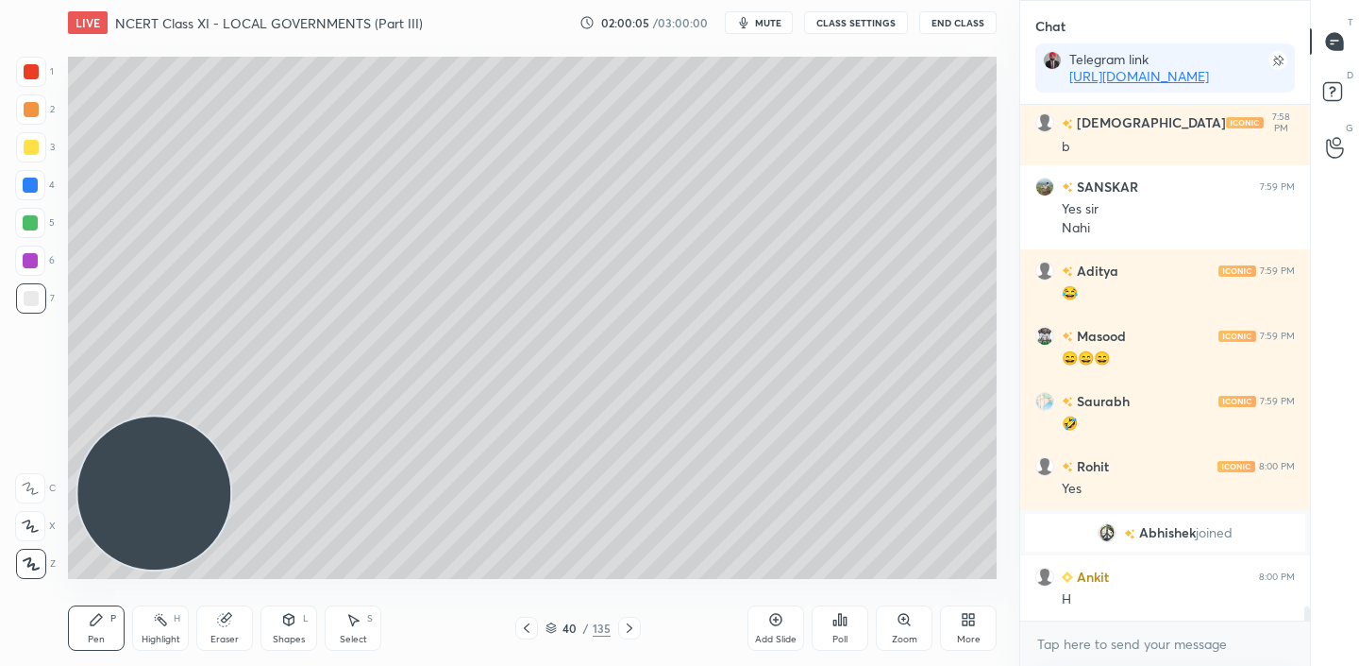
scroll to position [17985, 0]
click at [624, 628] on icon at bounding box center [629, 627] width 15 height 15
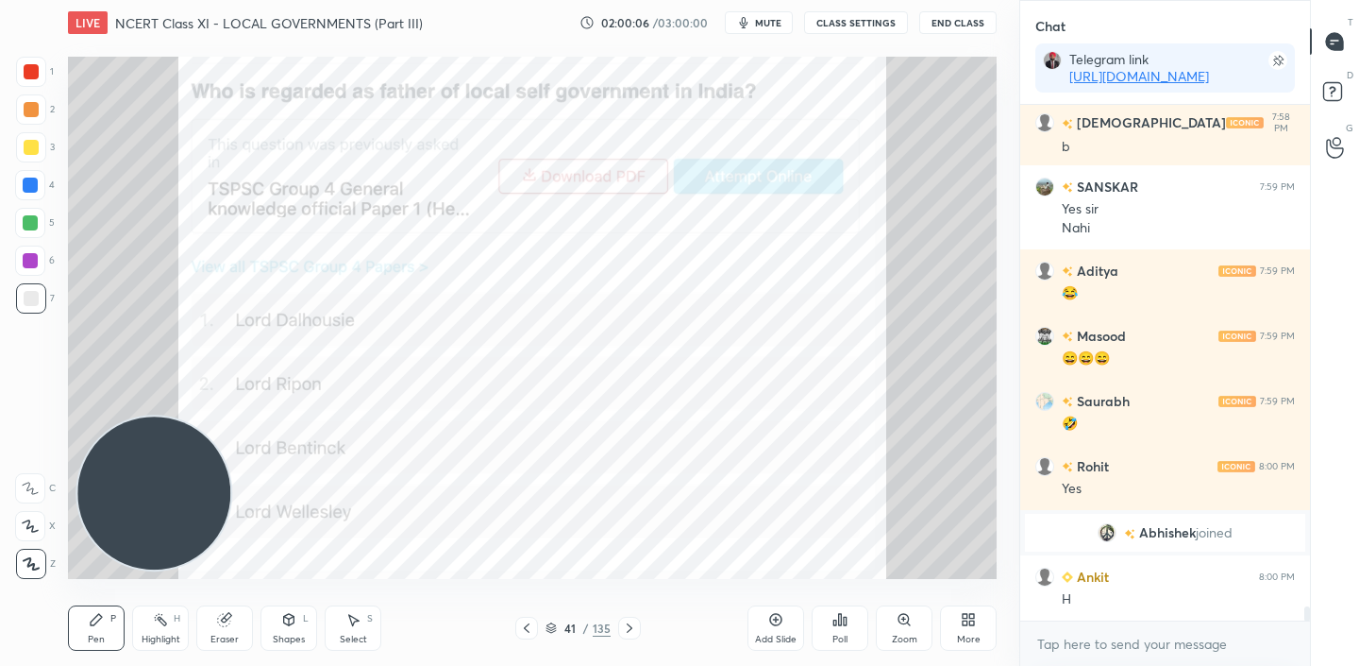
click at [624, 628] on icon at bounding box center [629, 627] width 15 height 15
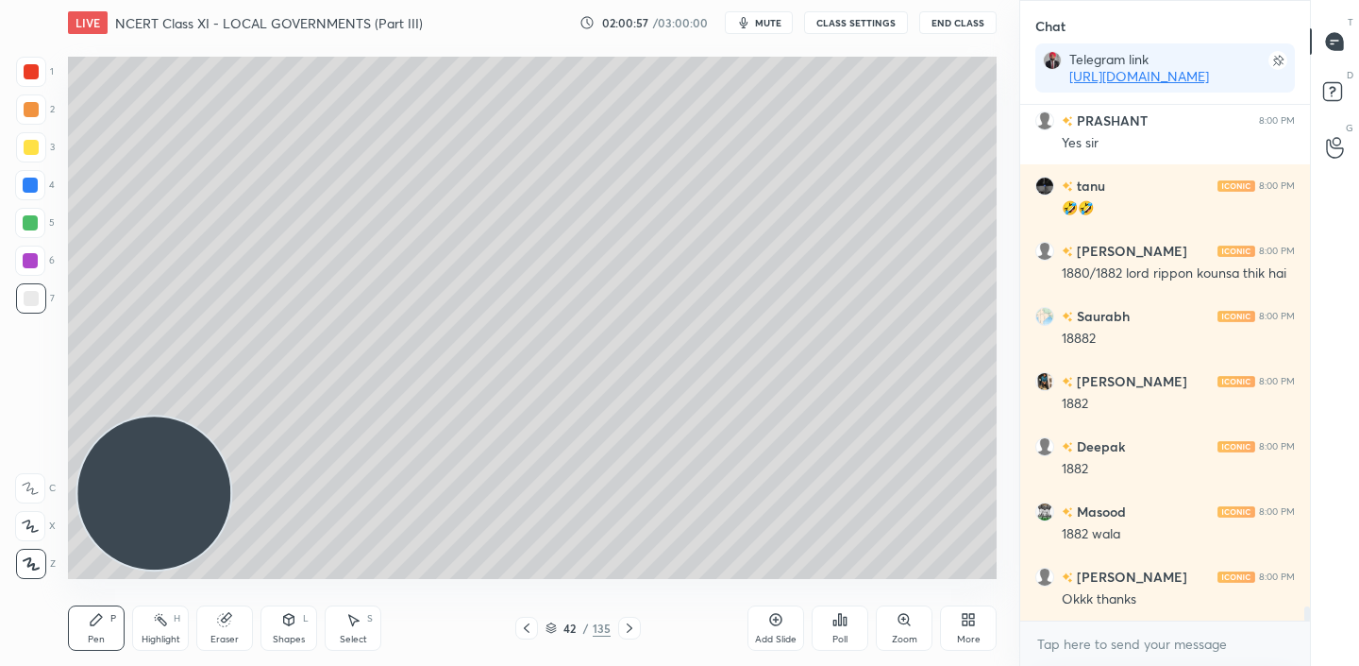
scroll to position [18571, 0]
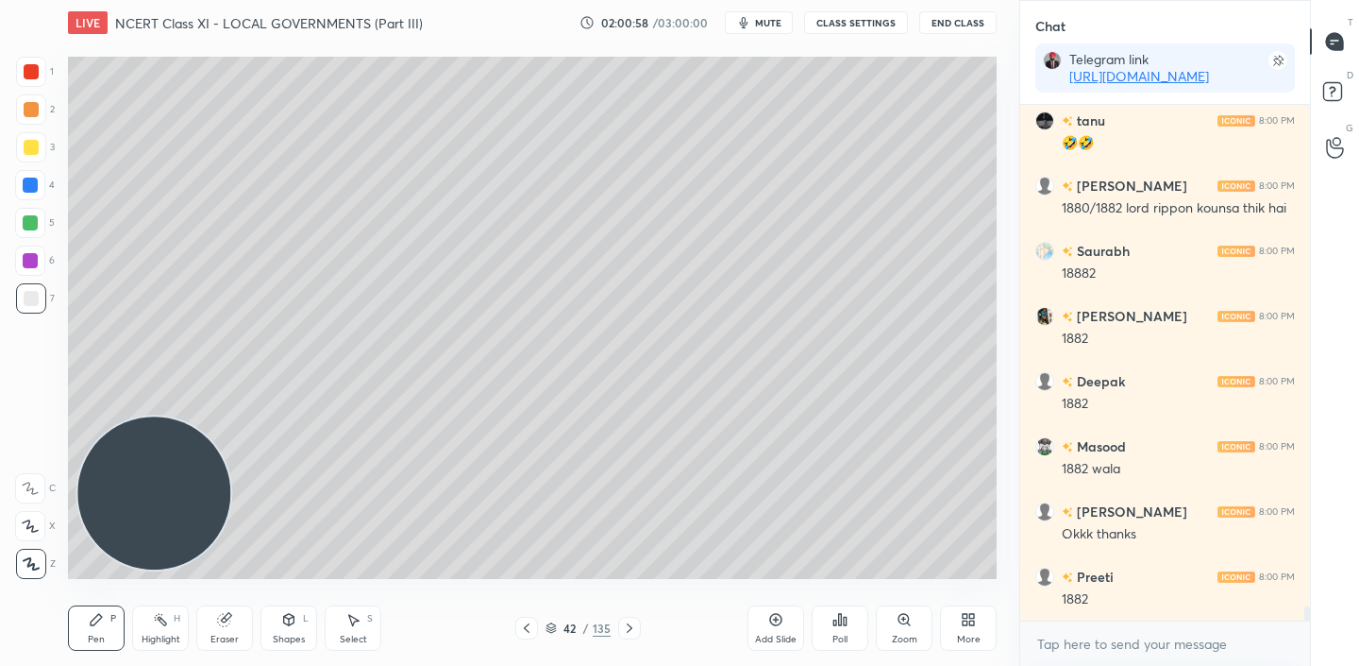
click at [979, 625] on div "More" at bounding box center [968, 627] width 57 height 45
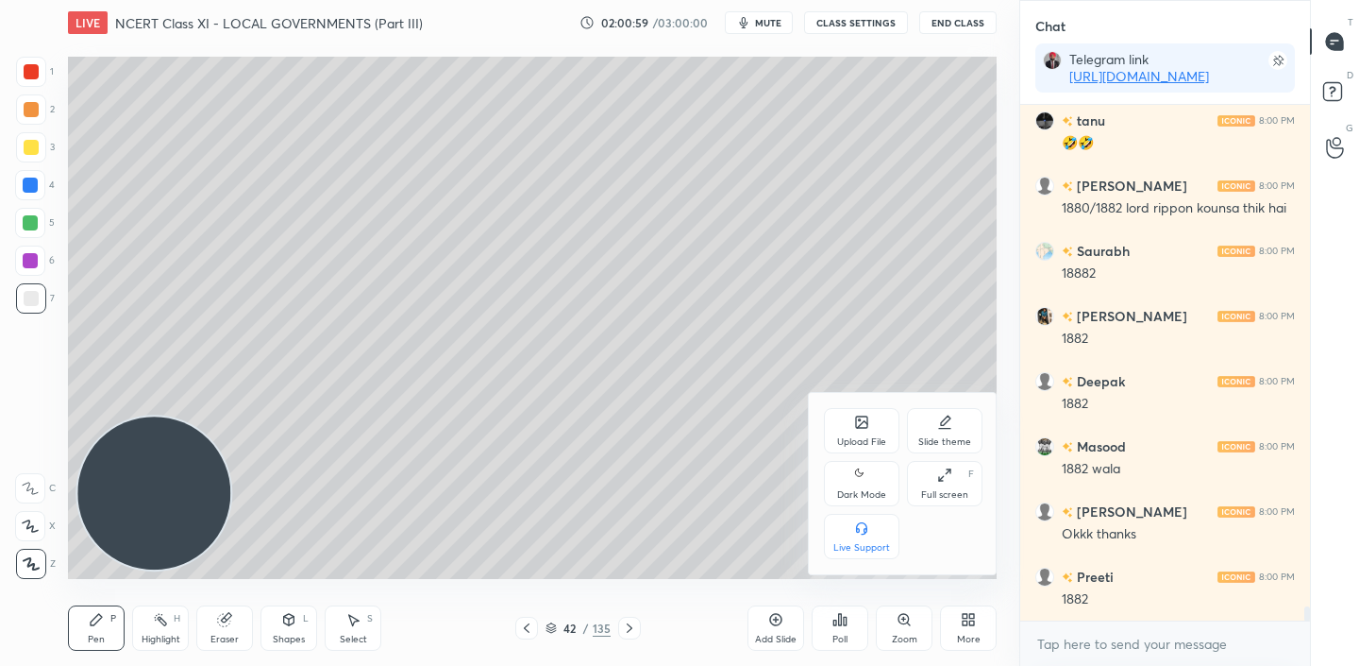
click at [862, 430] on div "Upload File" at bounding box center [862, 430] width 76 height 45
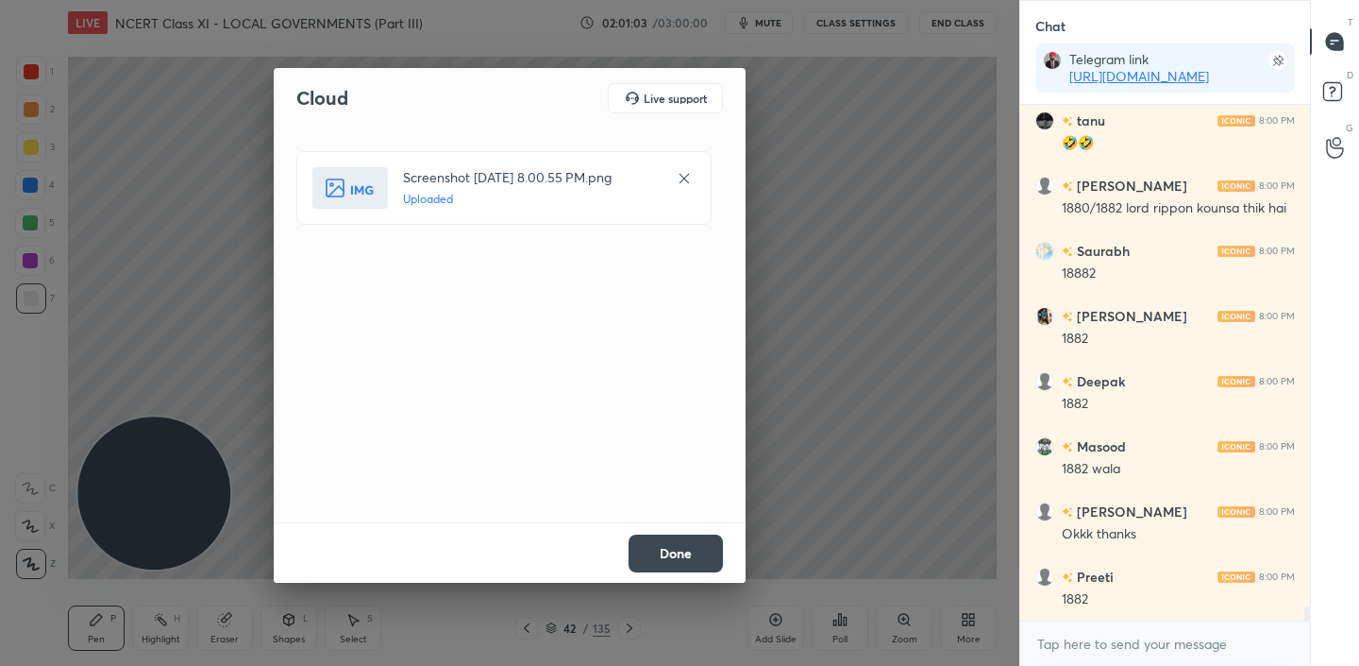
click at [683, 560] on button "Done" at bounding box center [676, 553] width 94 height 38
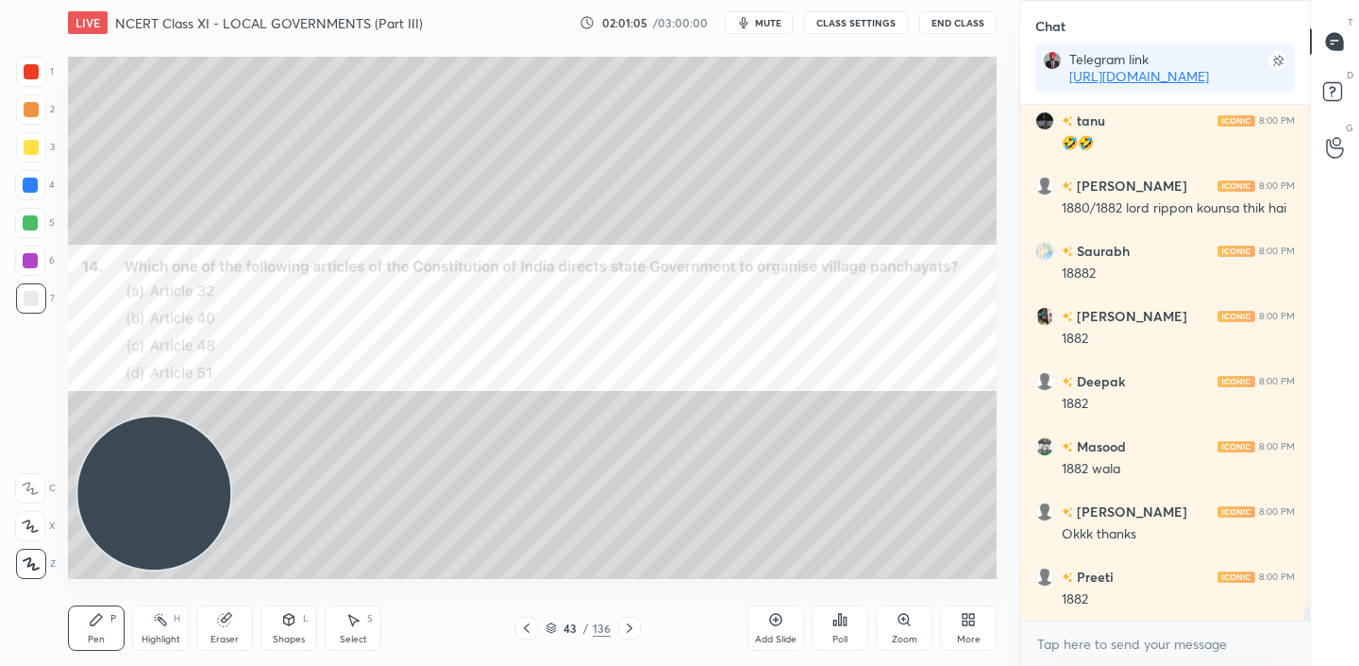
click at [829, 645] on div "Poll" at bounding box center [840, 627] width 57 height 45
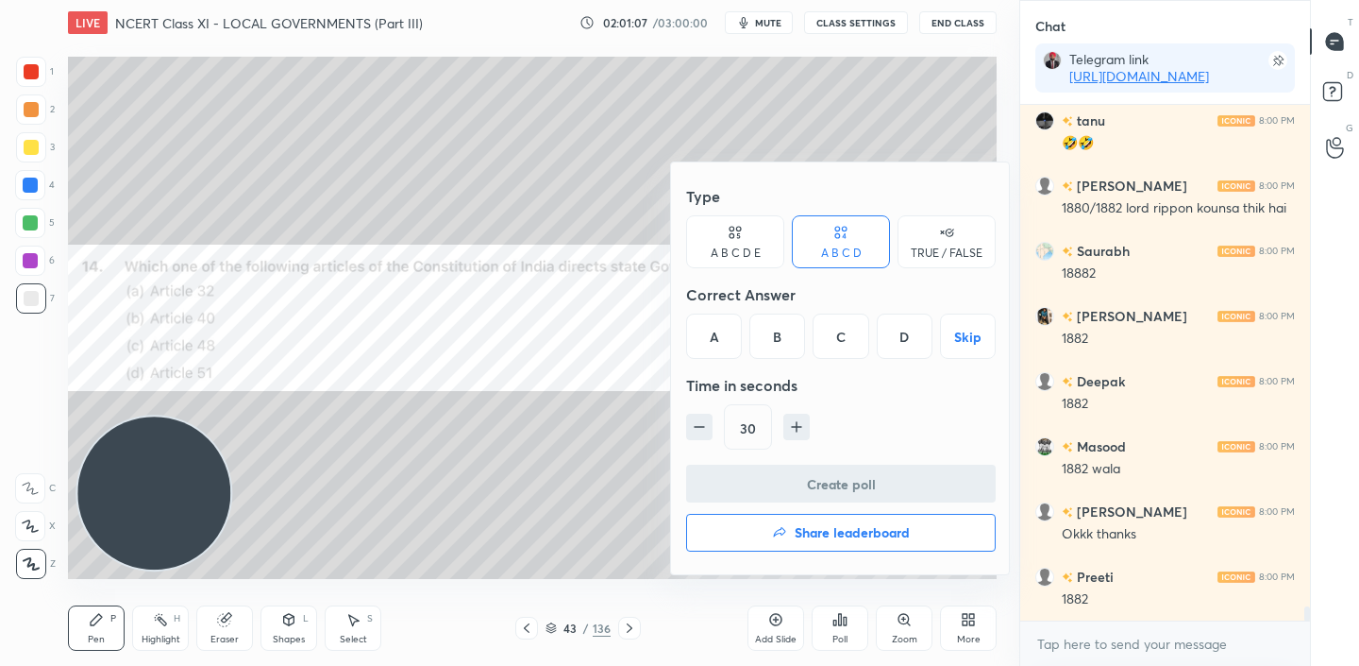
click at [782, 331] on div "B" at bounding box center [778, 335] width 56 height 45
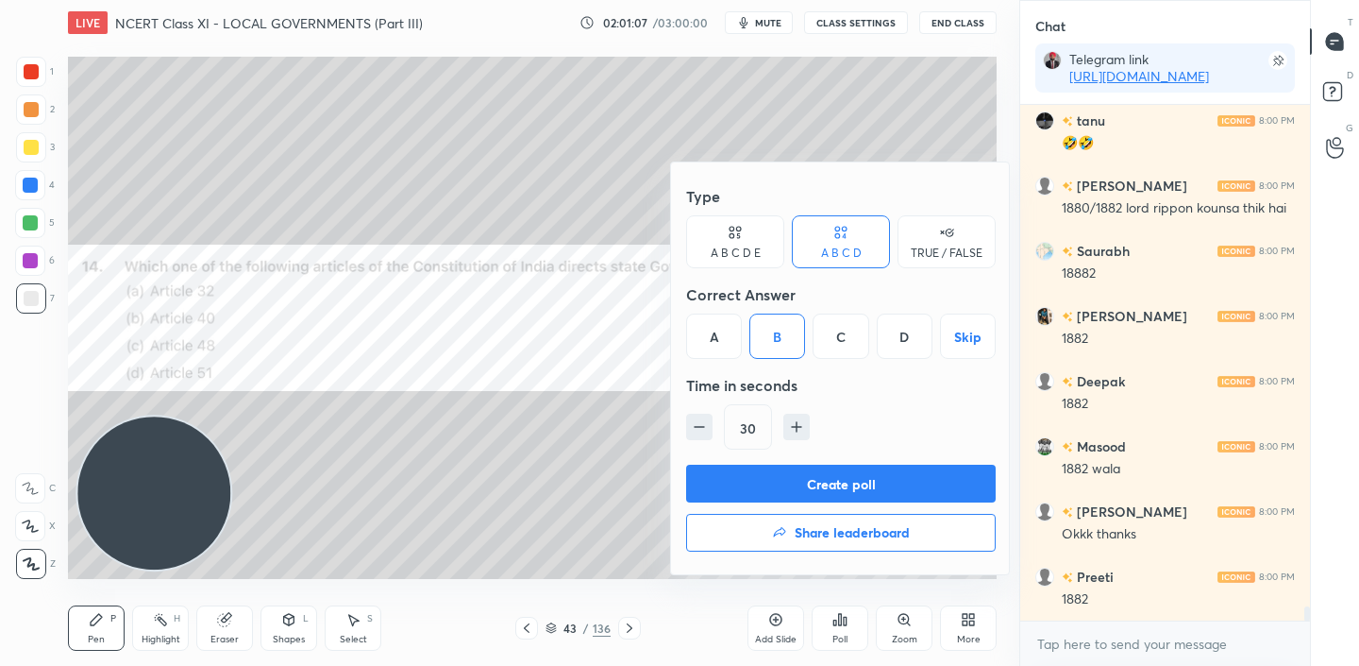
click at [819, 477] on button "Create poll" at bounding box center [841, 483] width 310 height 38
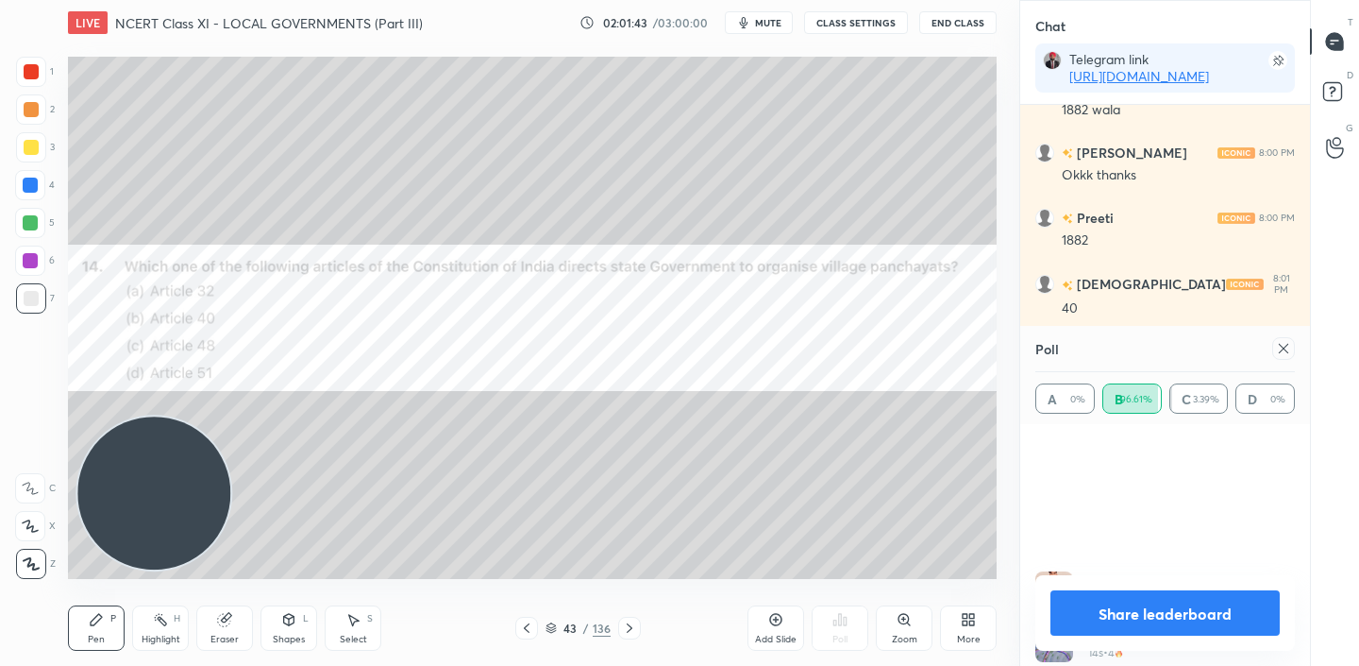
scroll to position [2787, 0]
click at [1191, 595] on button "Share leaderboard" at bounding box center [1165, 612] width 229 height 45
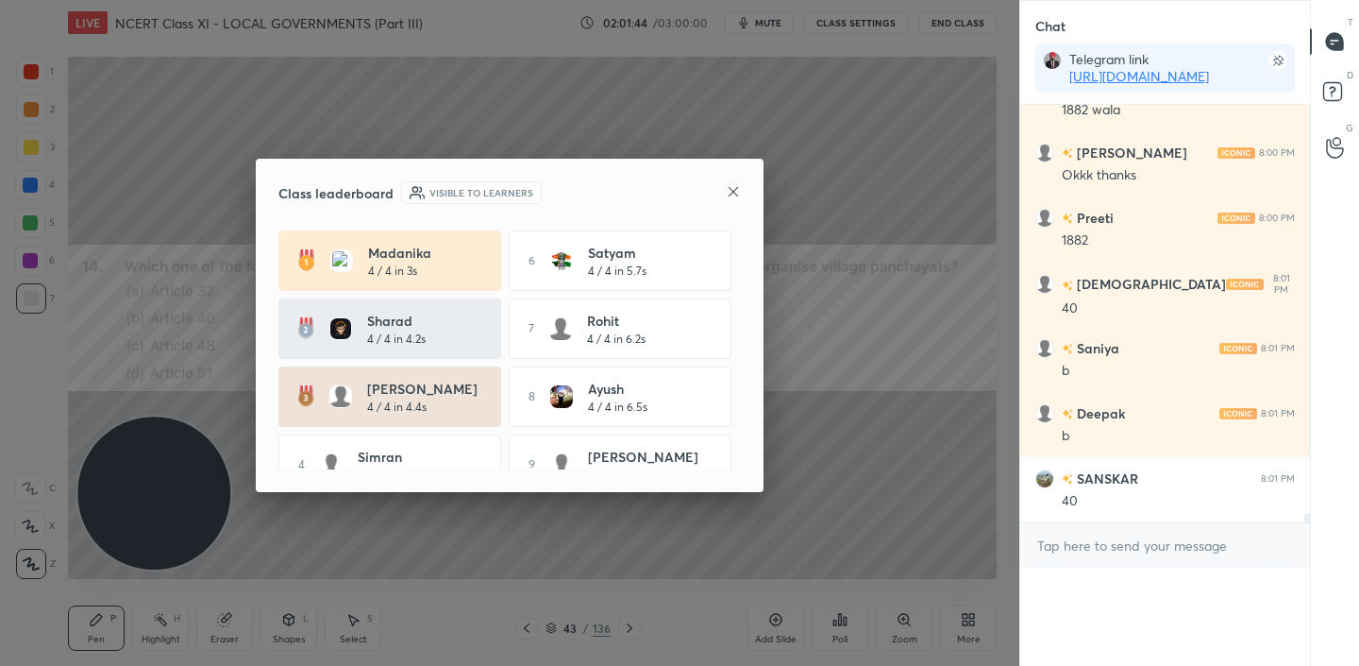
scroll to position [442, 284]
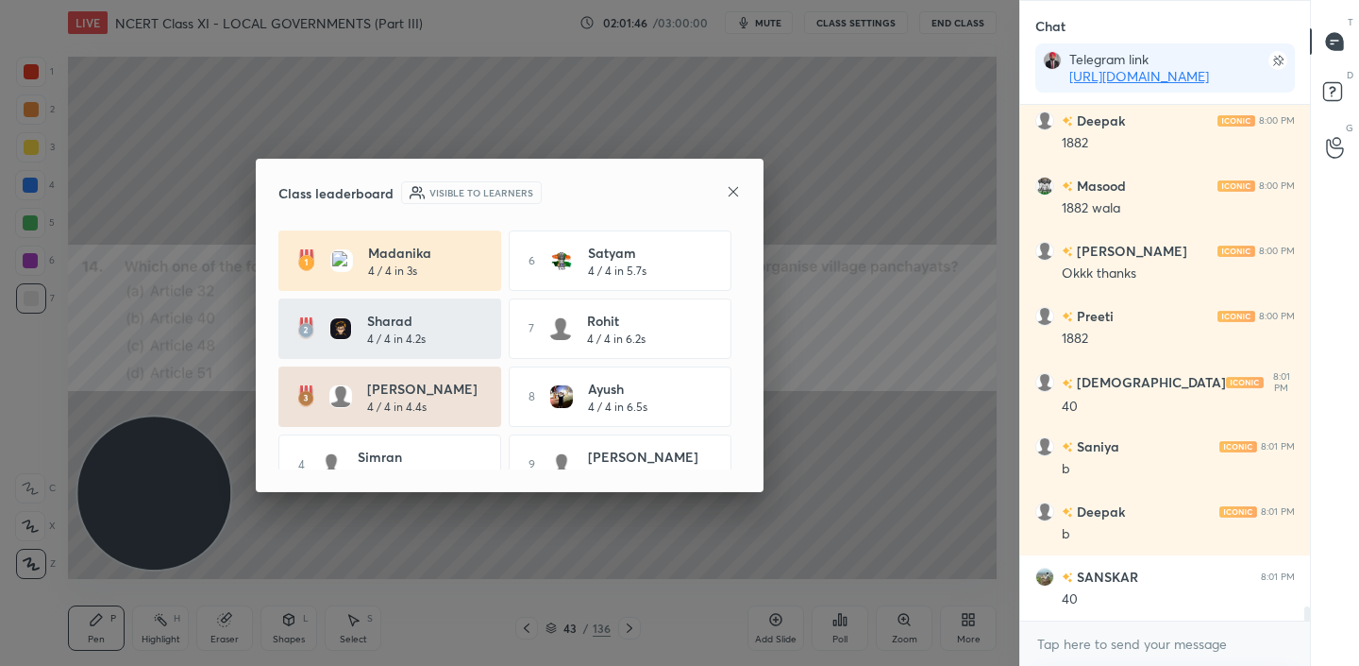
click at [733, 191] on icon at bounding box center [733, 191] width 9 height 9
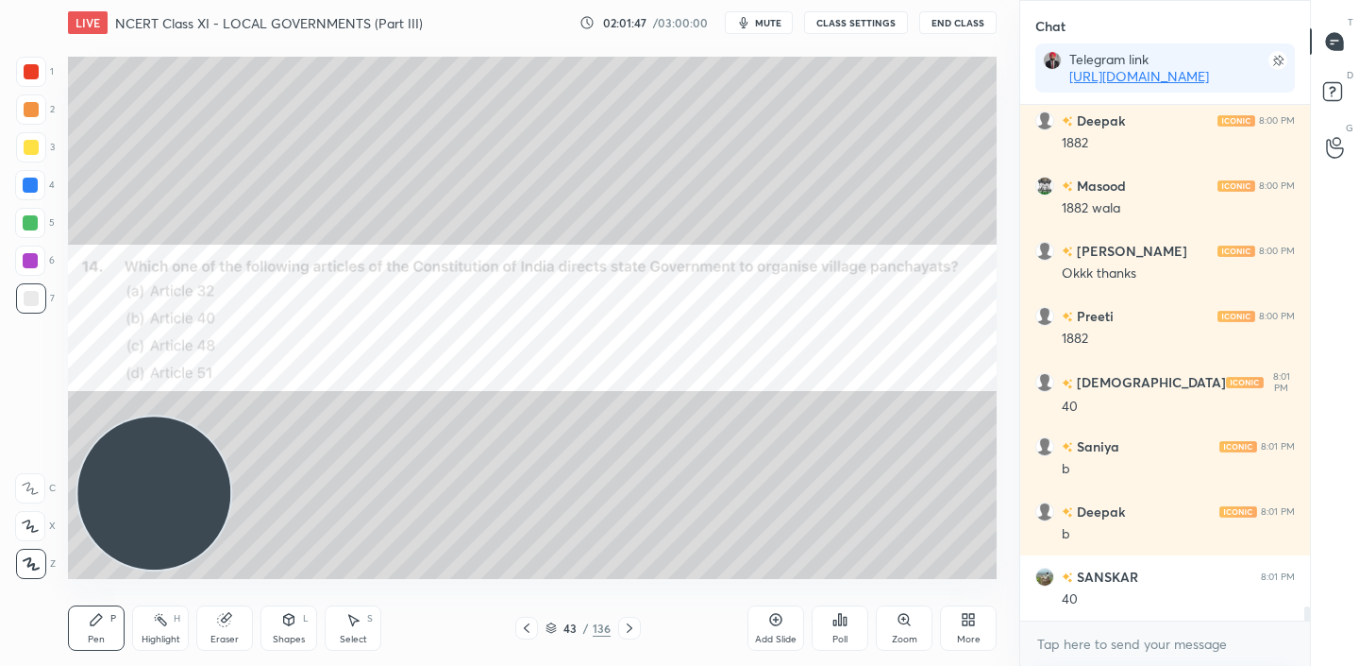
click at [787, 626] on div "Add Slide" at bounding box center [776, 627] width 57 height 45
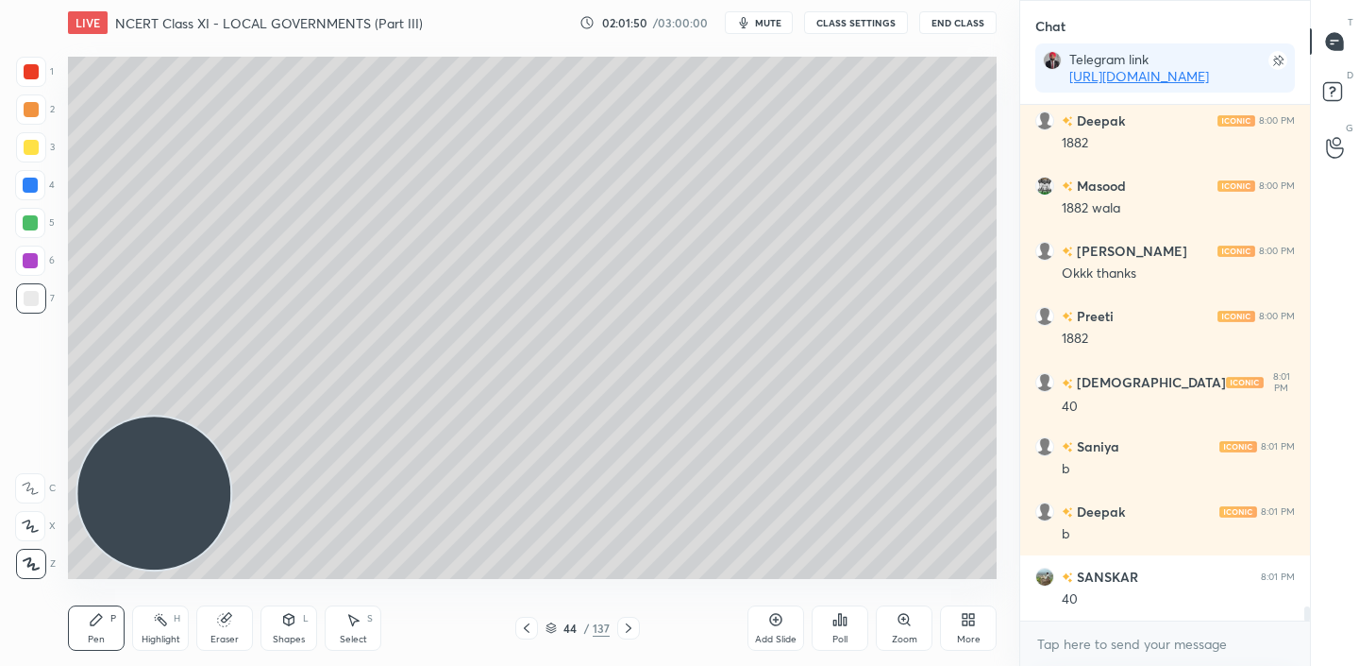
click at [621, 627] on icon at bounding box center [628, 627] width 15 height 15
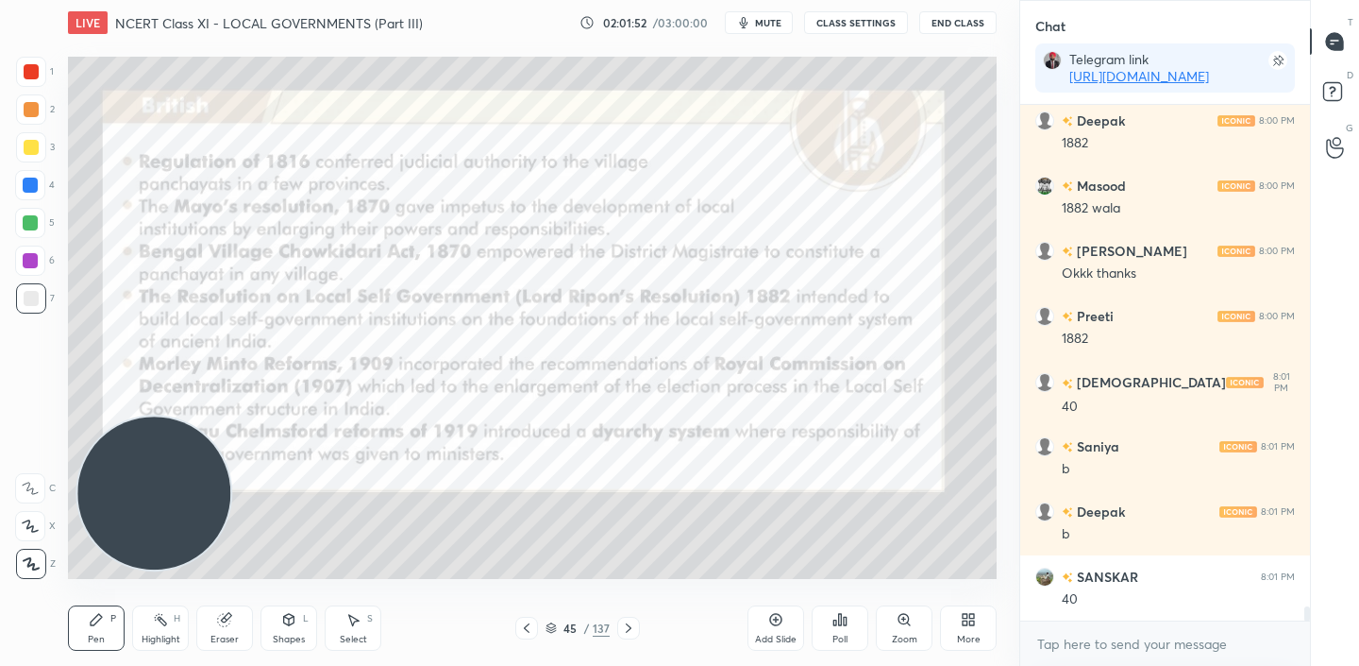
click at [621, 627] on icon at bounding box center [628, 627] width 15 height 15
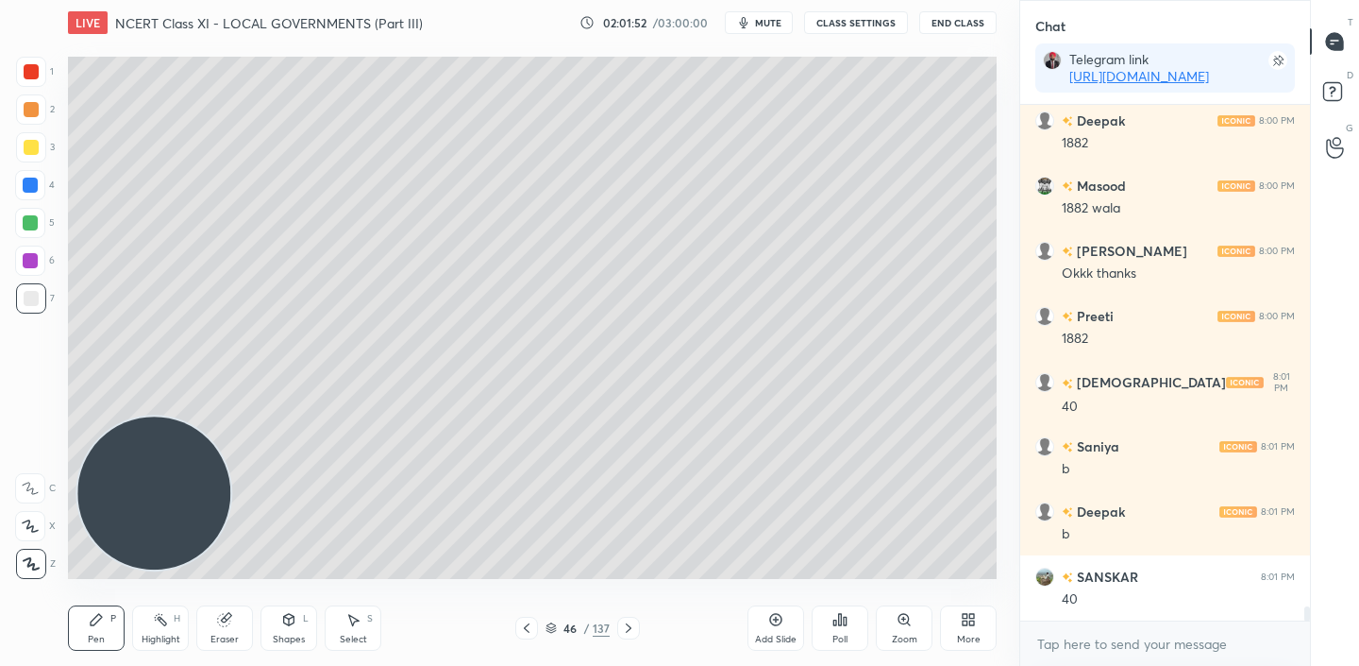
click at [621, 627] on icon at bounding box center [628, 627] width 15 height 15
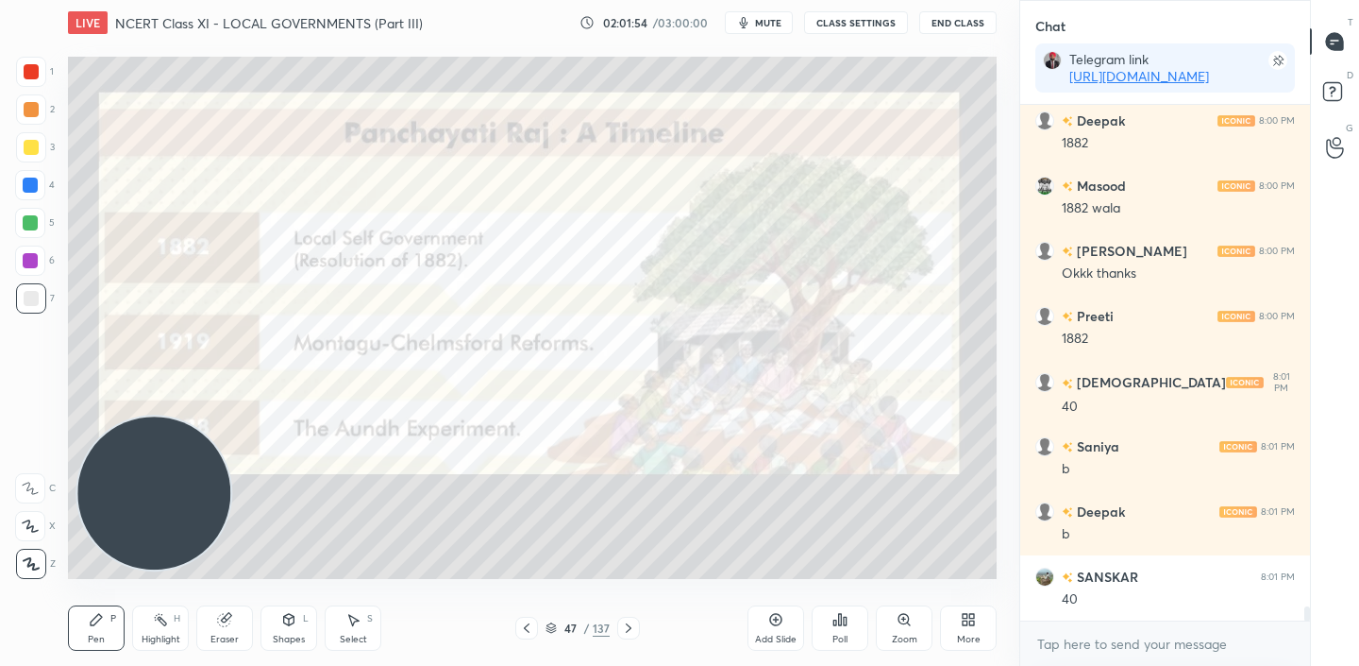
click at [621, 627] on icon at bounding box center [628, 627] width 15 height 15
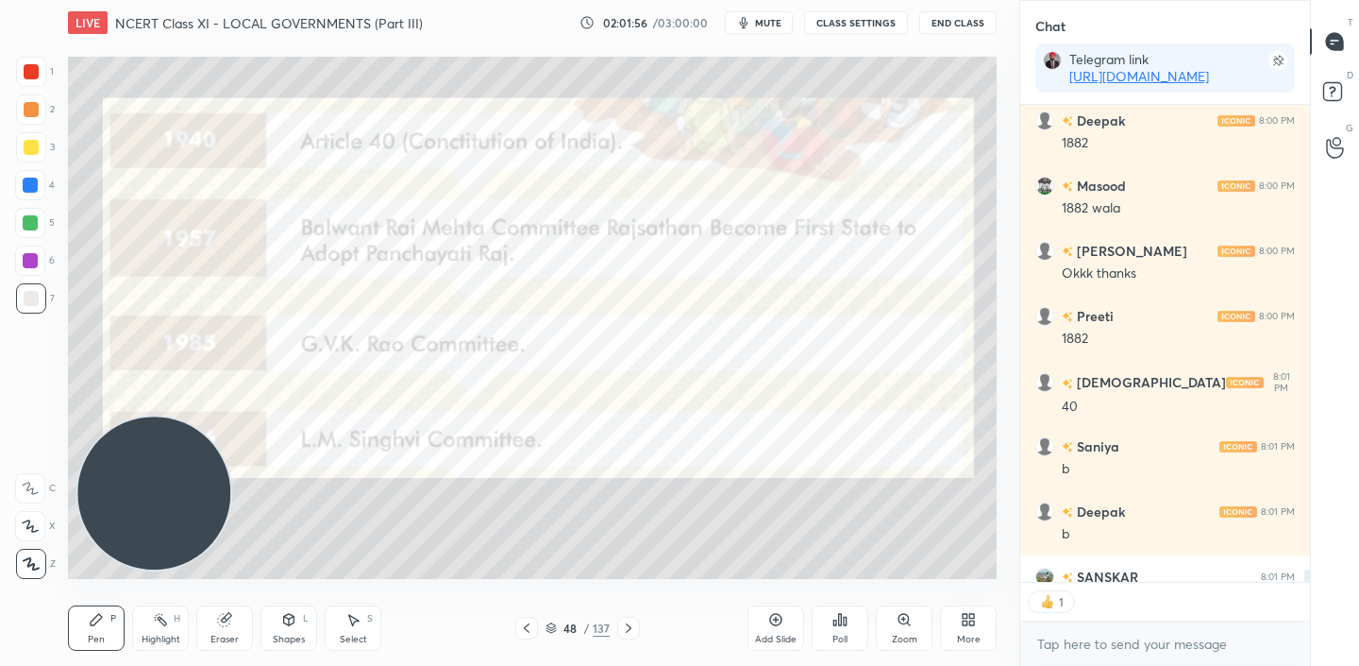
click at [529, 624] on icon at bounding box center [527, 627] width 6 height 9
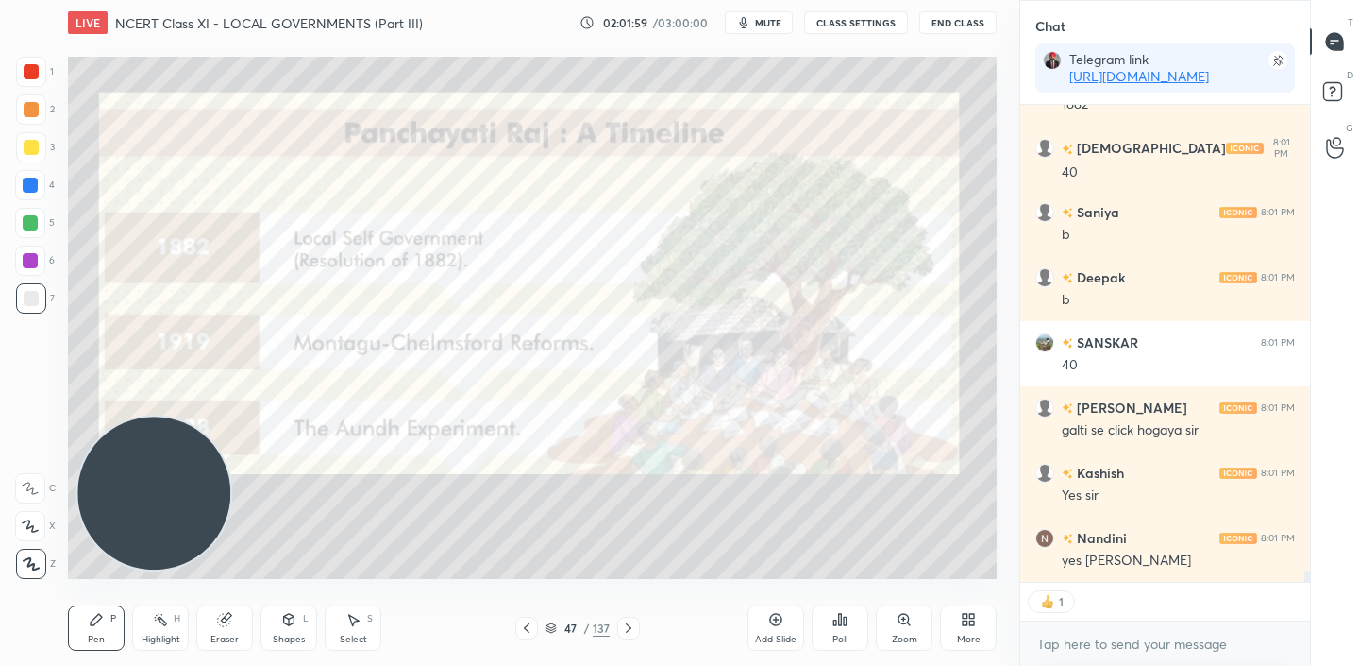
click at [624, 627] on icon at bounding box center [628, 627] width 15 height 15
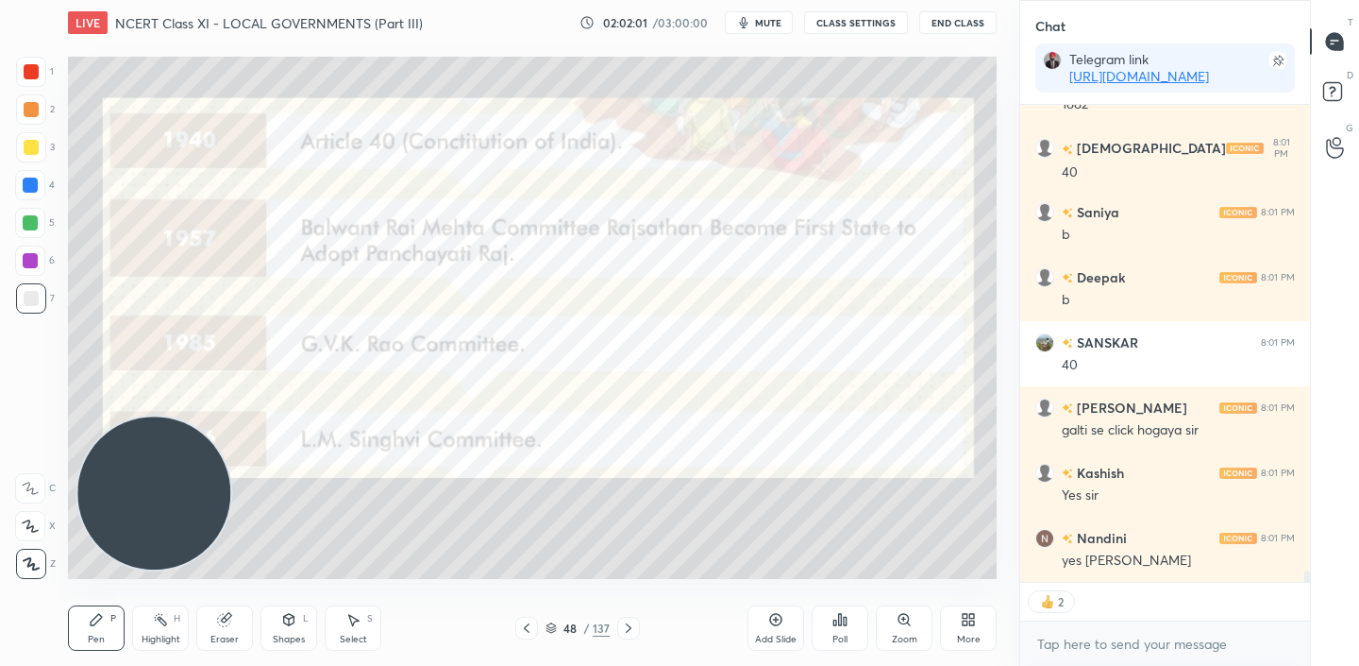
click at [624, 627] on icon at bounding box center [628, 627] width 15 height 15
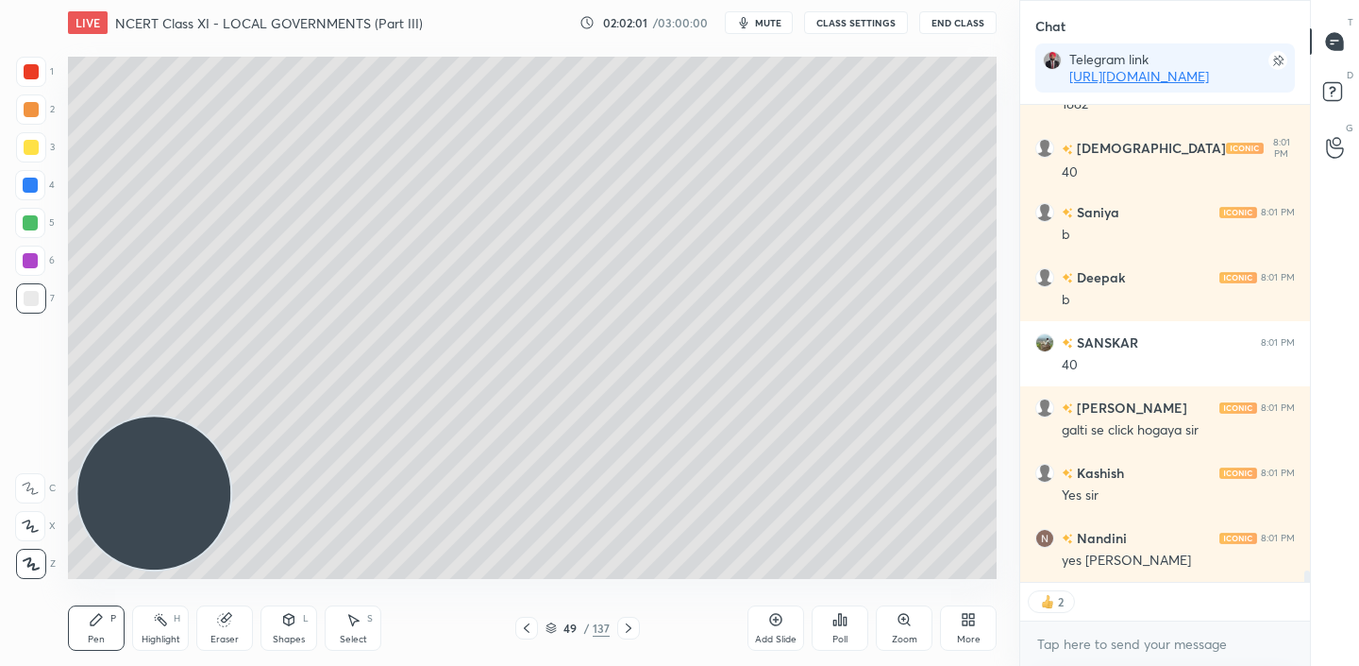
click at [624, 627] on icon at bounding box center [628, 627] width 15 height 15
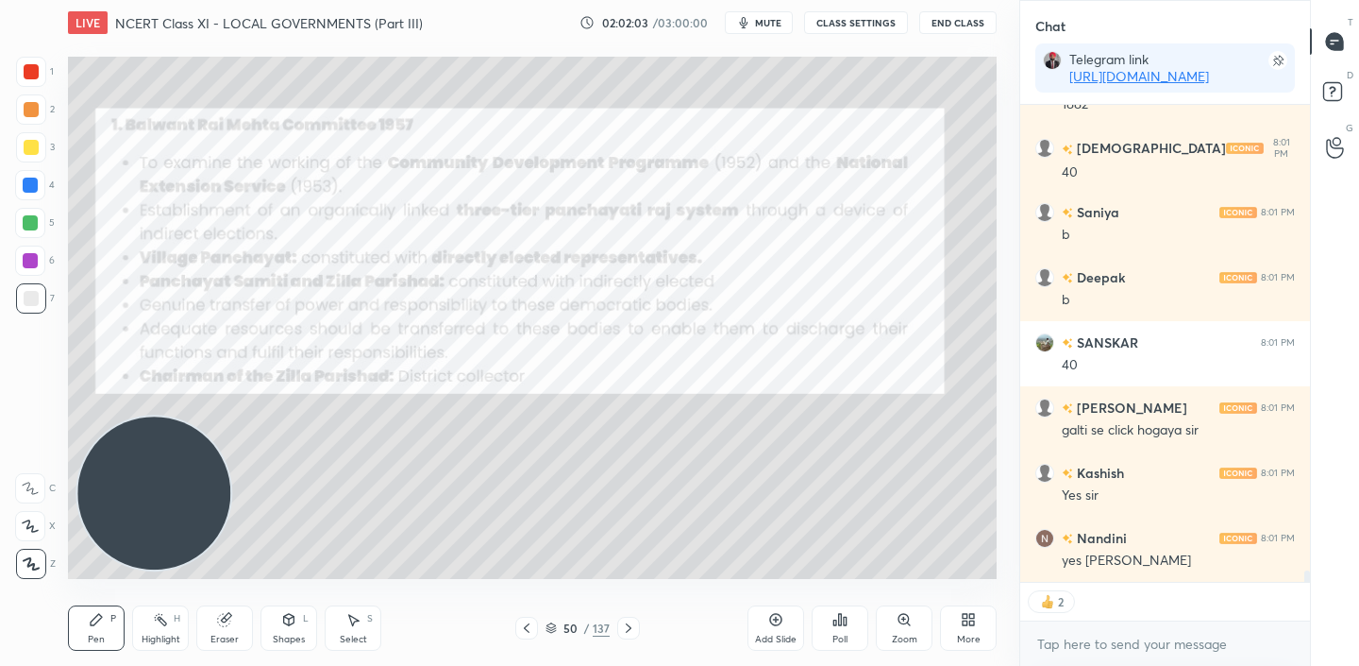
click at [516, 623] on div at bounding box center [526, 627] width 23 height 23
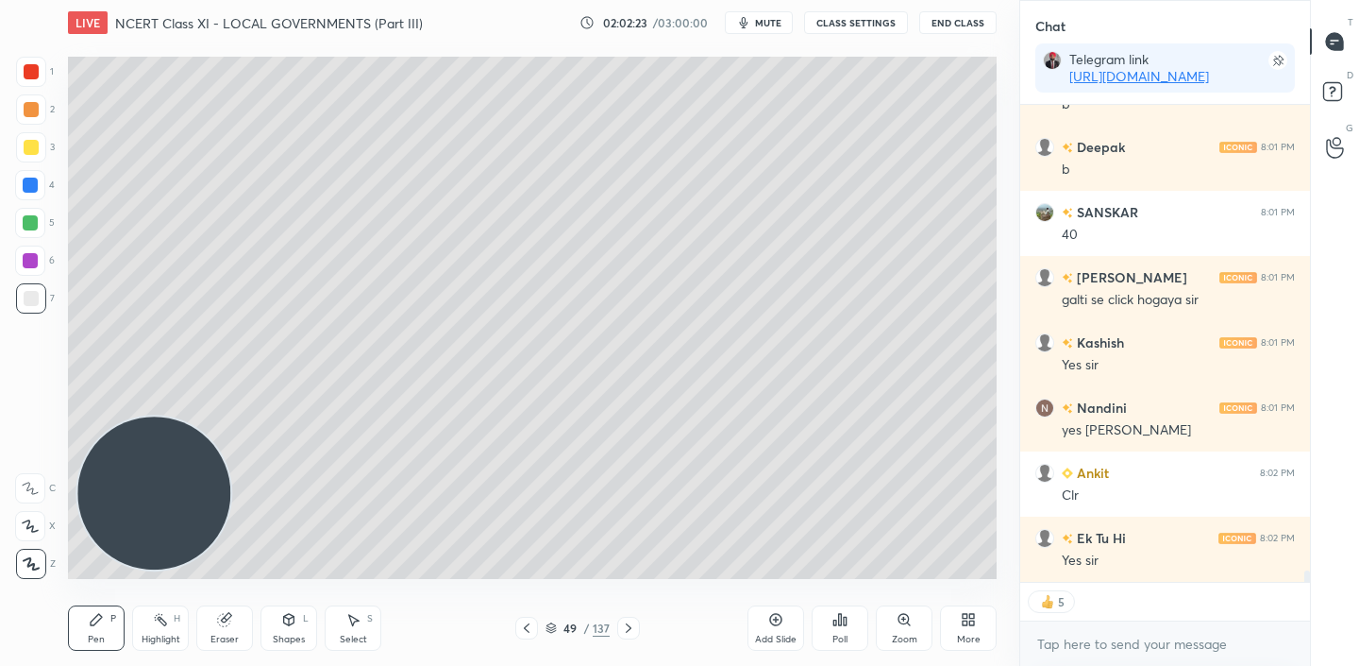
scroll to position [19157, 0]
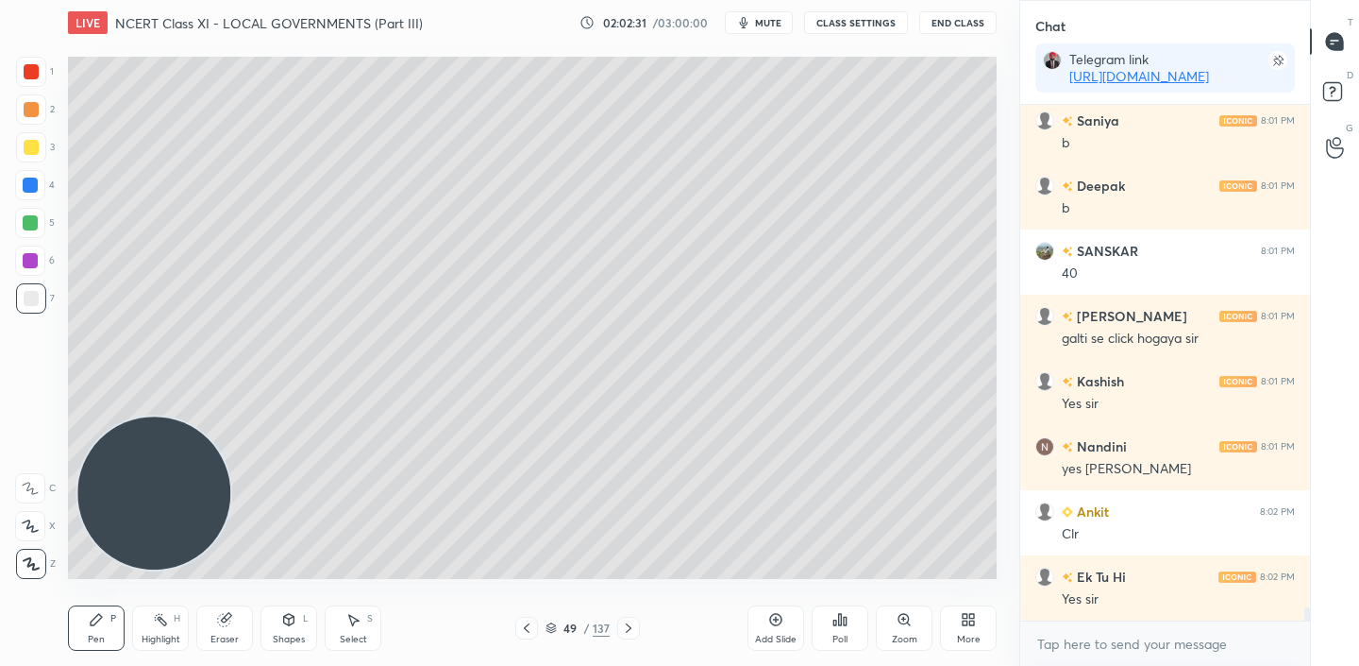
click at [784, 628] on div "Add Slide" at bounding box center [776, 627] width 57 height 45
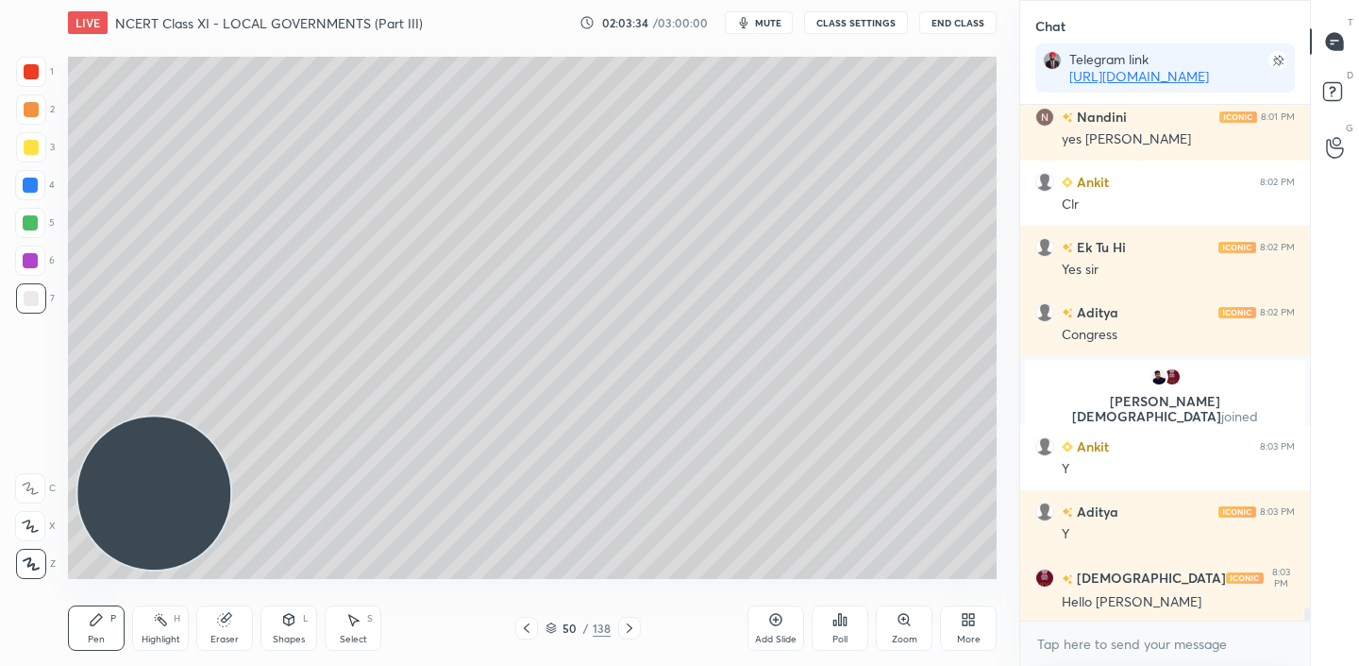
scroll to position [19176, 0]
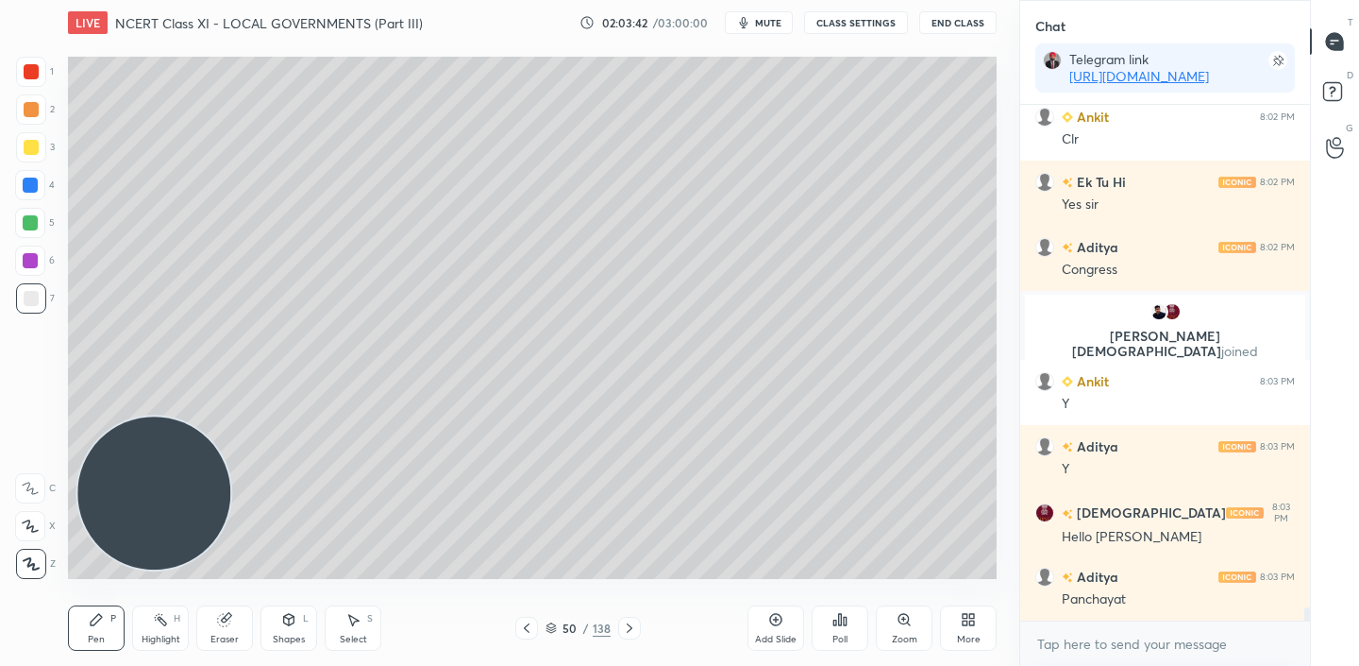
click at [520, 632] on icon at bounding box center [526, 627] width 15 height 15
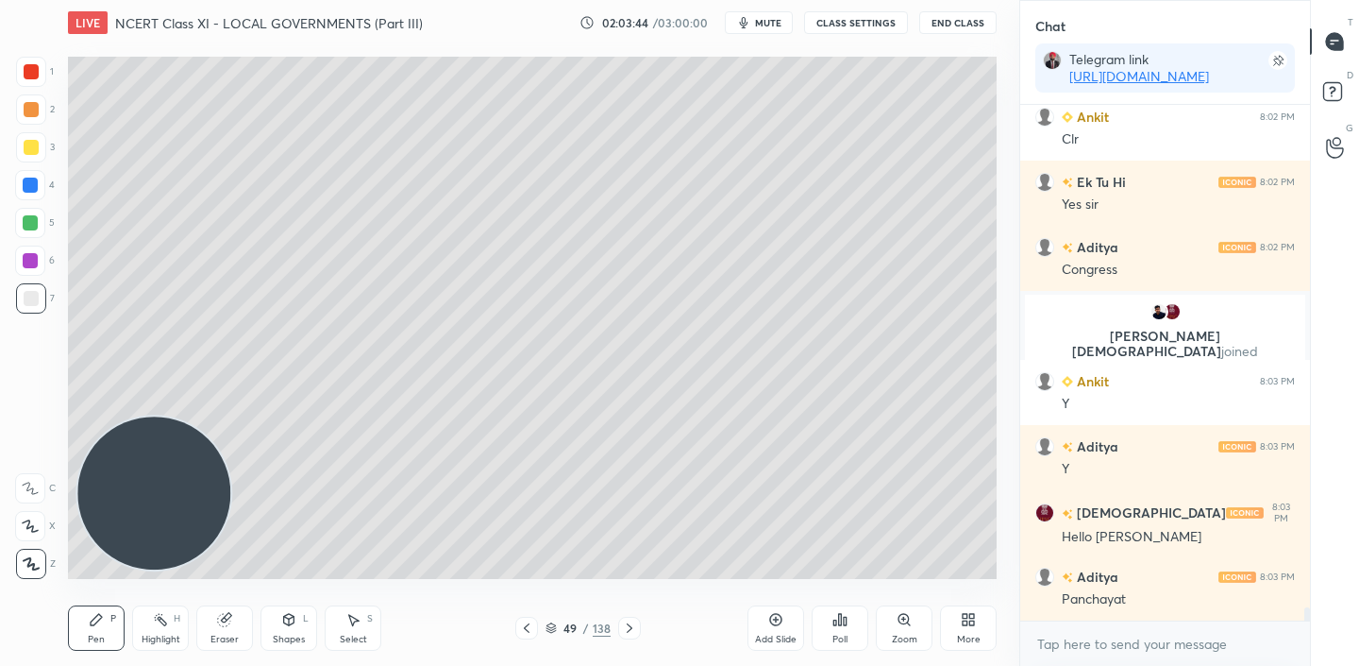
scroll to position [19241, 0]
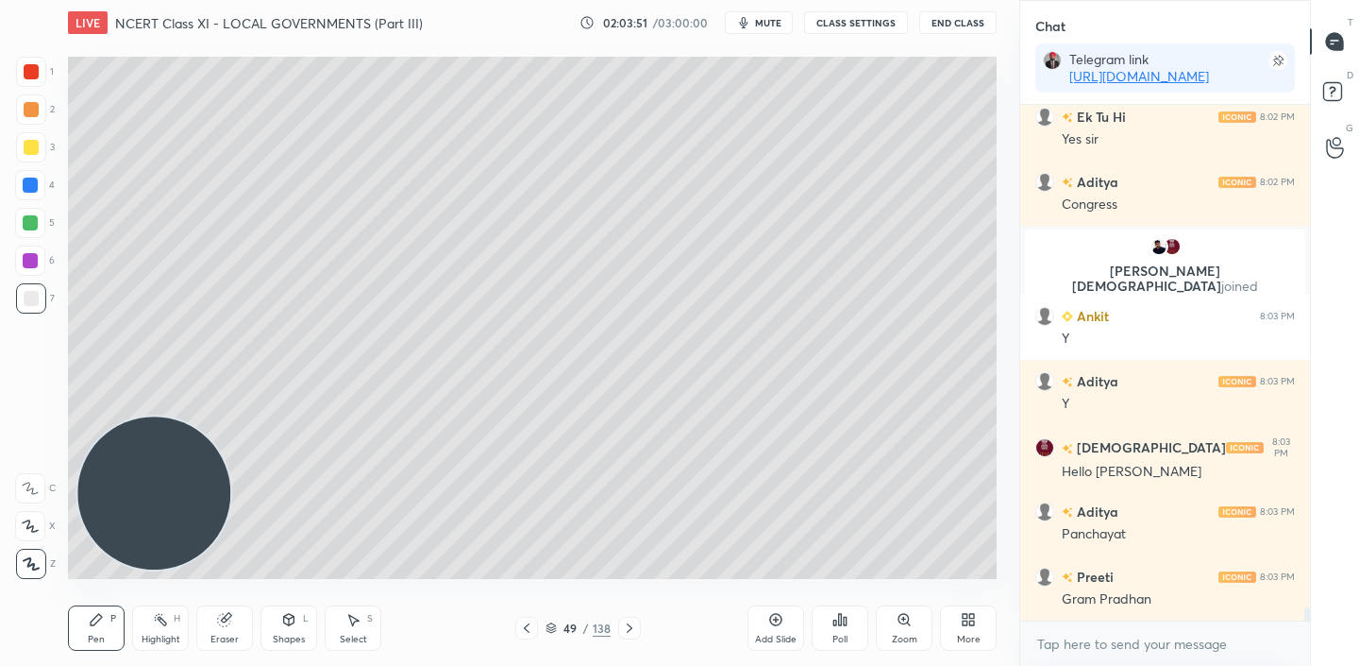
click at [633, 632] on icon at bounding box center [629, 627] width 15 height 15
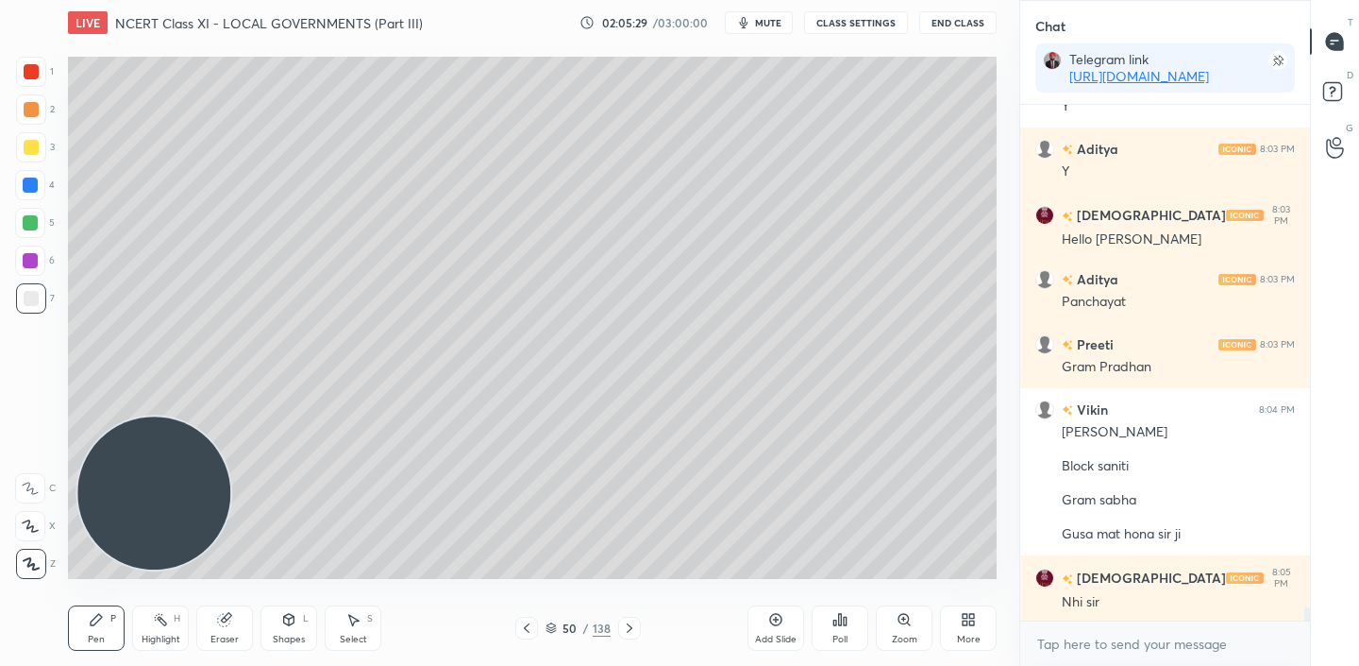
scroll to position [19539, 0]
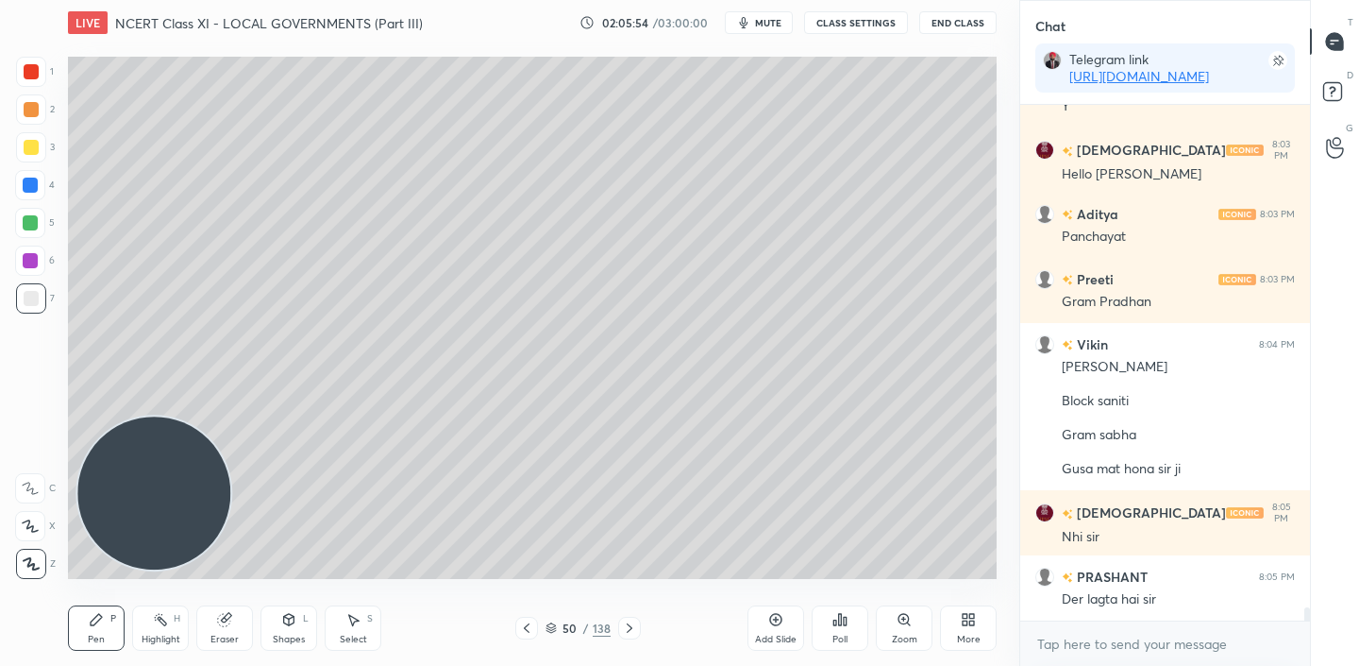
click at [618, 627] on div at bounding box center [629, 627] width 23 height 23
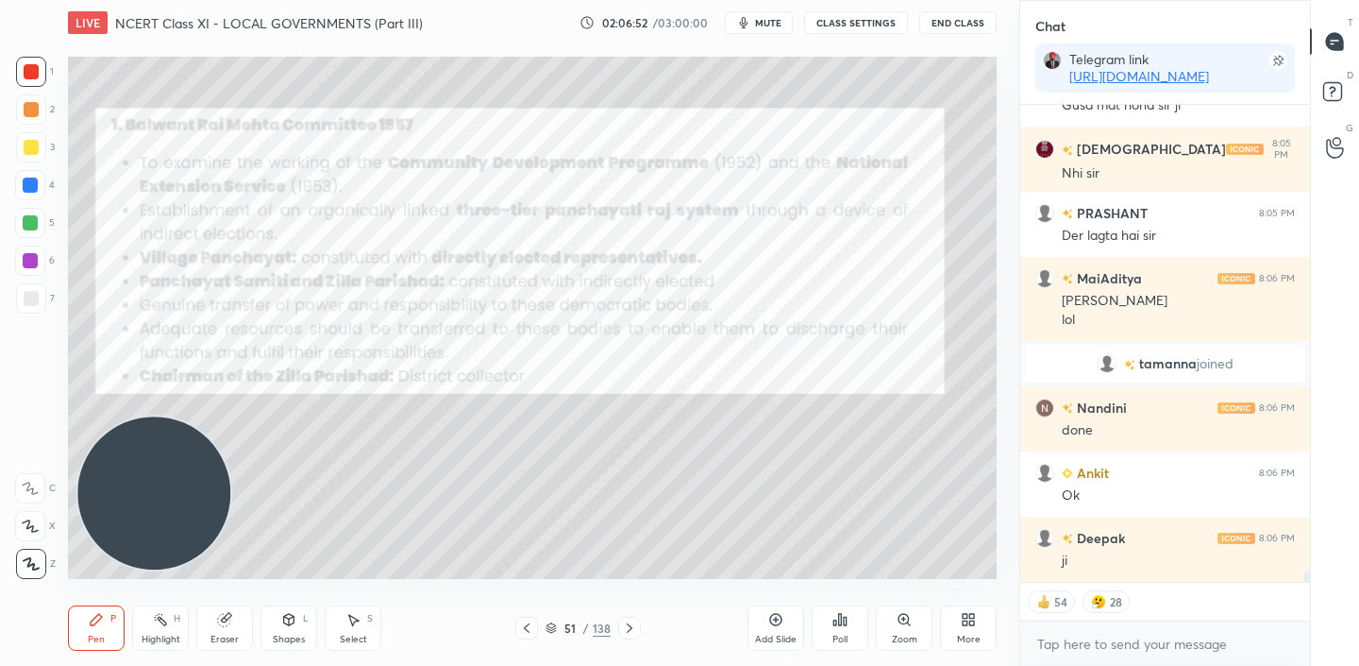
scroll to position [19752, 0]
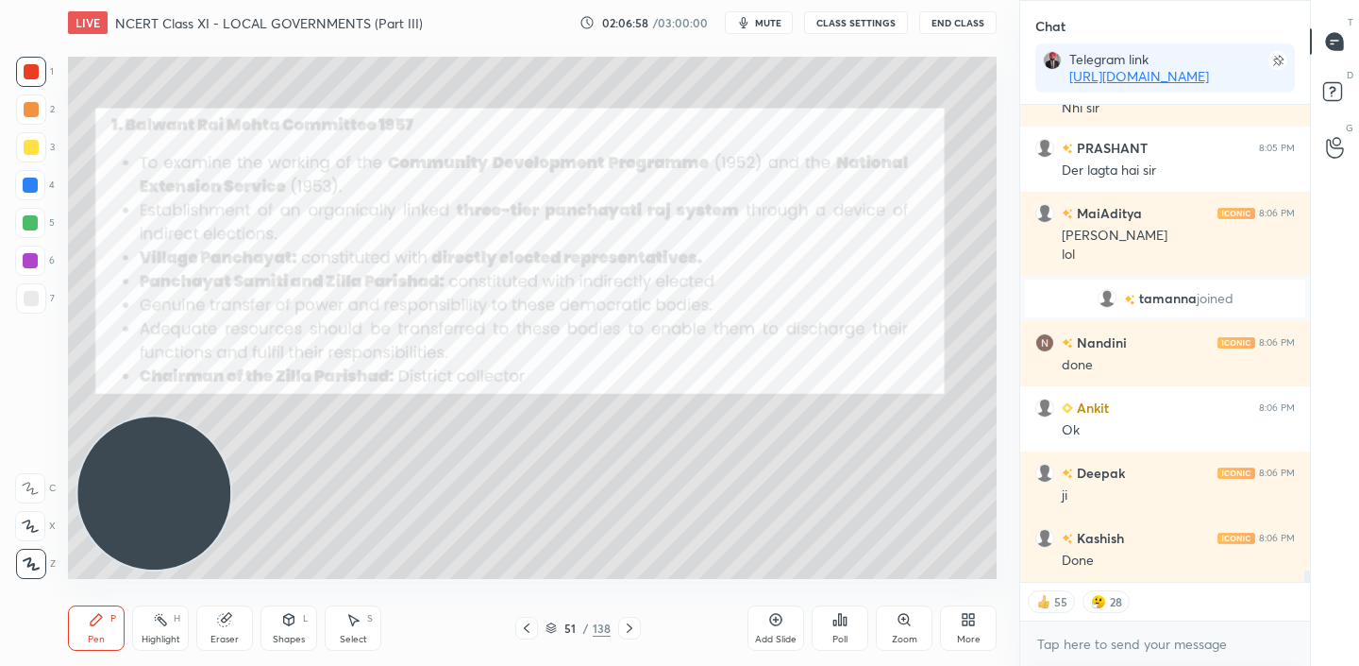
click at [531, 630] on icon at bounding box center [526, 627] width 15 height 15
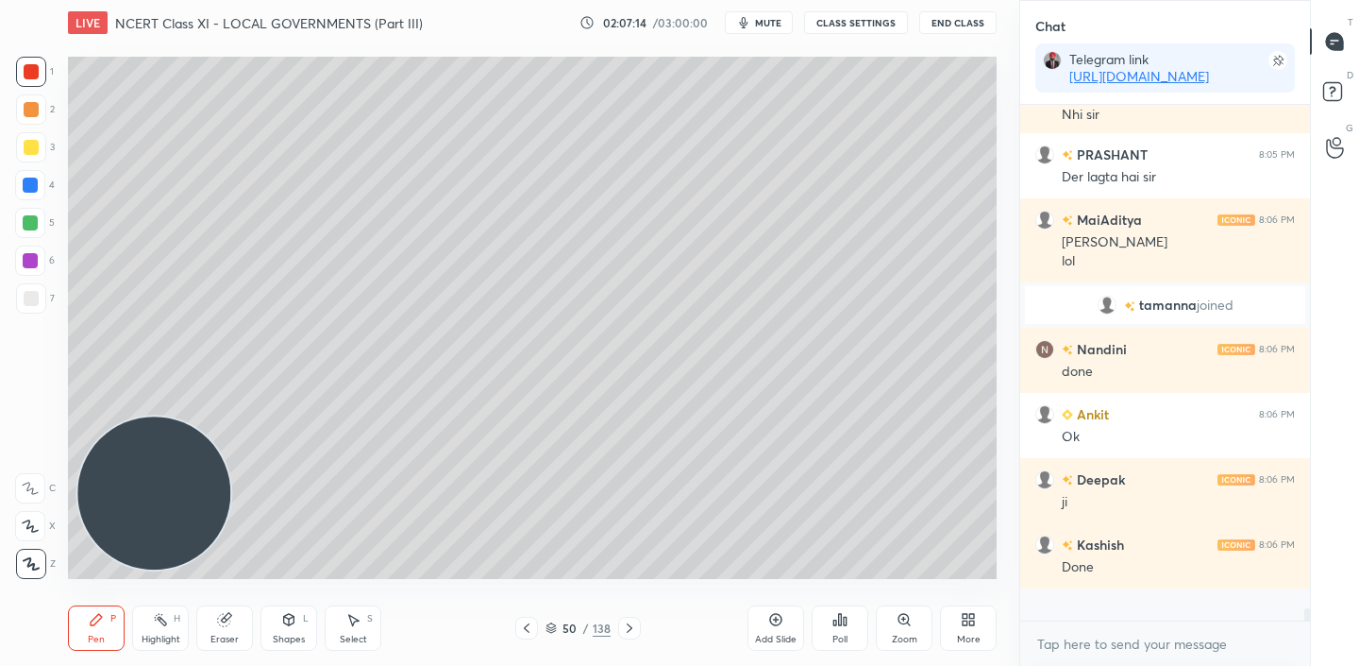
scroll to position [19713, 0]
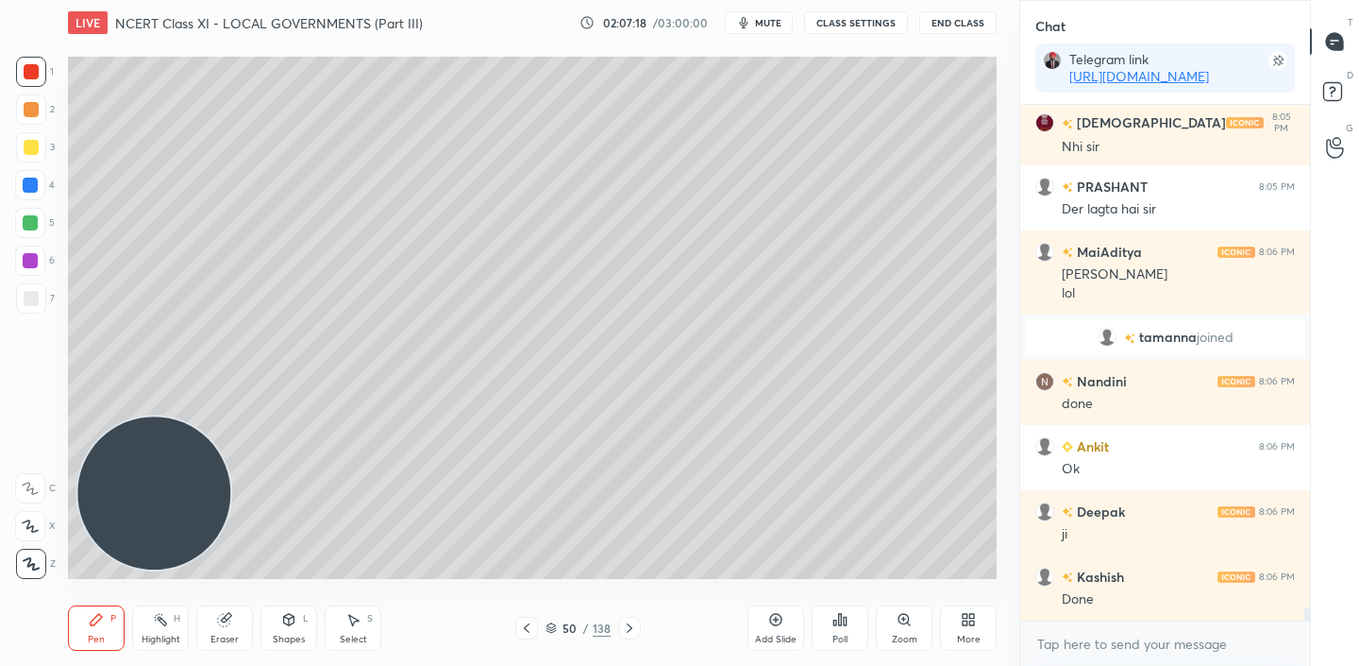
click at [626, 627] on icon at bounding box center [629, 627] width 15 height 15
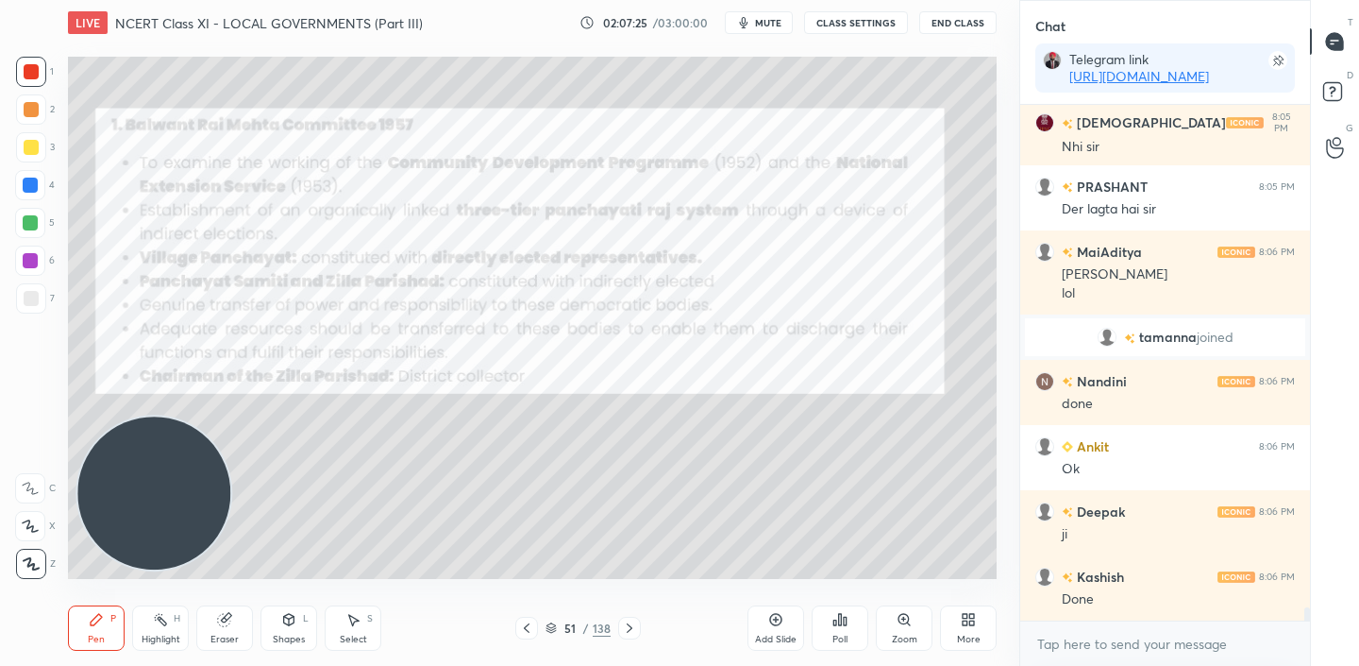
click at [773, 620] on icon at bounding box center [775, 619] width 15 height 15
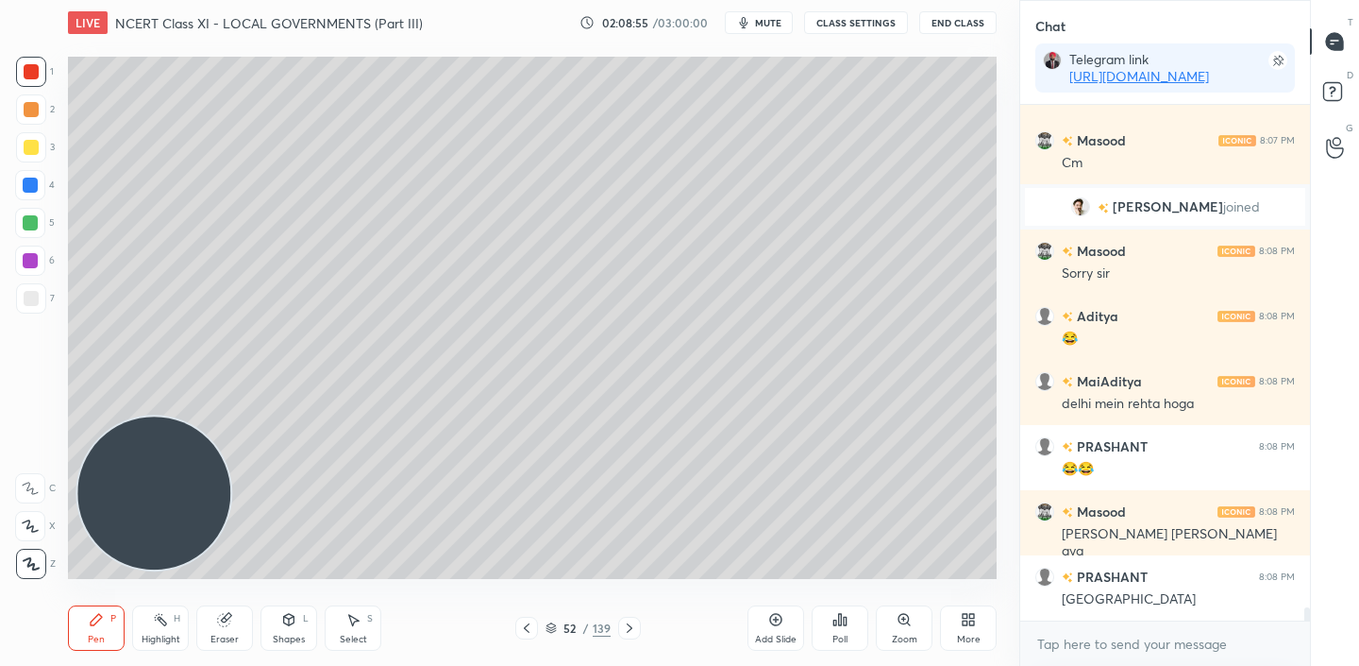
scroll to position [20339, 0]
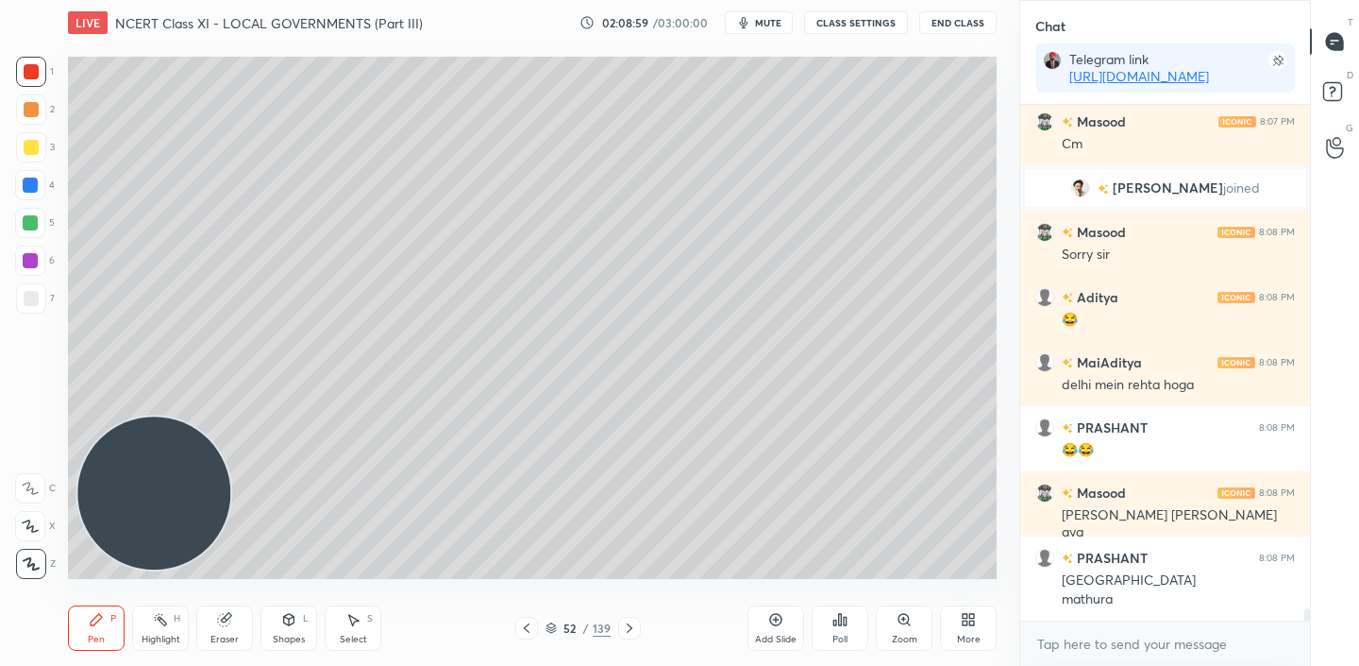
click at [774, 618] on icon at bounding box center [776, 619] width 6 height 6
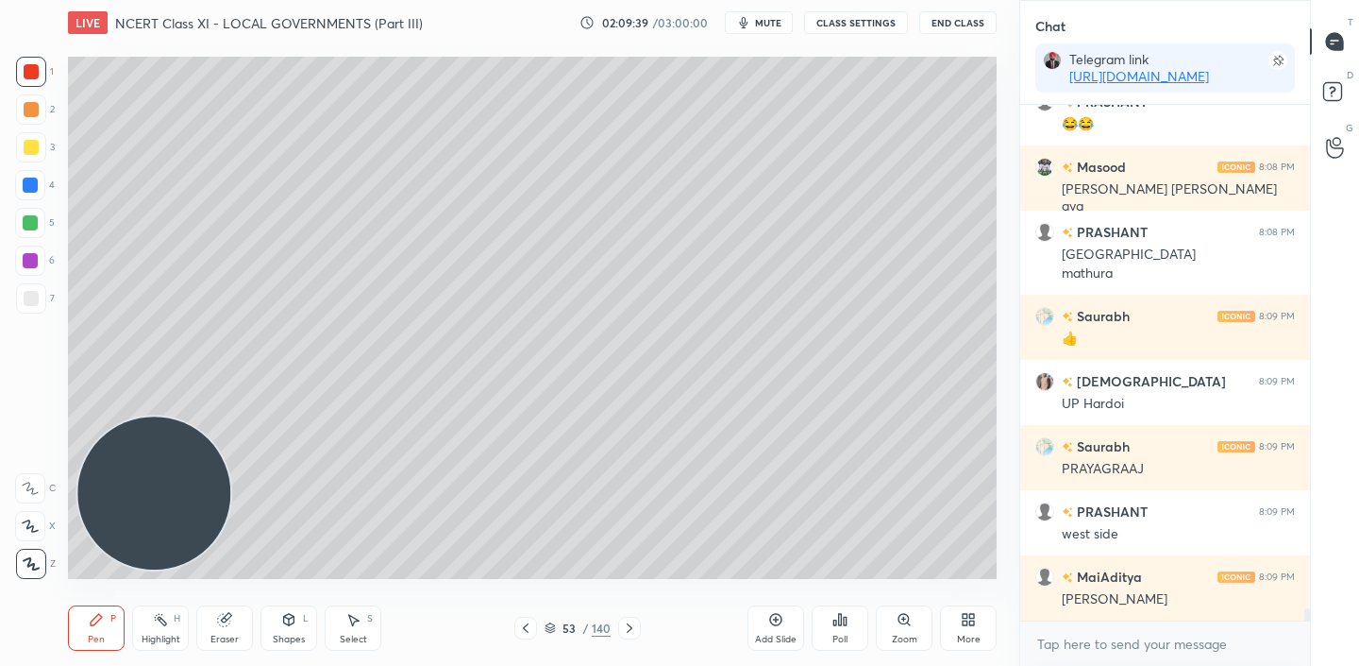
scroll to position [20730, 0]
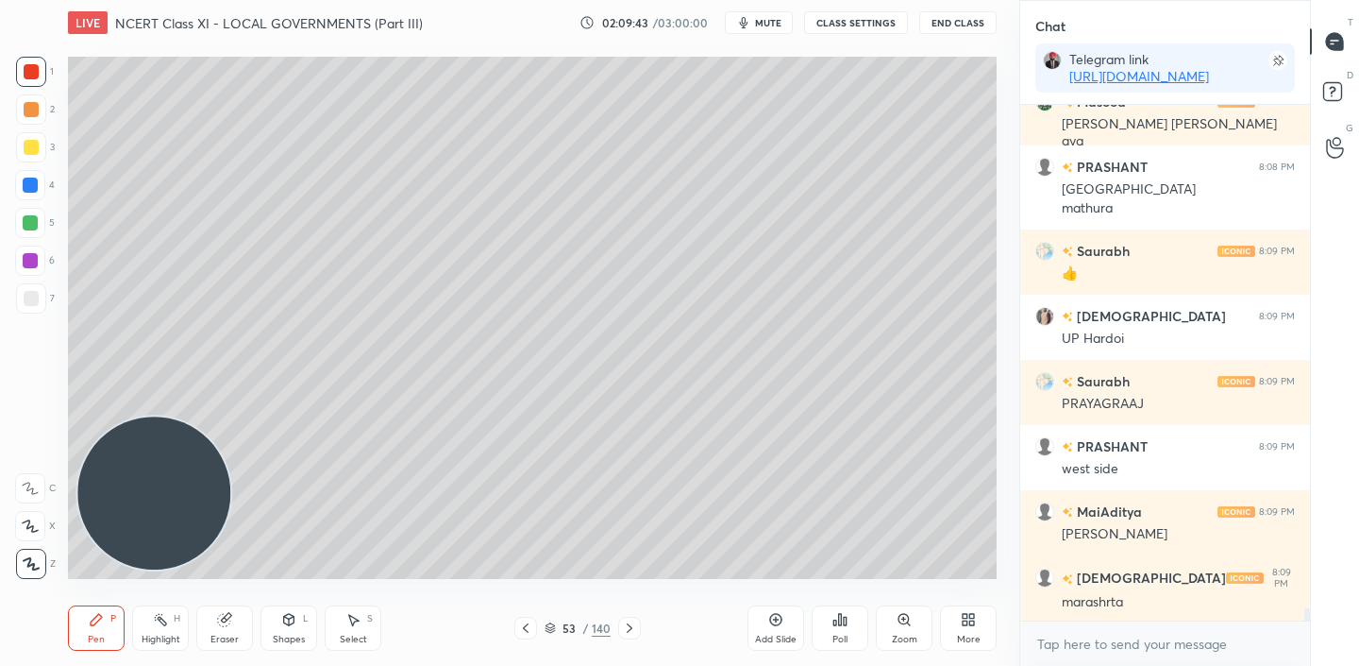
click at [974, 620] on icon at bounding box center [971, 622] width 5 height 5
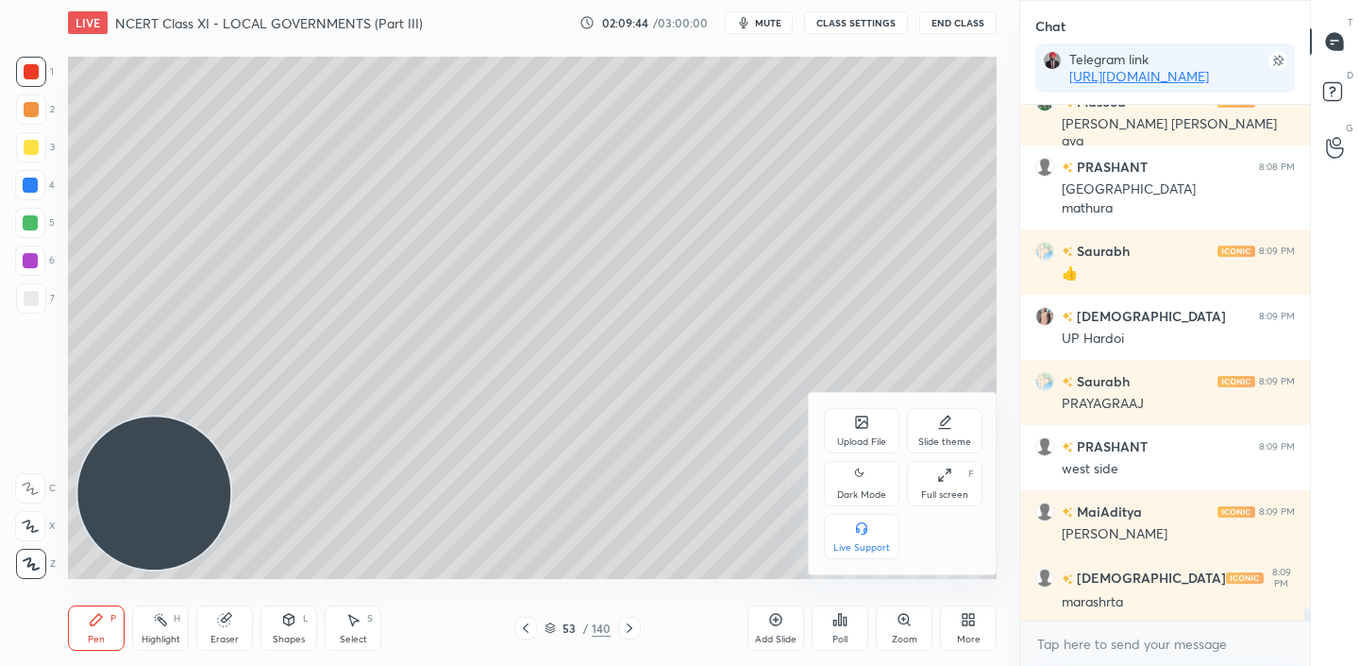
click at [866, 427] on icon at bounding box center [861, 421] width 11 height 11
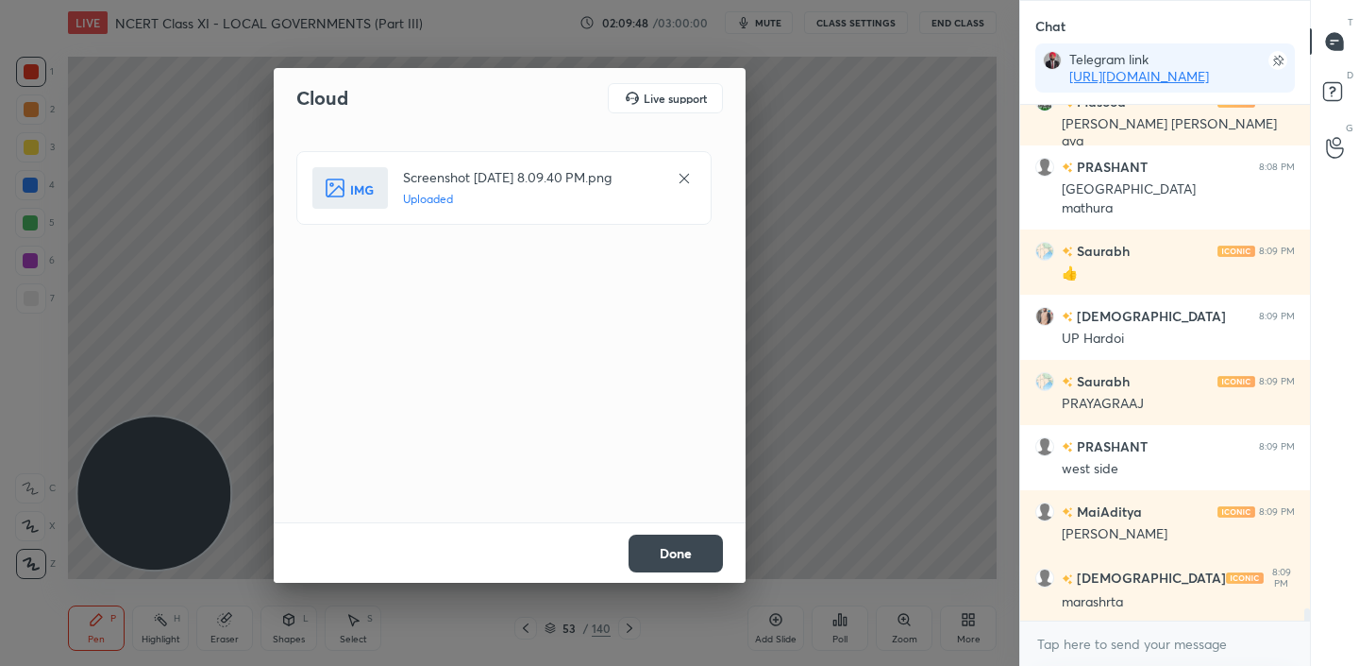
click at [688, 555] on button "Done" at bounding box center [676, 553] width 94 height 38
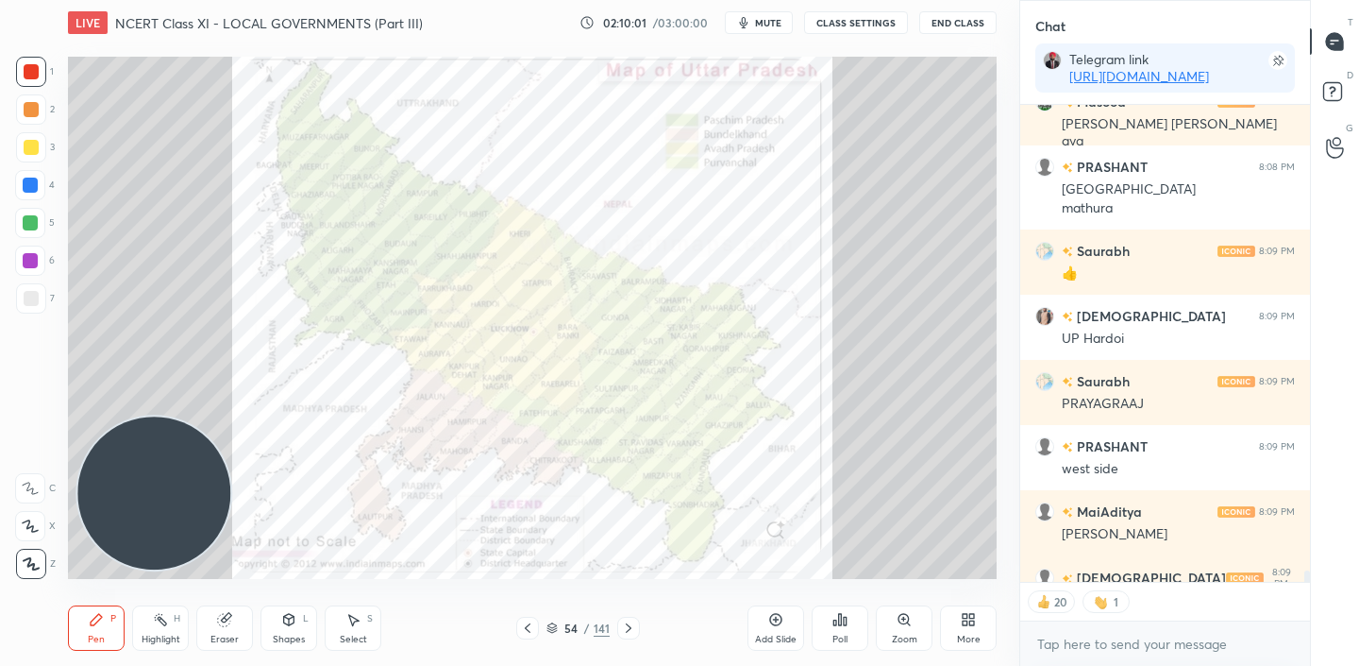
scroll to position [20834, 0]
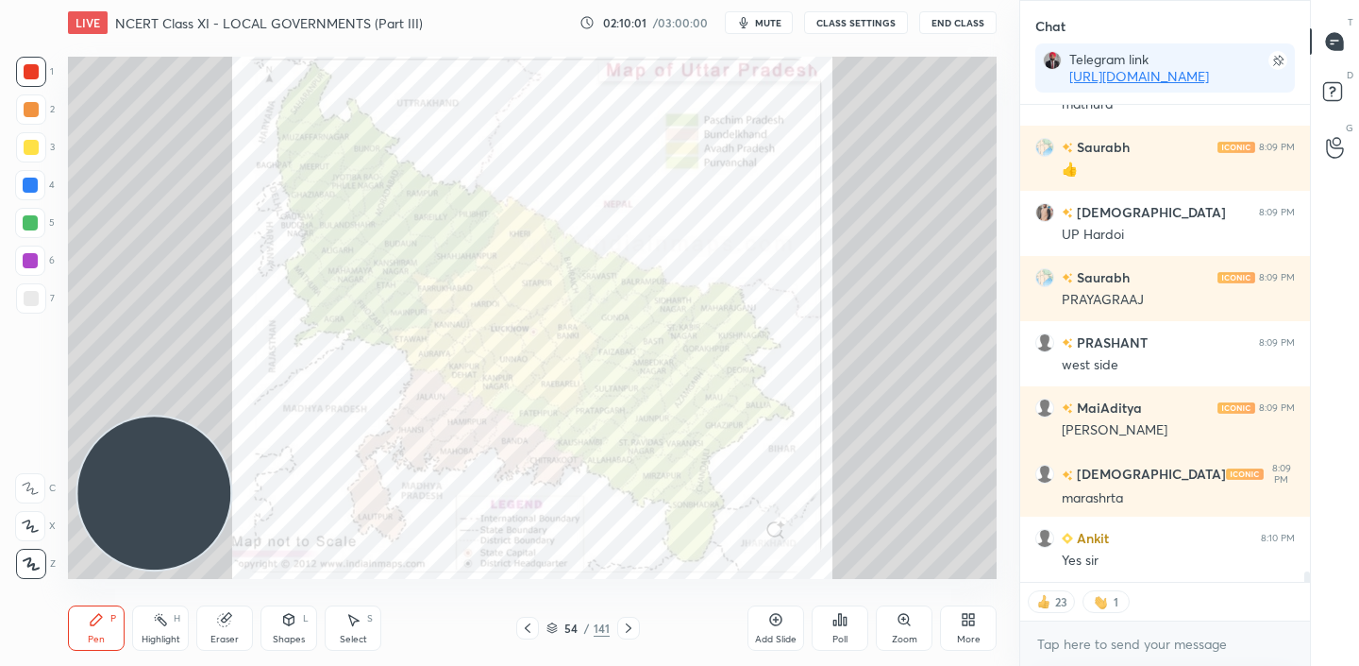
click at [528, 622] on icon at bounding box center [527, 627] width 15 height 15
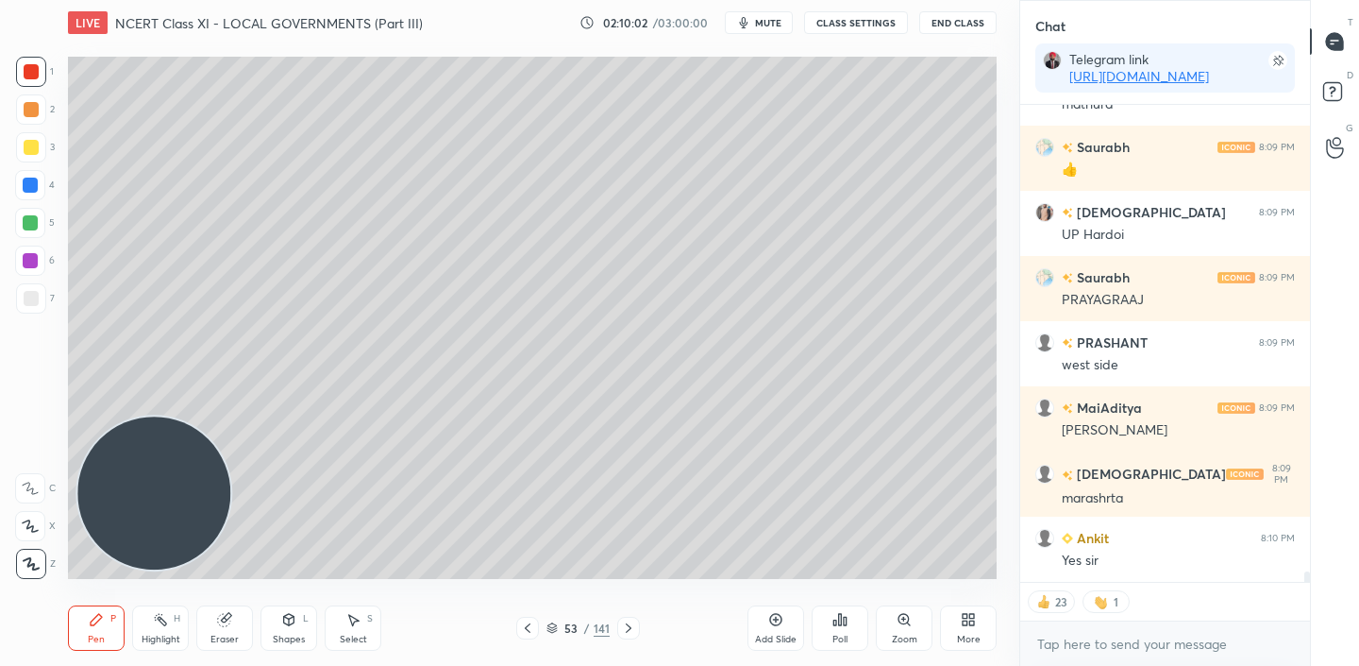
scroll to position [20899, 0]
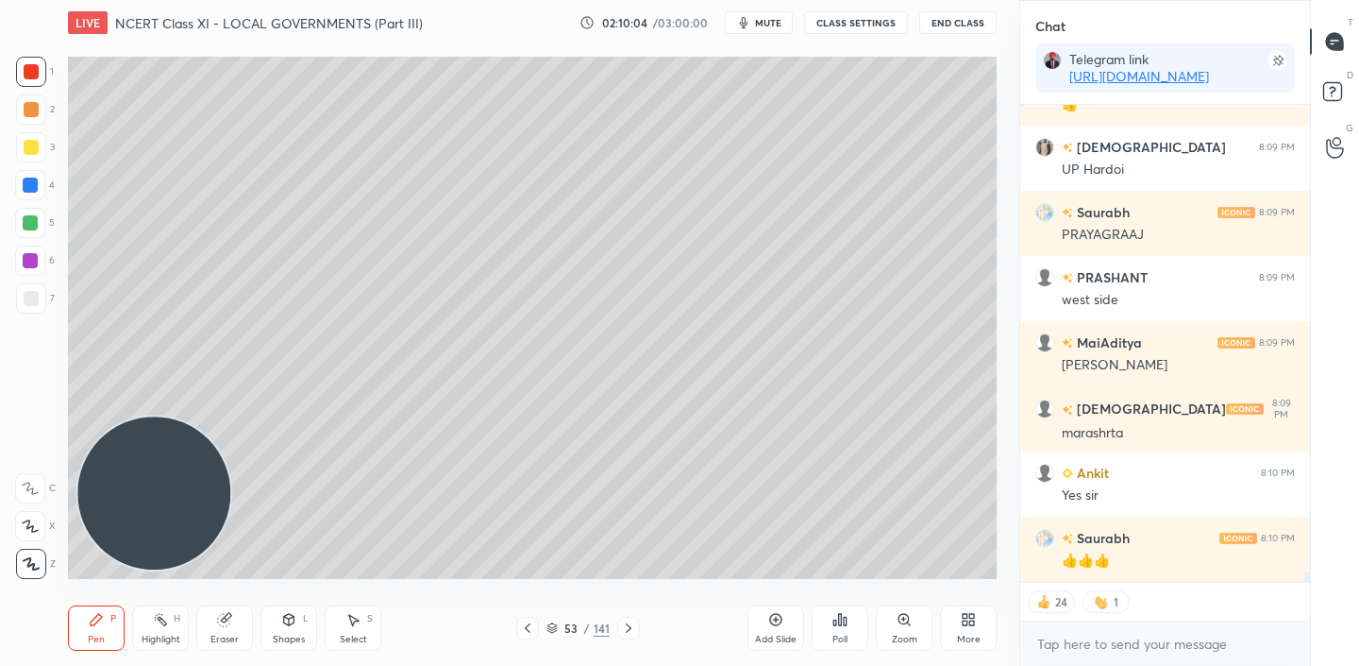
click at [284, 624] on icon at bounding box center [288, 619] width 15 height 15
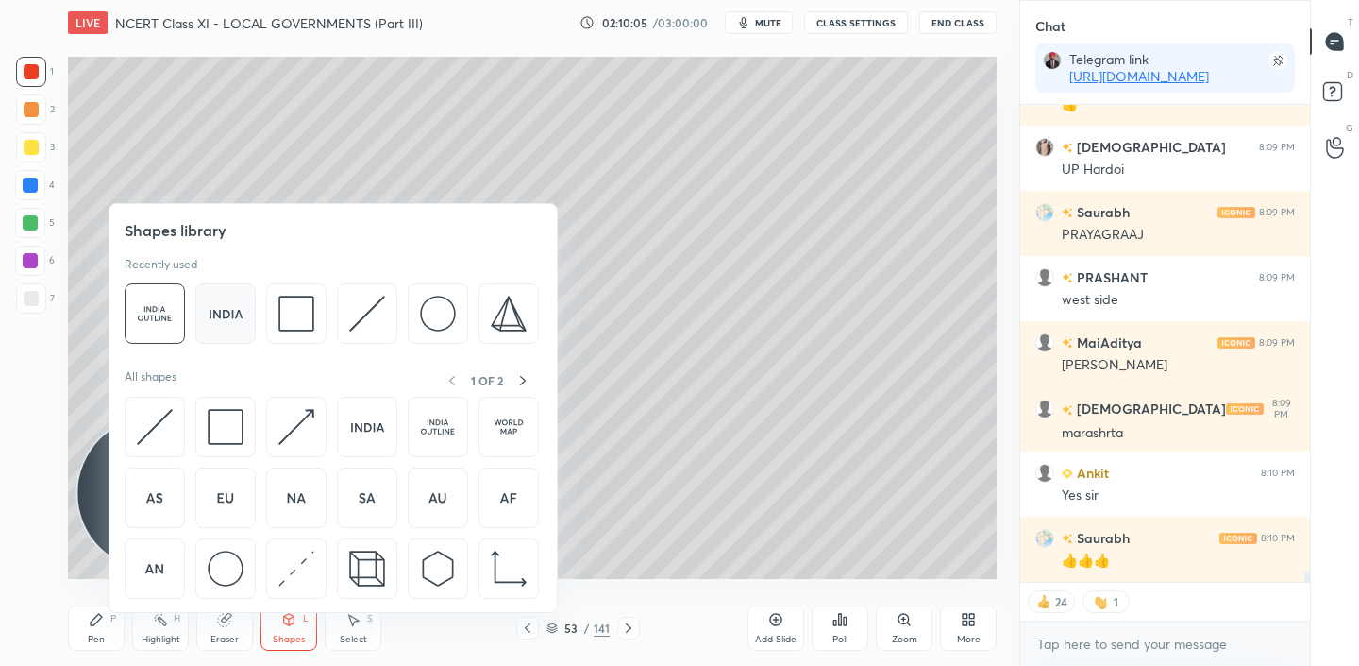
click at [197, 330] on div at bounding box center [225, 313] width 60 height 60
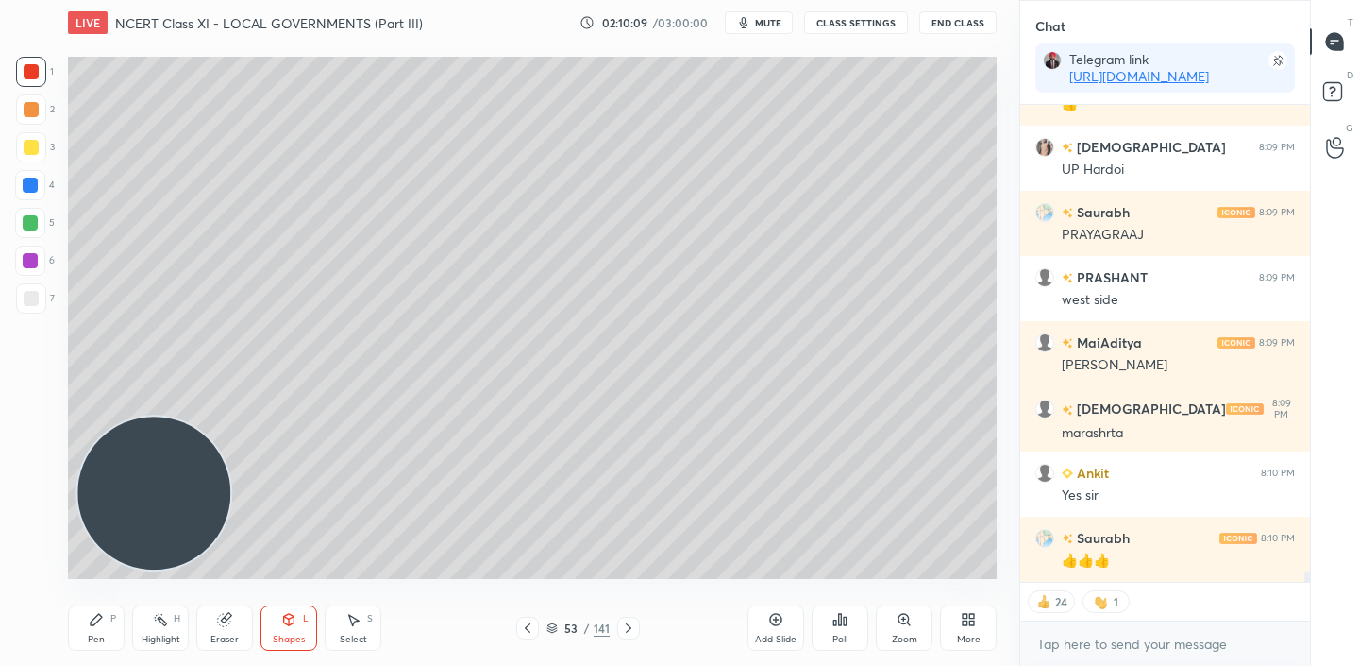
click at [95, 620] on icon at bounding box center [96, 619] width 11 height 11
click at [28, 295] on div at bounding box center [31, 298] width 15 height 15
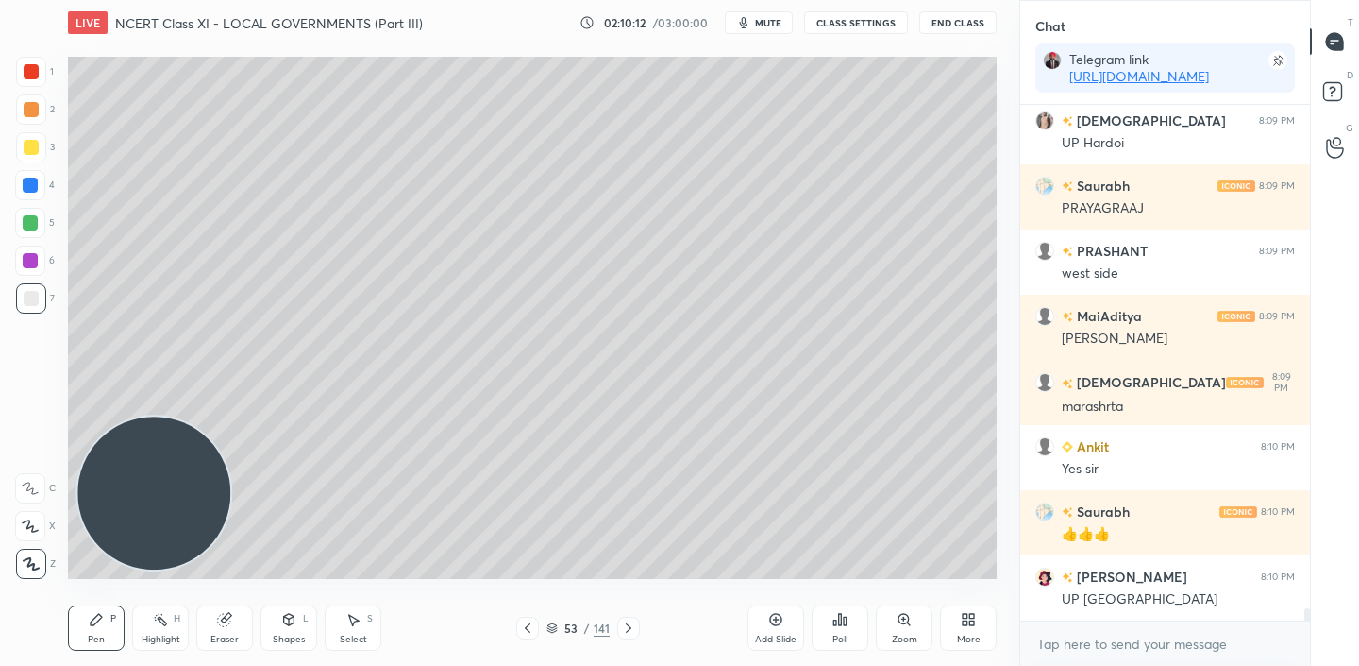
scroll to position [7, 7]
click at [632, 633] on icon at bounding box center [628, 627] width 15 height 15
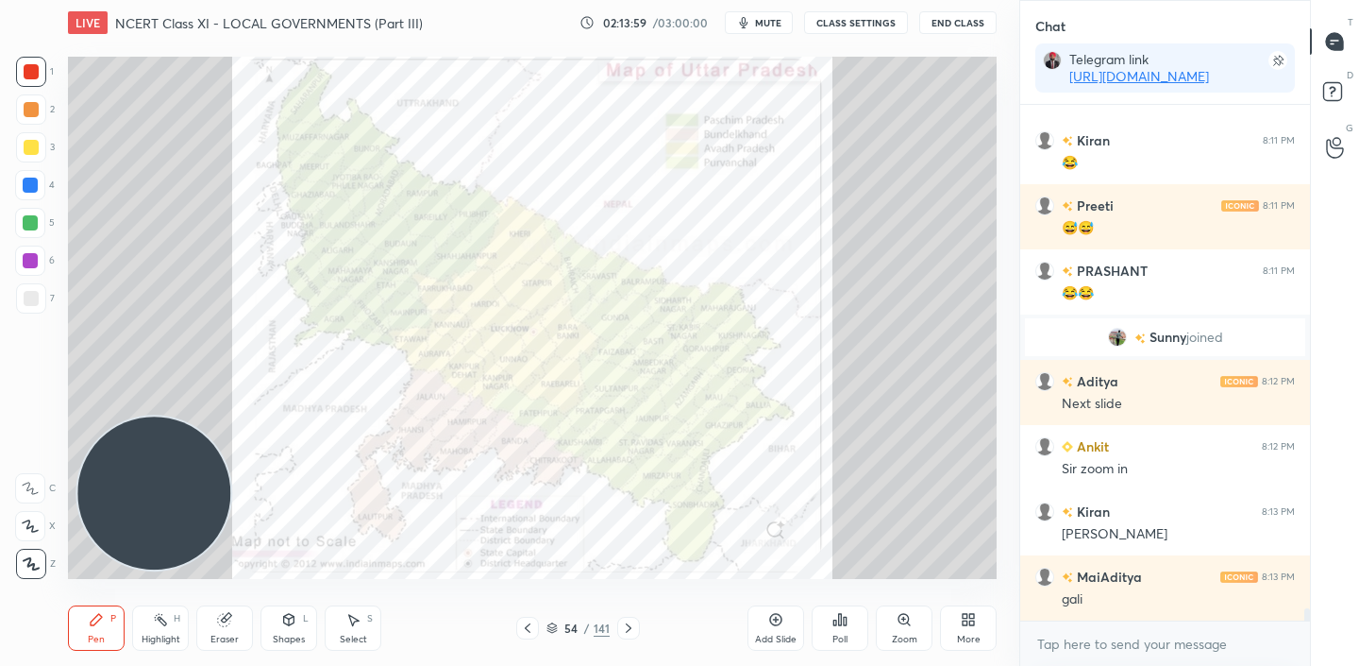
scroll to position [21578, 0]
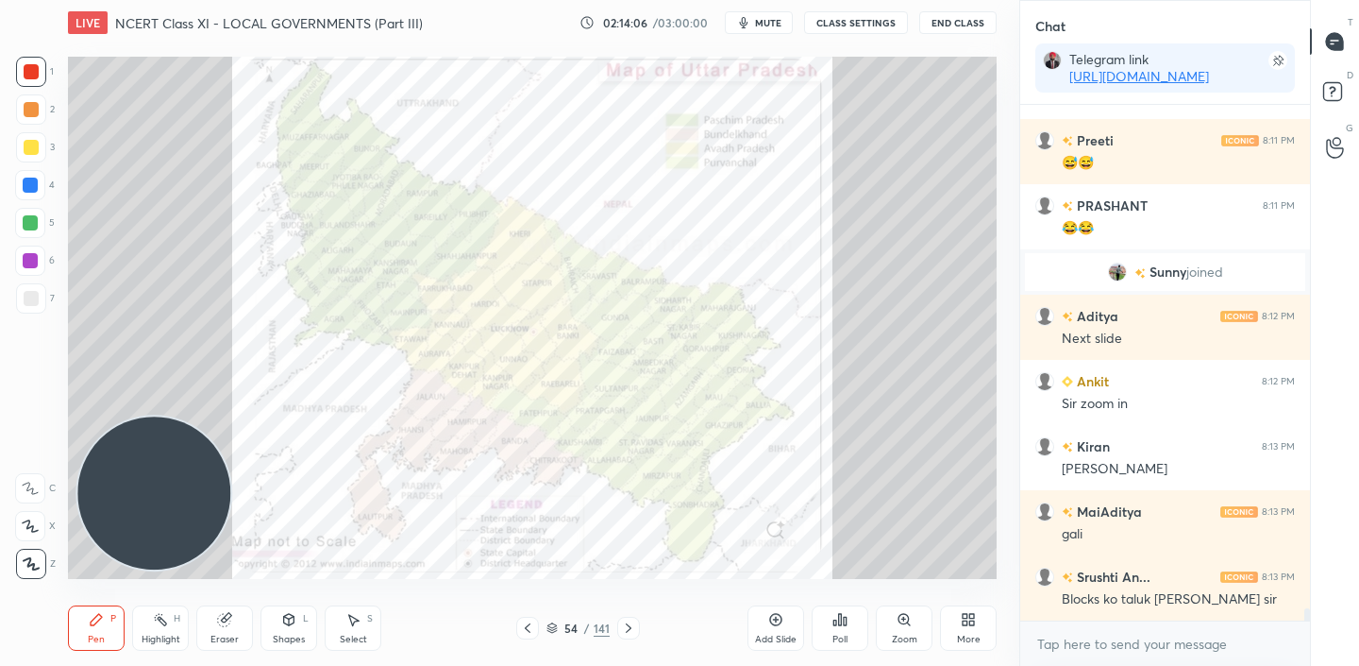
click at [954, 632] on div "More" at bounding box center [968, 627] width 57 height 45
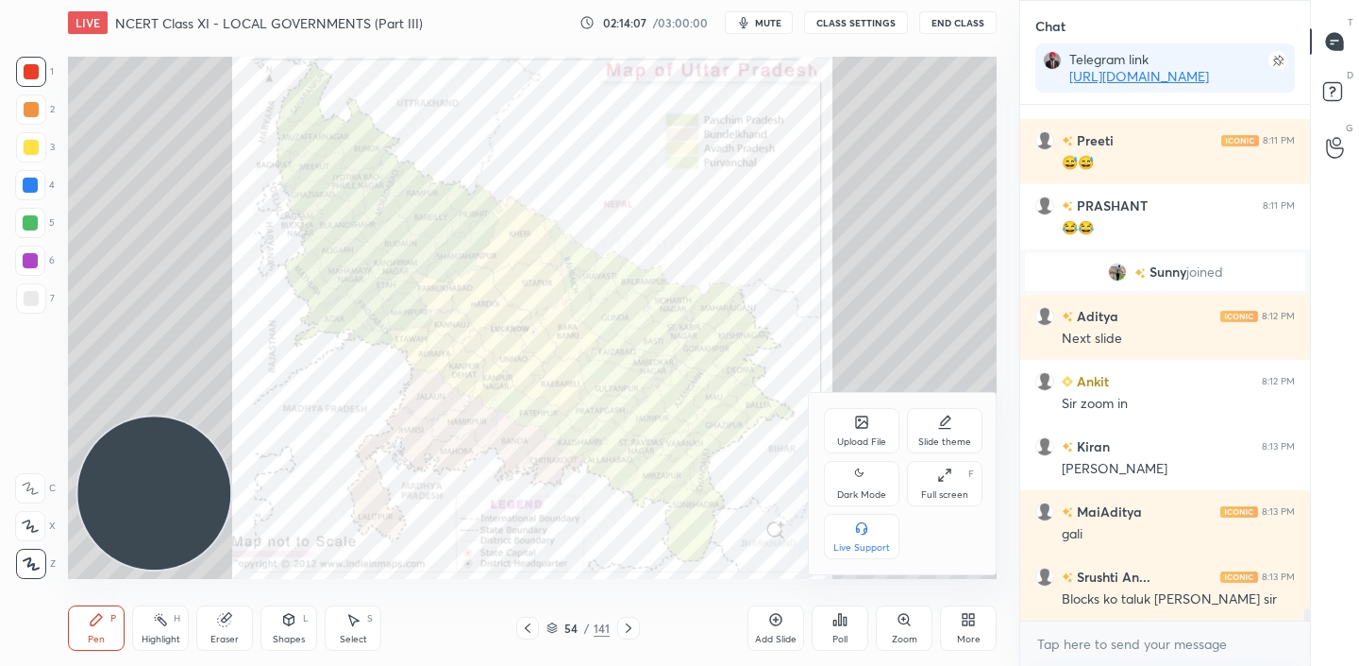
scroll to position [21643, 0]
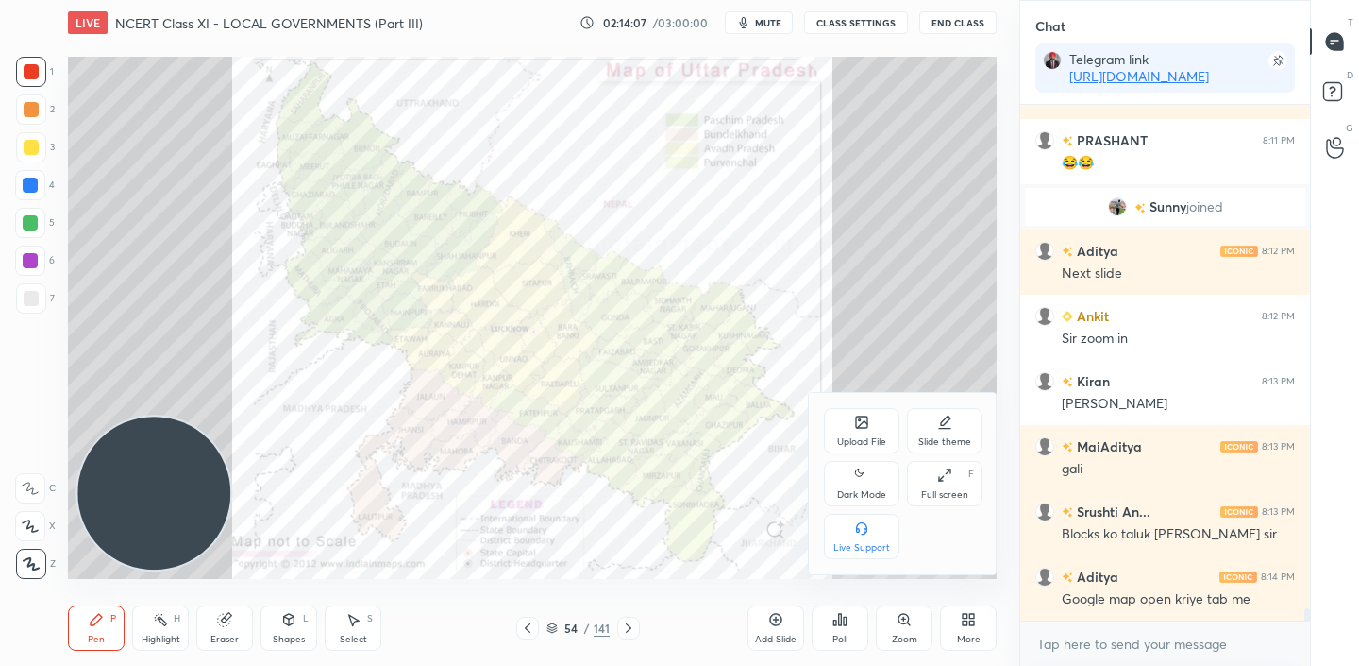
click at [862, 430] on div "Upload File" at bounding box center [862, 430] width 76 height 45
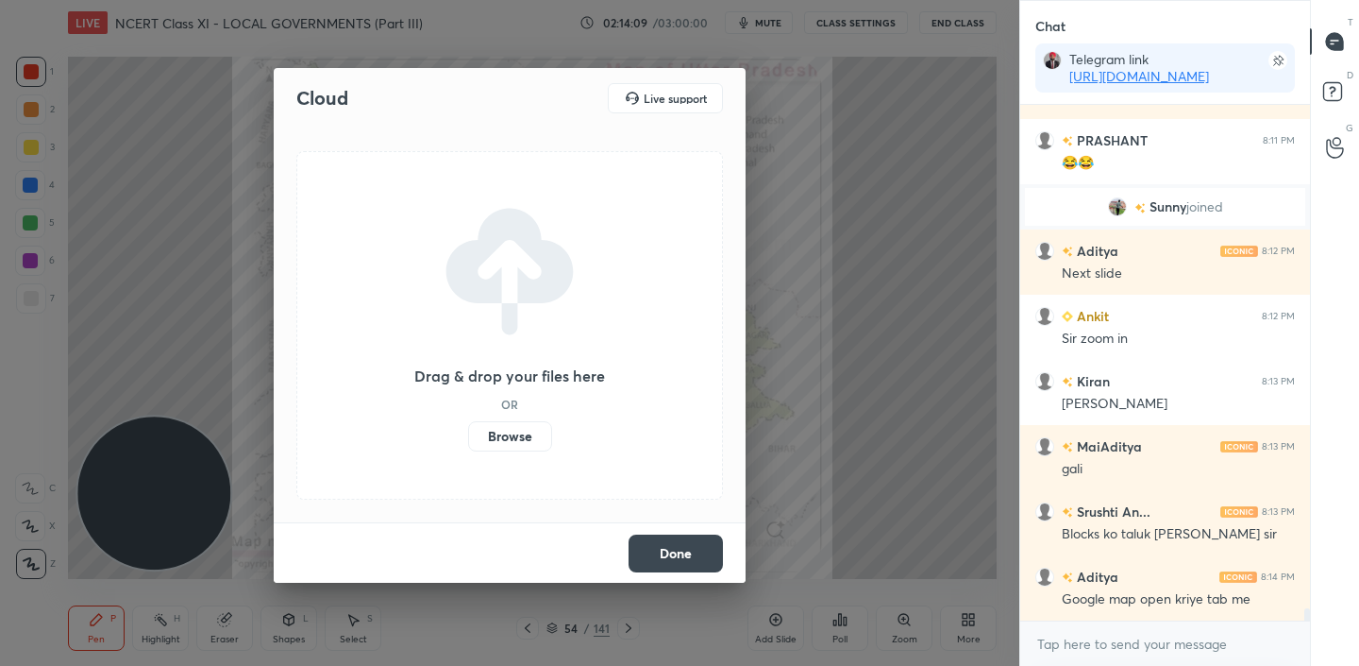
click at [514, 438] on label "Browse" at bounding box center [510, 436] width 84 height 30
click at [468, 438] on input "Browse" at bounding box center [468, 436] width 0 height 30
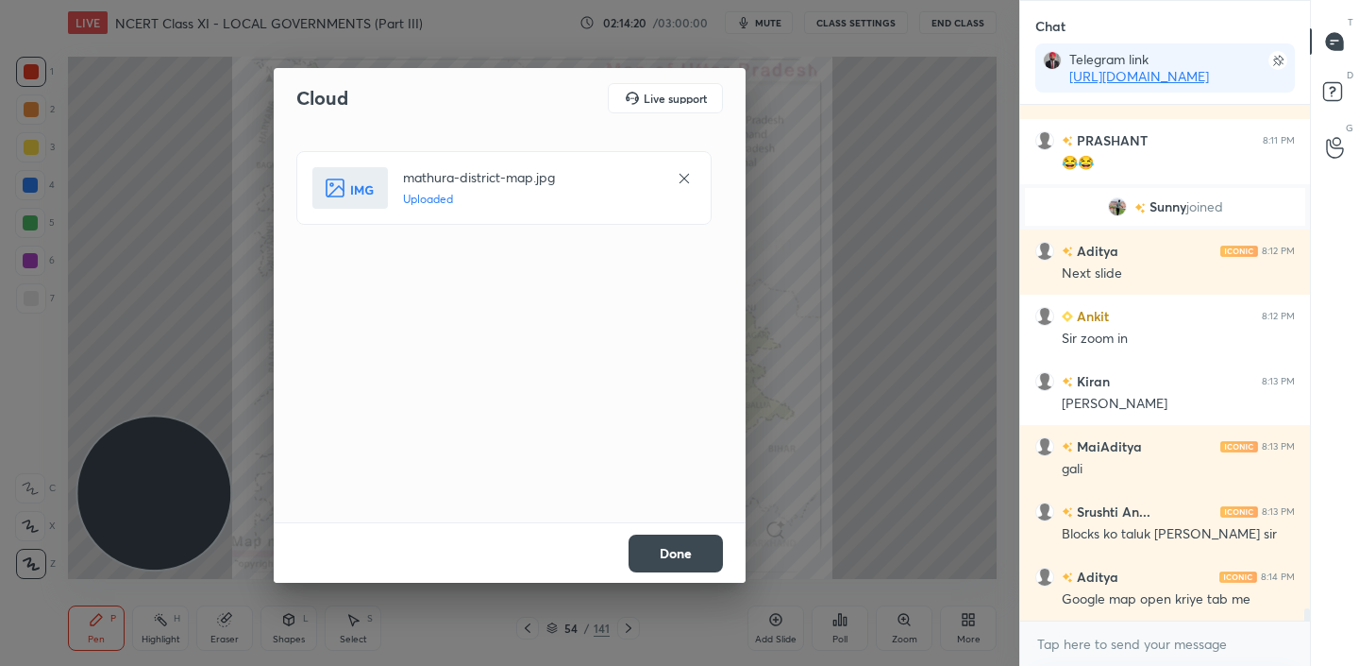
click at [658, 549] on button "Done" at bounding box center [676, 553] width 94 height 38
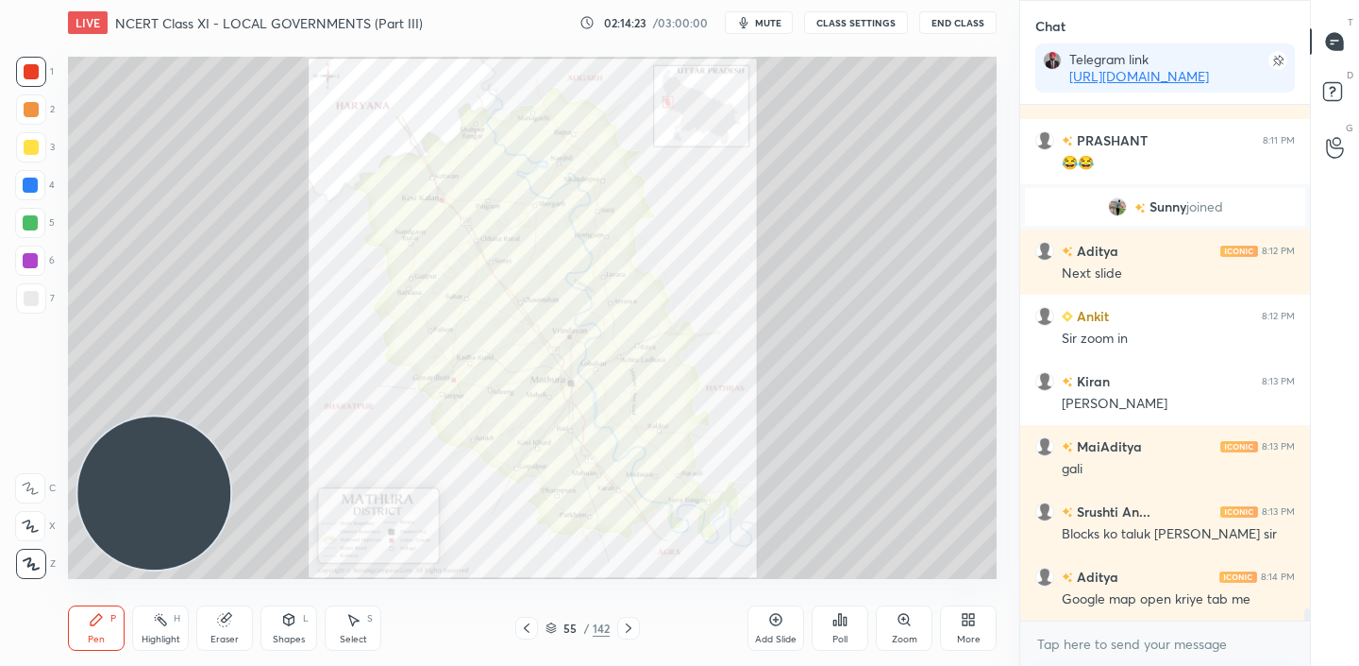
click at [531, 631] on icon at bounding box center [526, 627] width 15 height 15
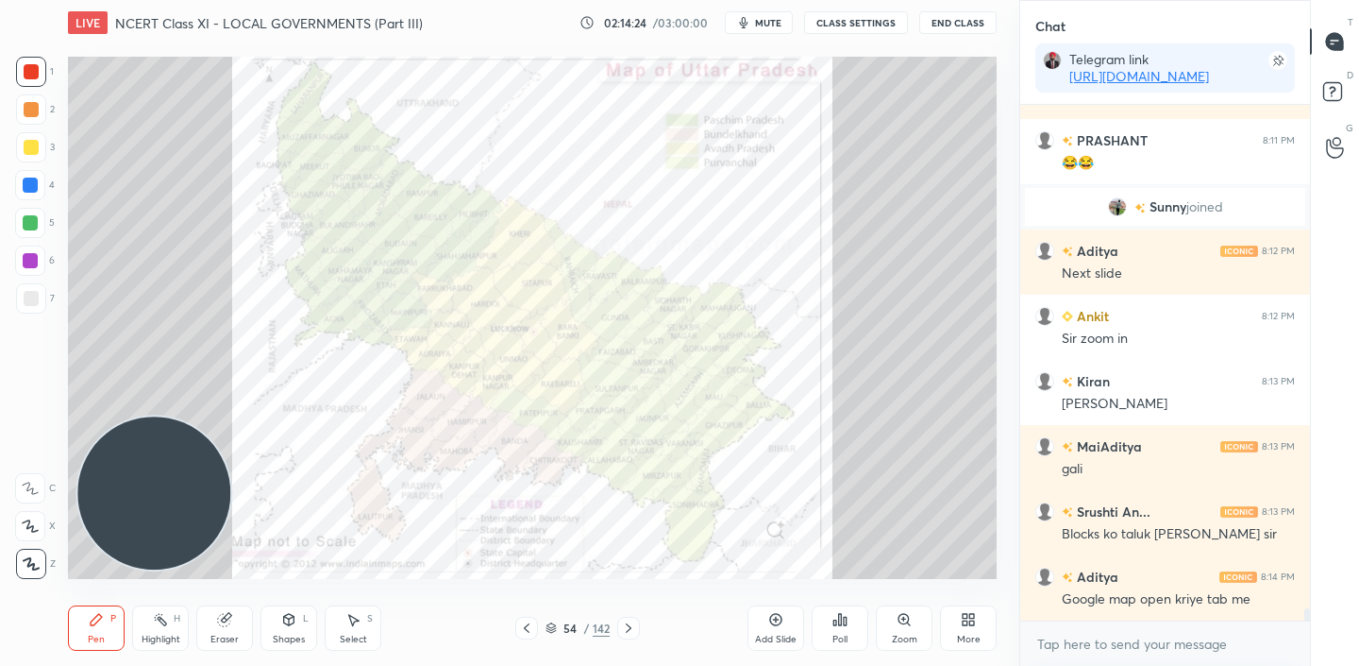
click at [531, 631] on icon at bounding box center [526, 627] width 15 height 15
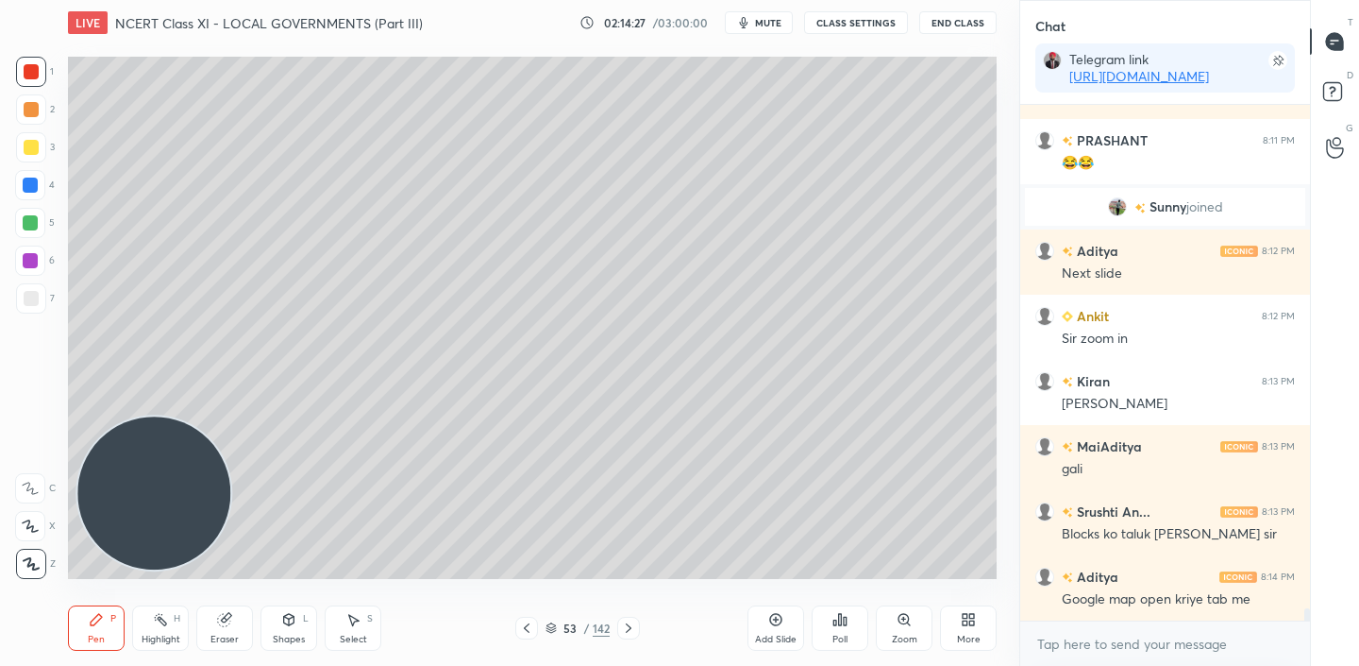
click at [623, 627] on icon at bounding box center [628, 627] width 15 height 15
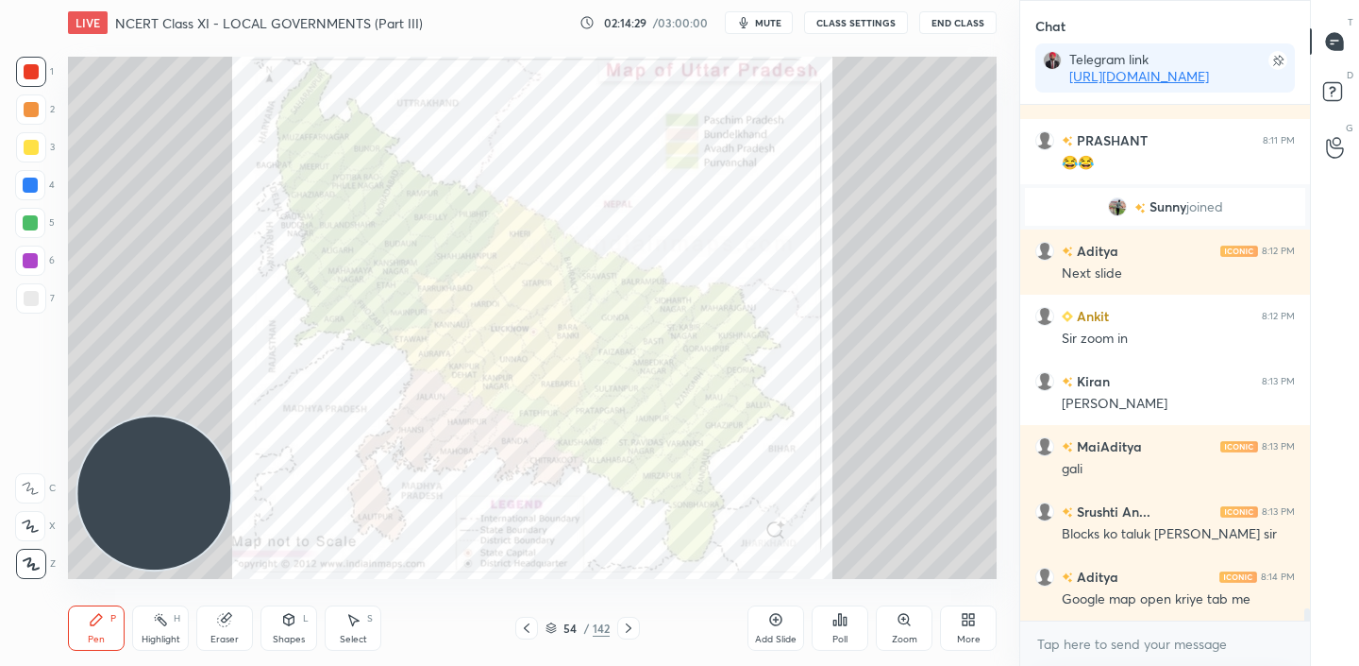
click at [630, 634] on icon at bounding box center [628, 627] width 15 height 15
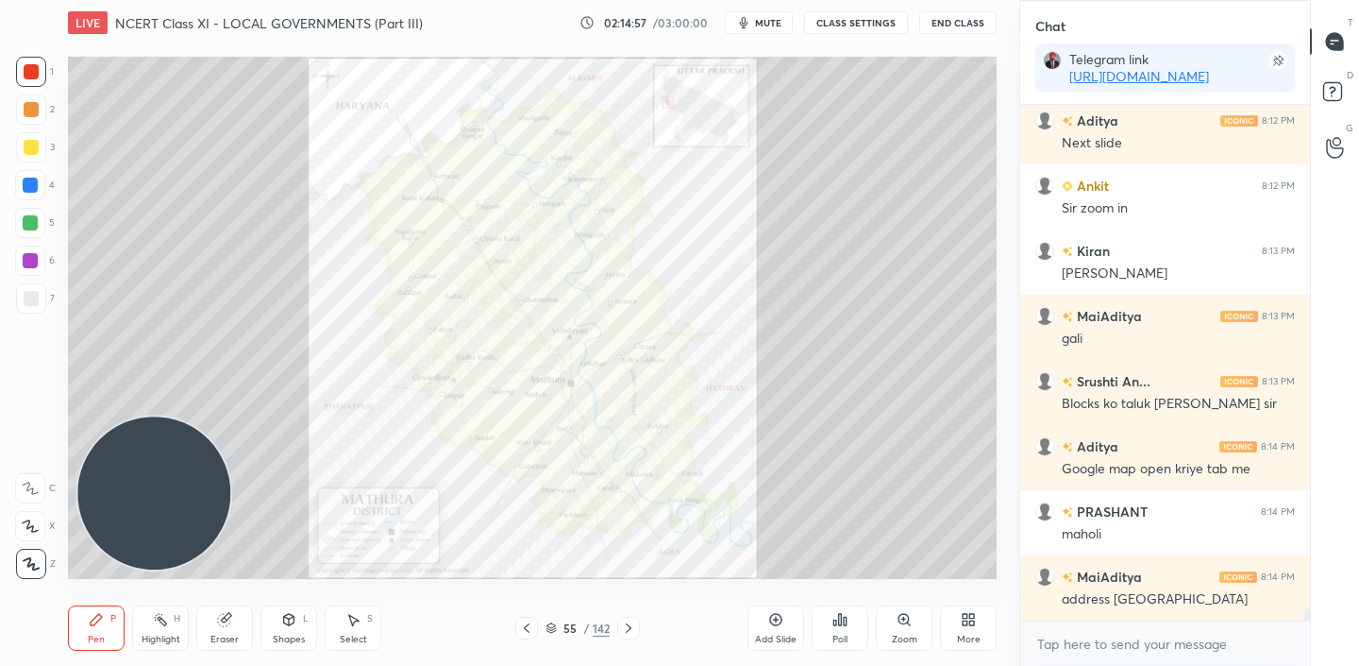
scroll to position [21838, 0]
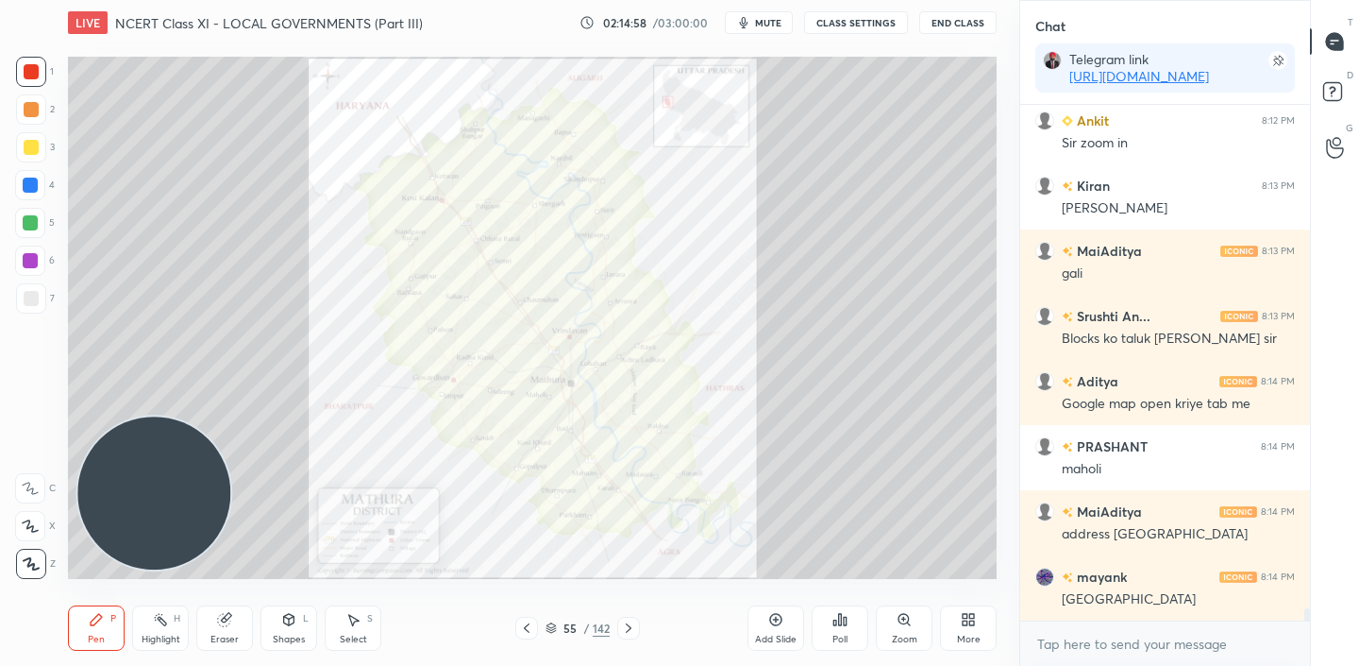
click at [780, 627] on div "Add Slide" at bounding box center [776, 627] width 57 height 45
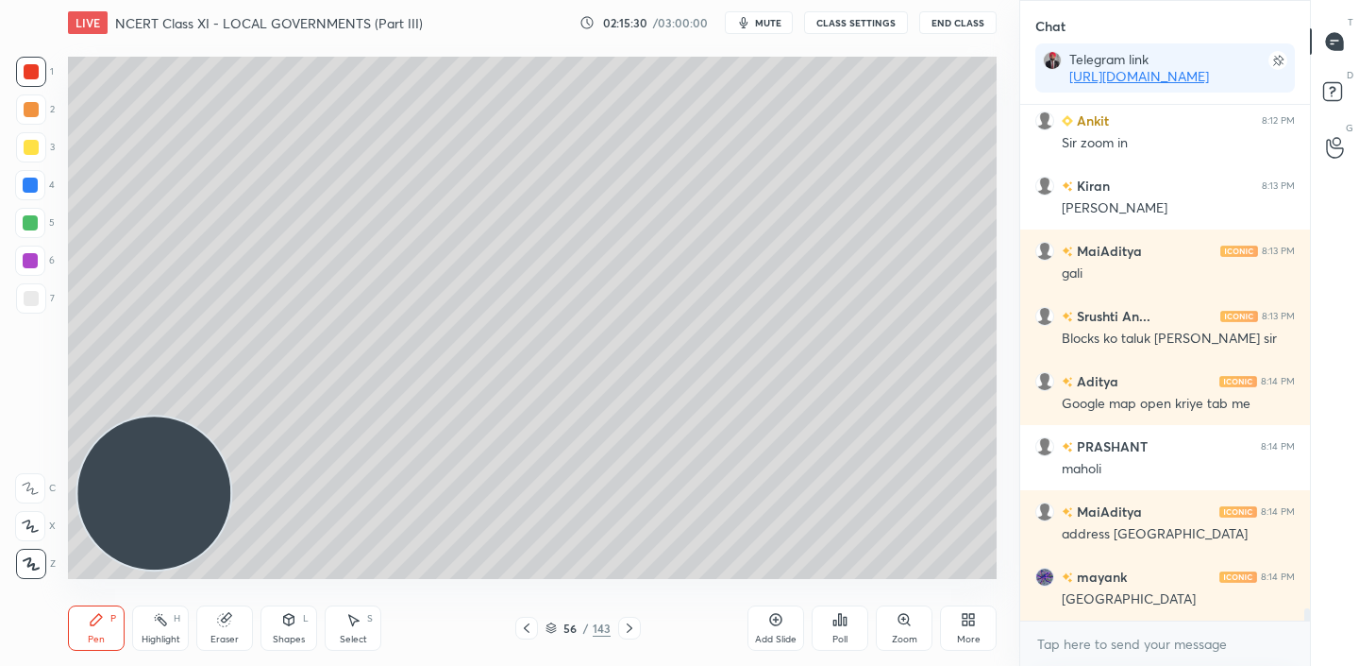
click at [558, 62] on div "Setting up your live class Poll for secs No correct answer Start poll" at bounding box center [532, 317] width 944 height 545
click at [783, 617] on icon at bounding box center [775, 619] width 15 height 15
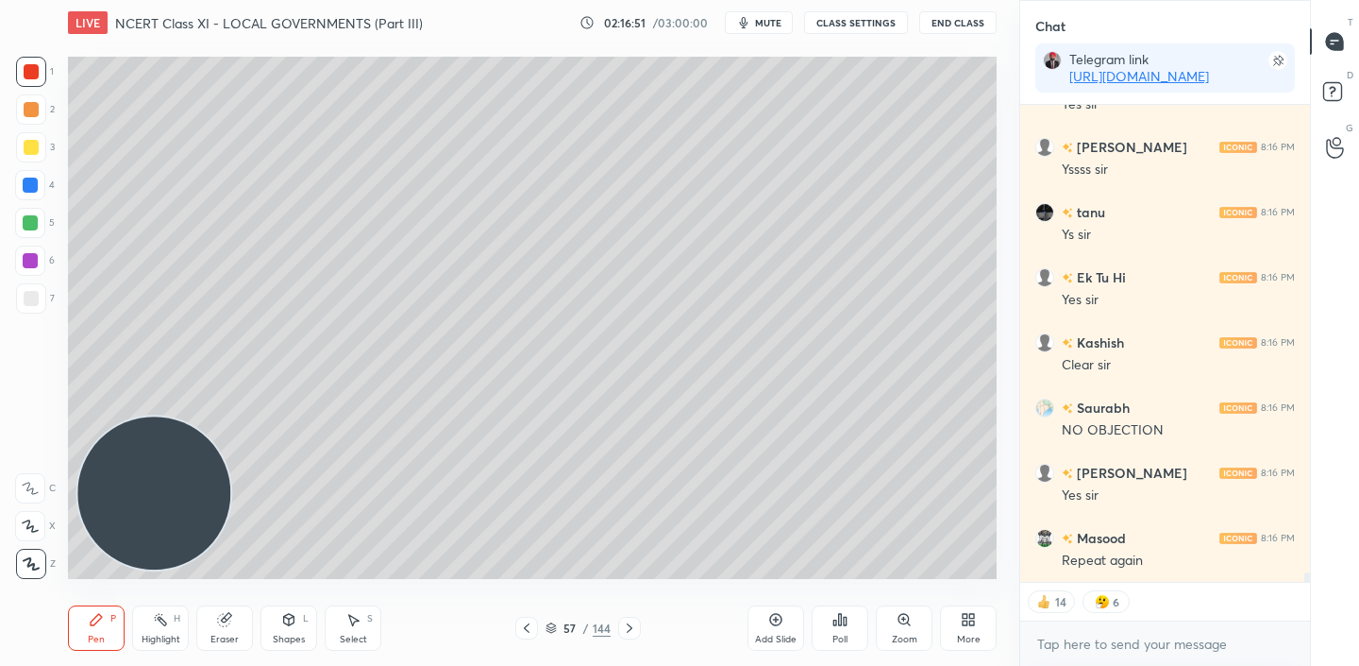
scroll to position [22984, 0]
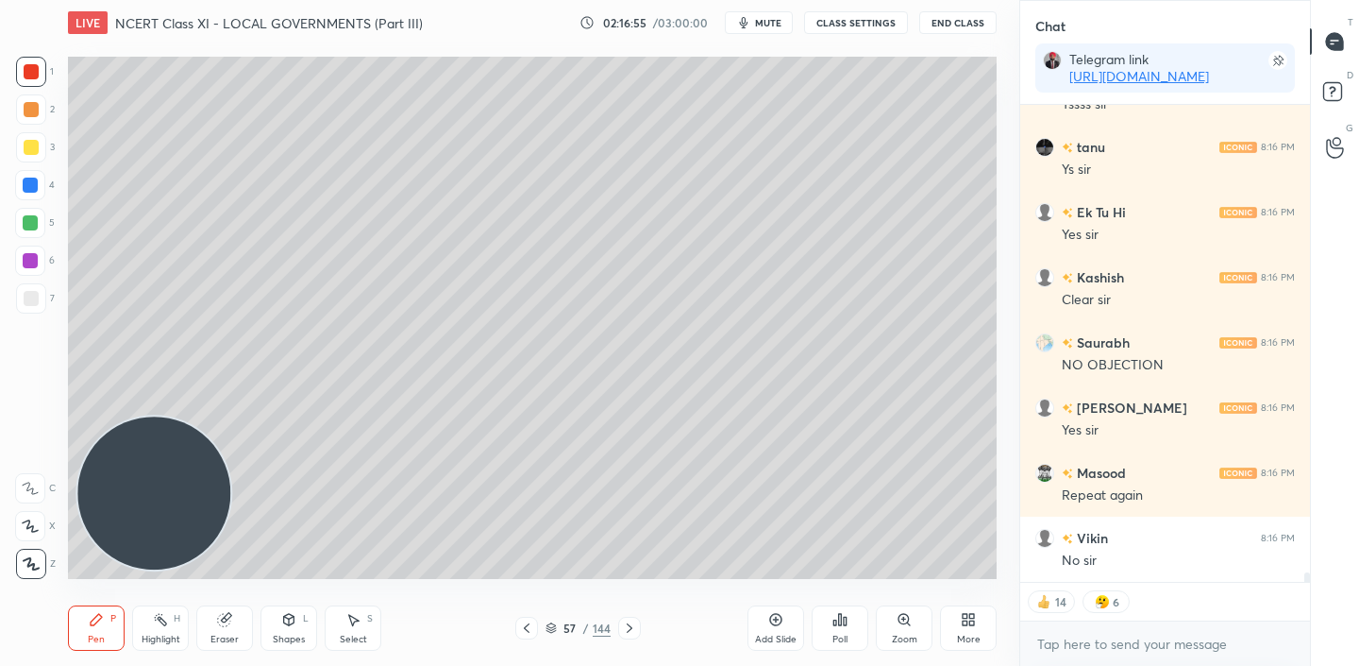
click at [790, 641] on div "Add Slide" at bounding box center [776, 638] width 42 height 9
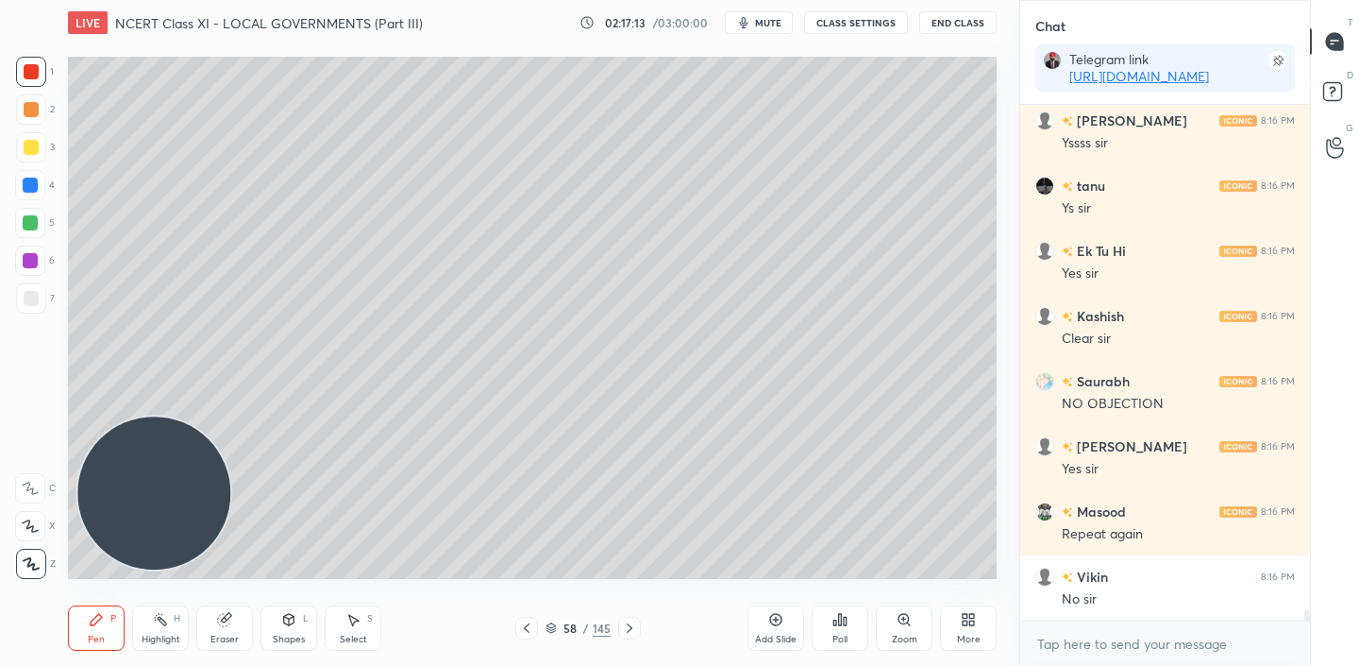
scroll to position [7, 7]
click at [787, 649] on div "Add Slide" at bounding box center [776, 627] width 57 height 45
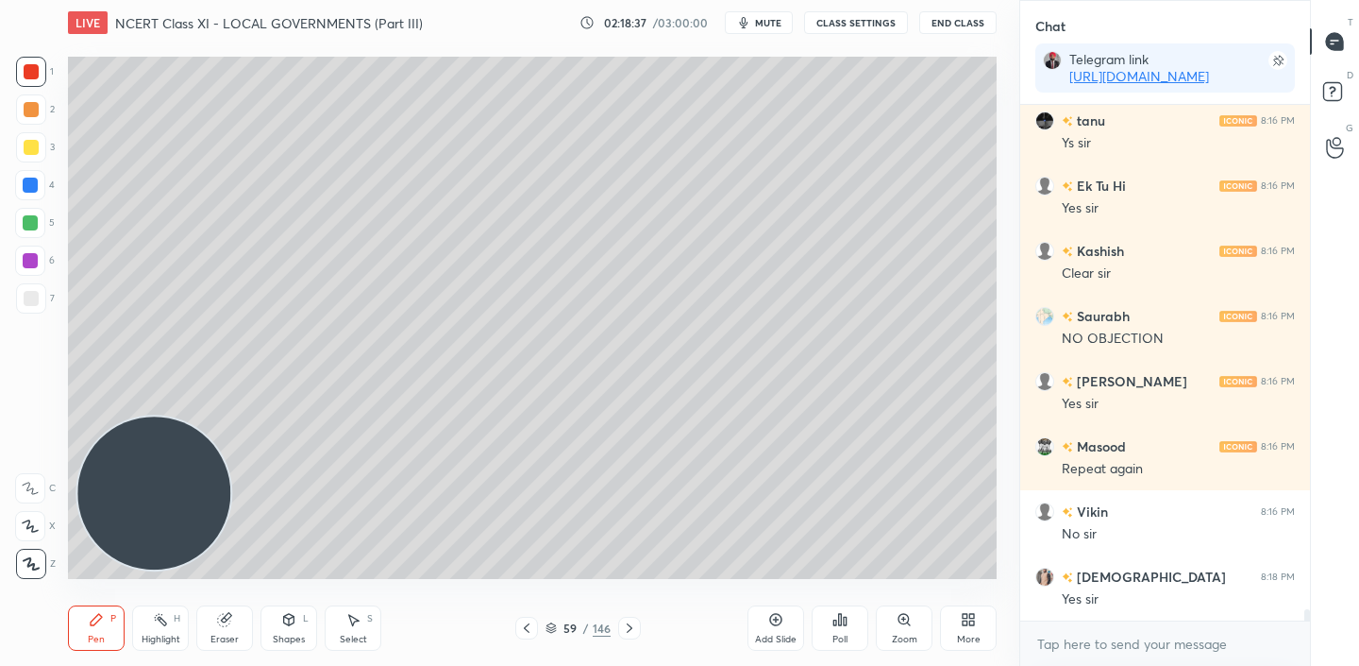
click at [813, 577] on div "LIVE NCERT Class XI - LOCAL GOVERNMENTS (Part III) 02:18:37 / 03:00:00 mute CLA…" at bounding box center [532, 333] width 944 height 666
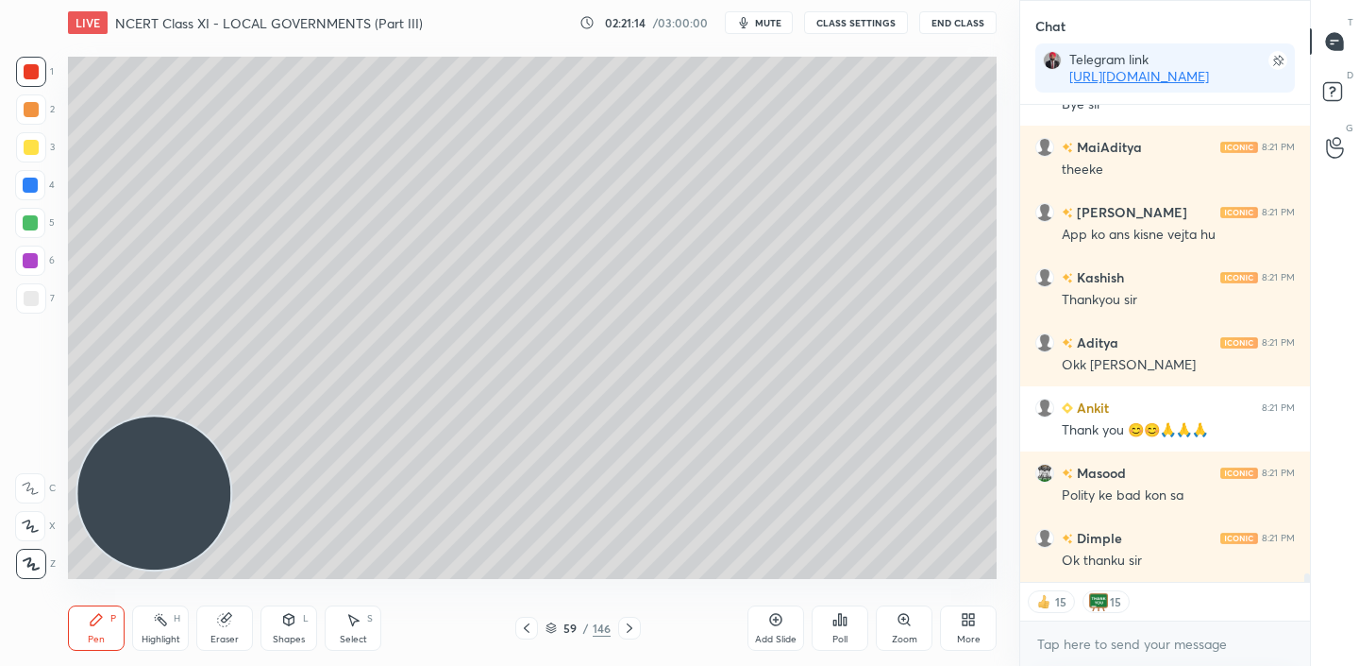
scroll to position [26567, 0]
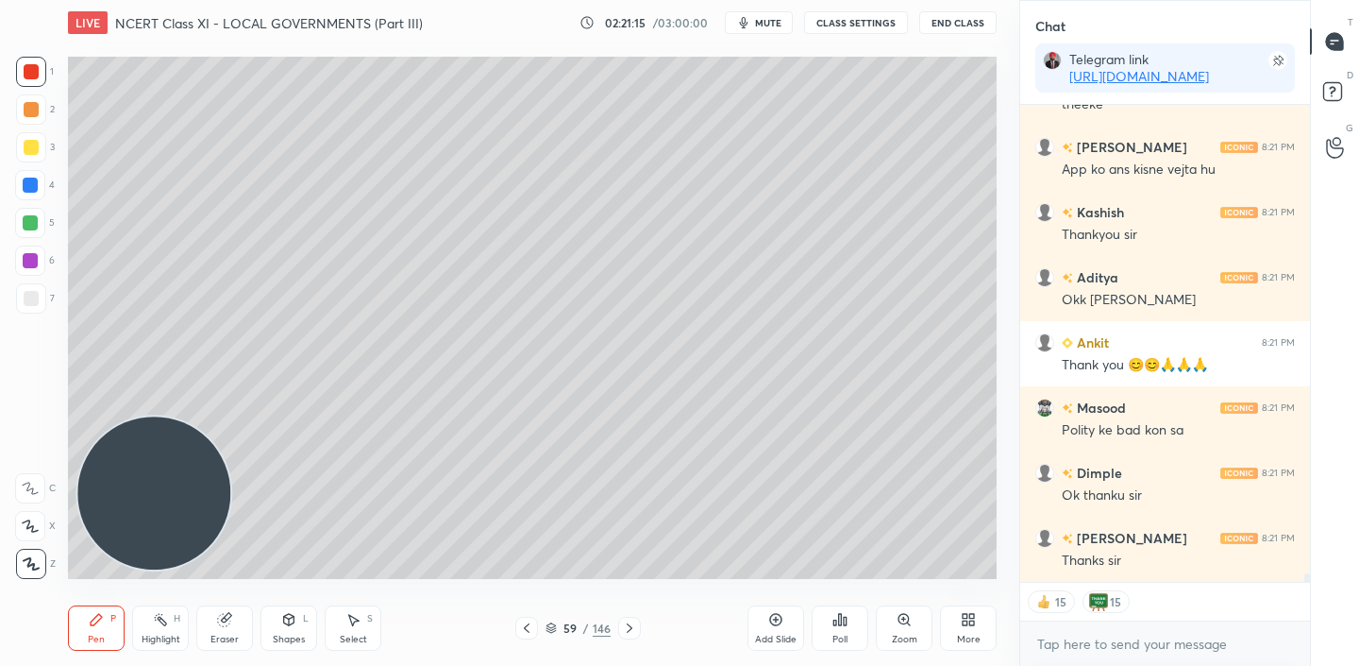
click at [967, 22] on button "End Class" at bounding box center [957, 22] width 77 height 23
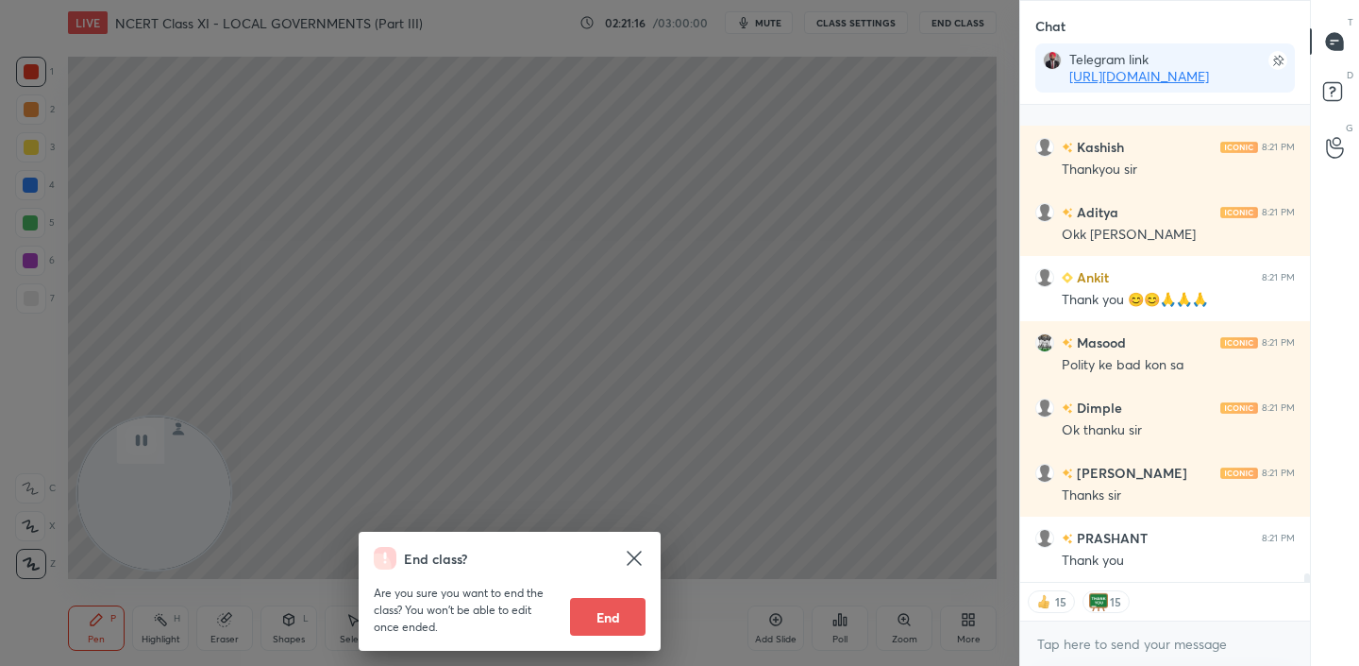
scroll to position [26762, 0]
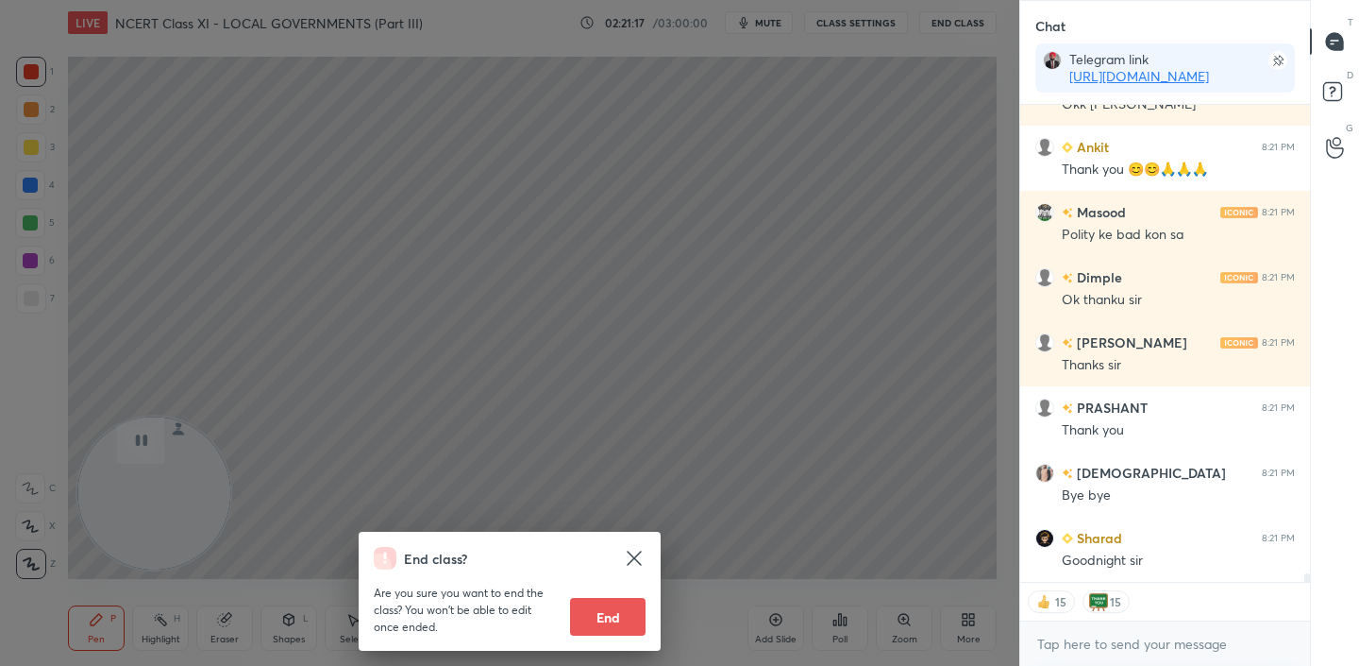
click at [612, 618] on button "End" at bounding box center [608, 617] width 76 height 38
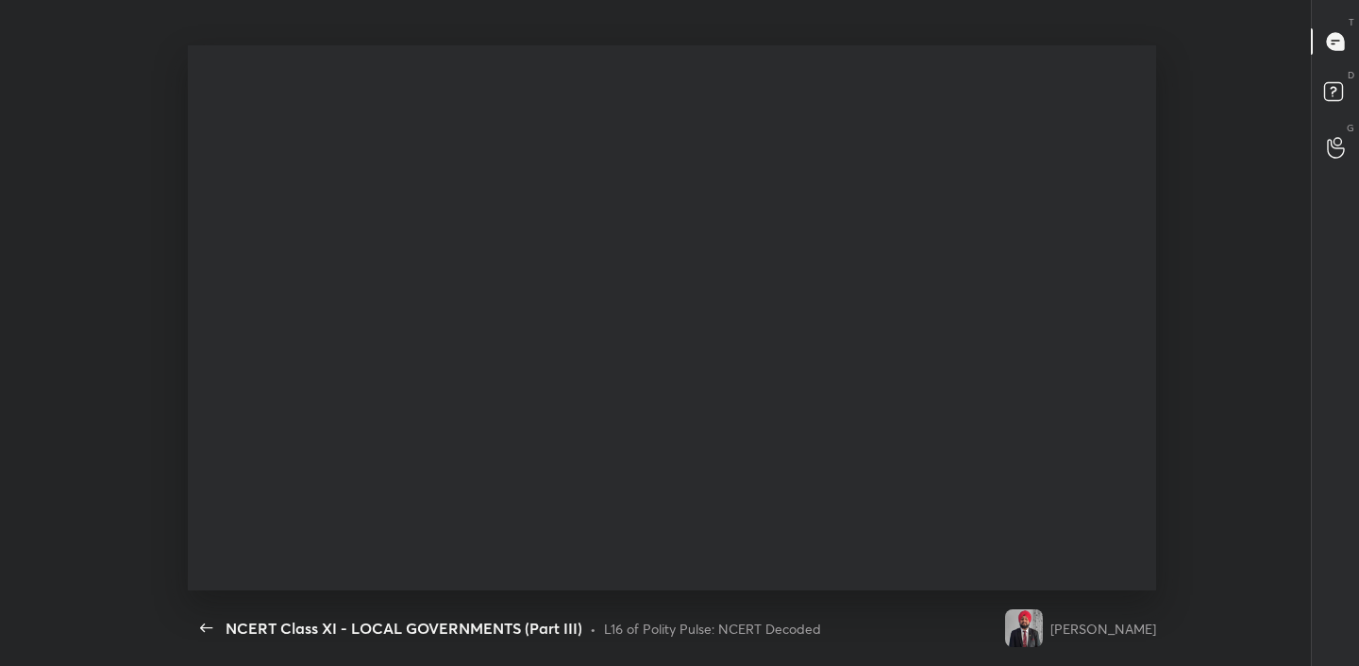
scroll to position [0, 0]
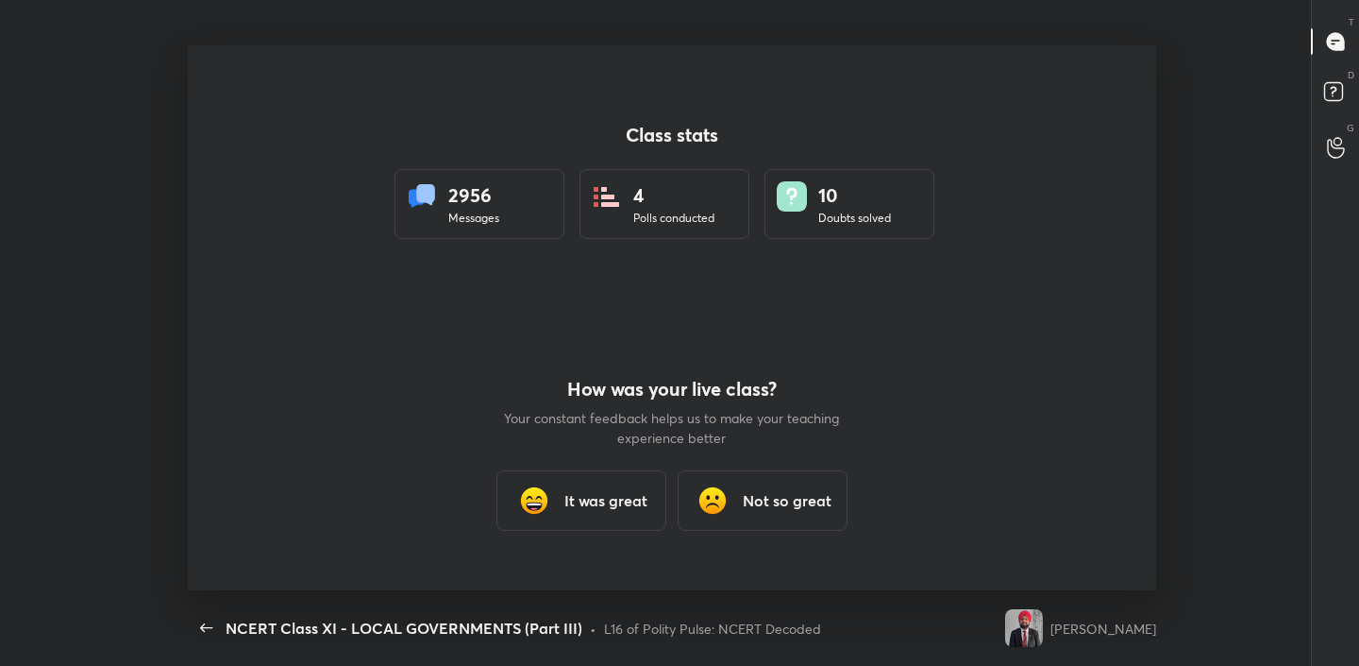
type textarea "x"
